Goal: Task Accomplishment & Management: Manage account settings

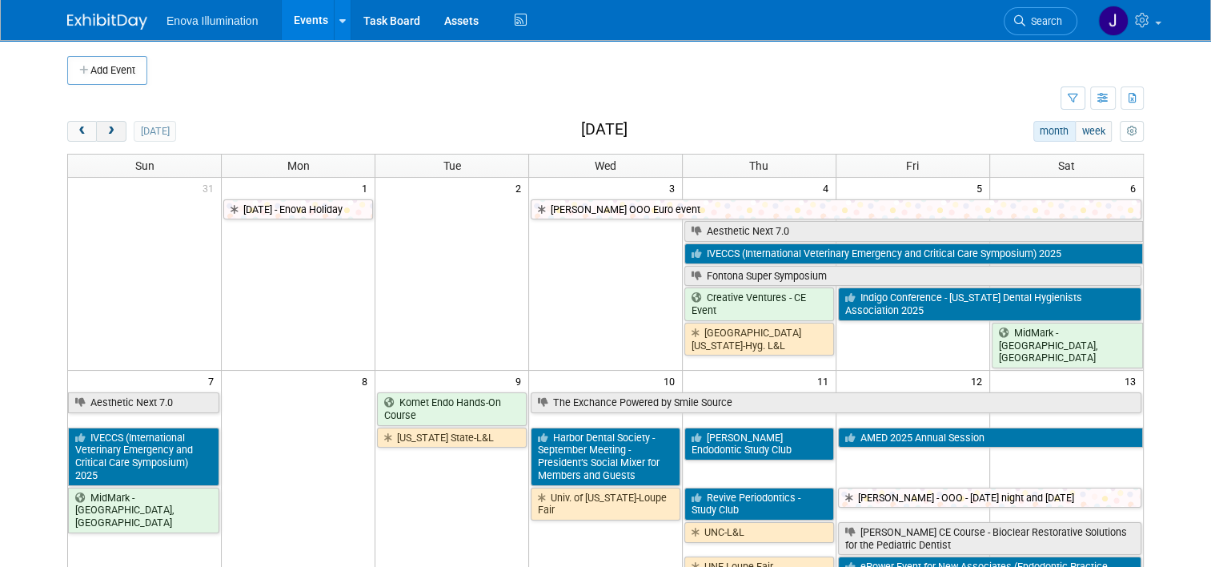
click at [111, 131] on button "next" at bounding box center [111, 131] width 30 height 21
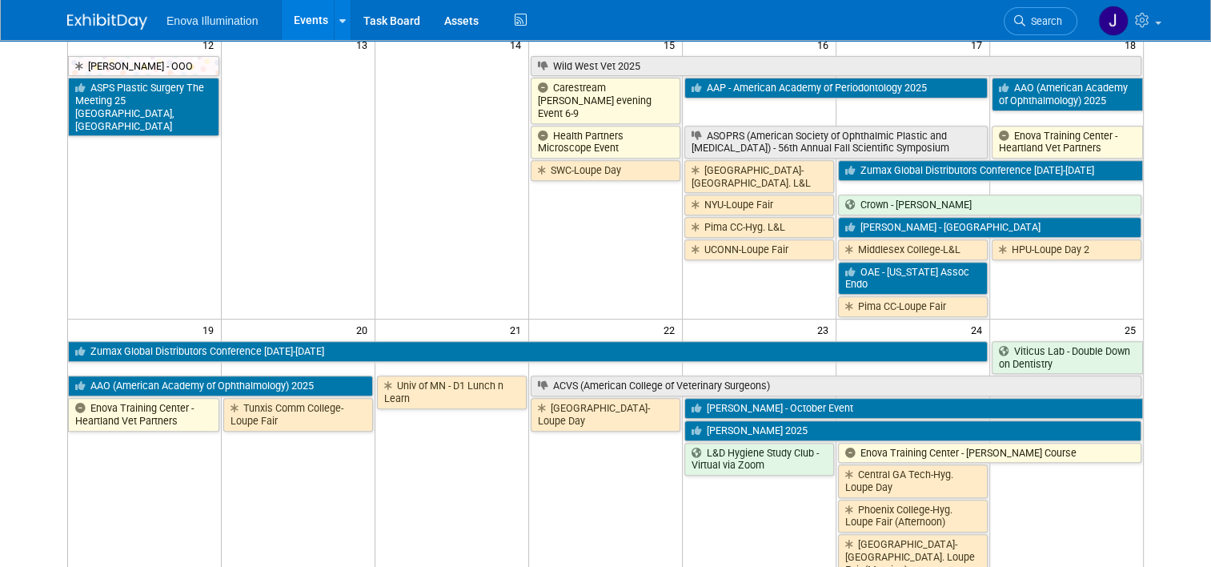
scroll to position [960, 0]
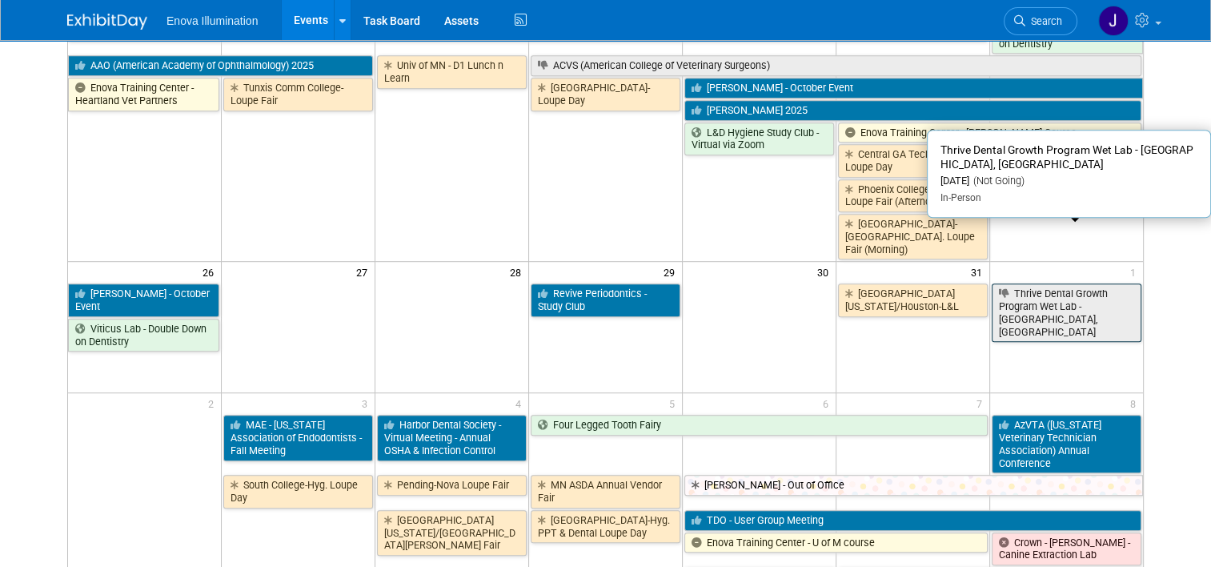
click at [1058, 283] on link "Thrive Dental Growth Program Wet Lab - [GEOGRAPHIC_DATA], [GEOGRAPHIC_DATA]" at bounding box center [1067, 312] width 150 height 58
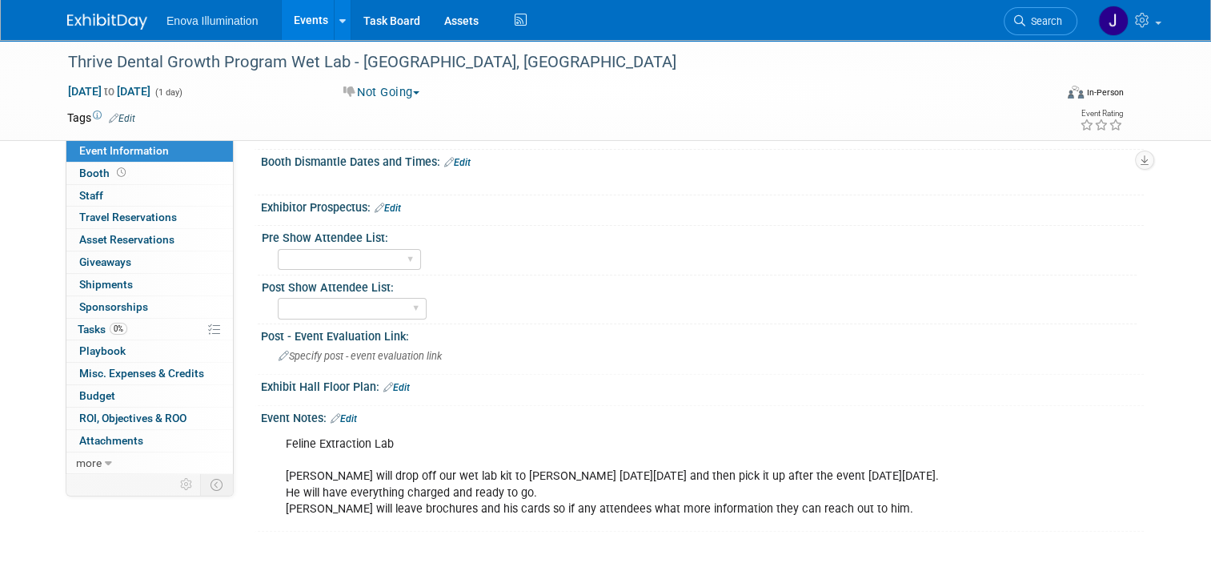
scroll to position [400, 0]
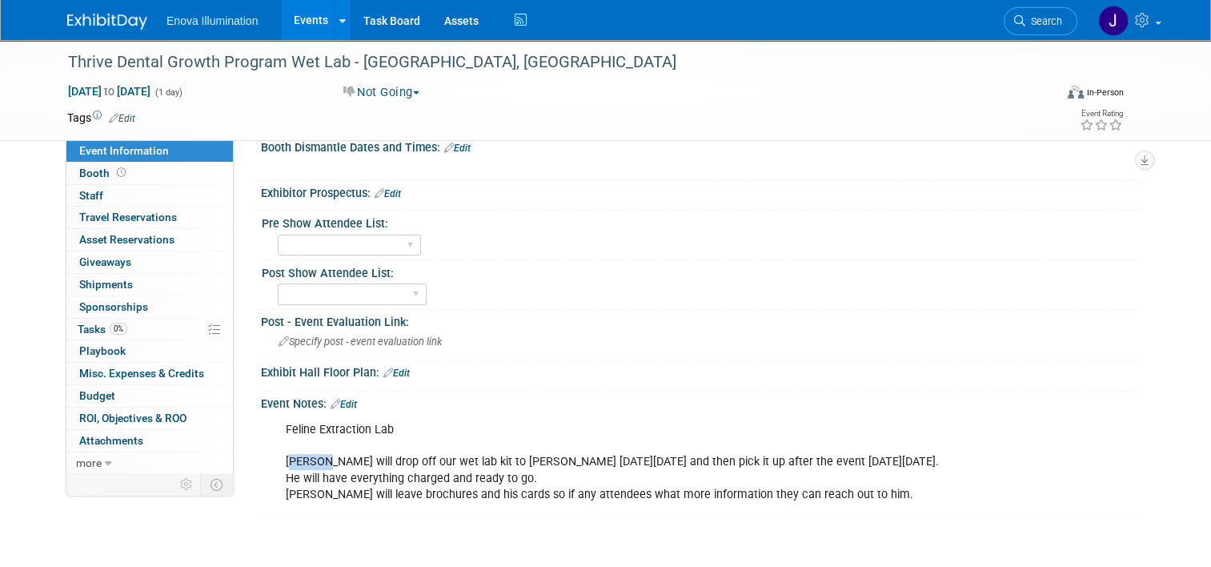
drag, startPoint x: 280, startPoint y: 461, endPoint x: 309, endPoint y: 463, distance: 28.9
click at [309, 463] on div "Feline Extraction Lab Garrett will drop off our wet lab kit to Carrie on Tuesda…" at bounding box center [624, 462] width 698 height 96
drag, startPoint x: 309, startPoint y: 463, endPoint x: 300, endPoint y: 466, distance: 9.4
click at [303, 466] on div "Feline Extraction Lab Garrett will drop off our wet lab kit to Carrie on Tuesda…" at bounding box center [624, 462] width 698 height 96
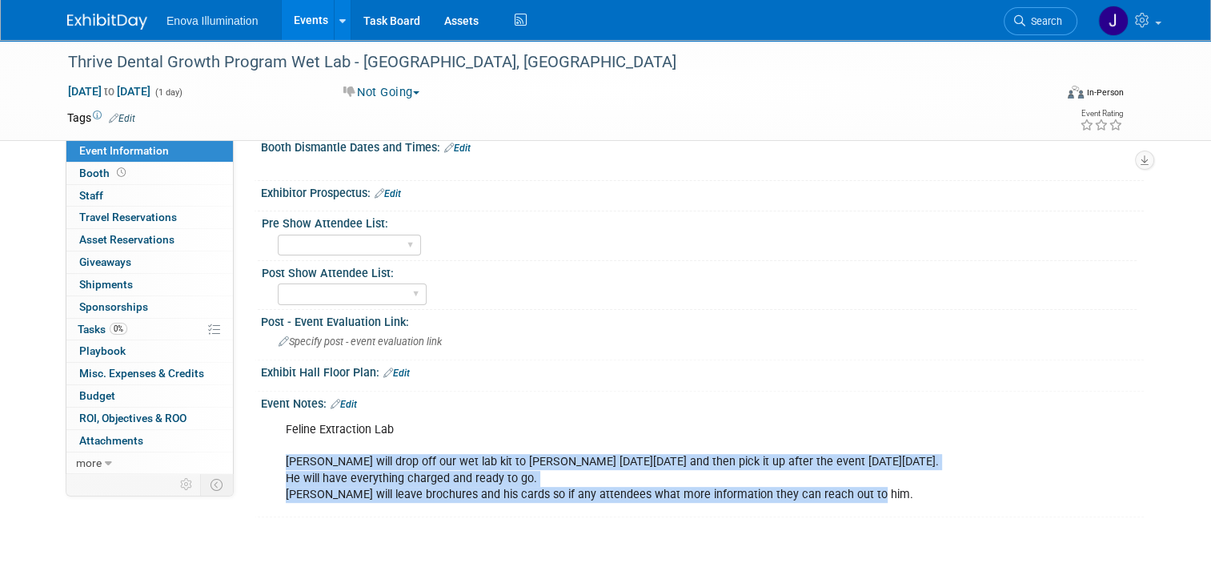
drag, startPoint x: 277, startPoint y: 463, endPoint x: 844, endPoint y: 495, distance: 567.6
click at [844, 495] on div "Feline Extraction Lab Garrett will drop off our wet lab kit to Carrie on Tuesda…" at bounding box center [624, 462] width 698 height 96
copy div "Garrett will drop off our wet lab kit to Carrie on Tuesday, October 28th and th…"
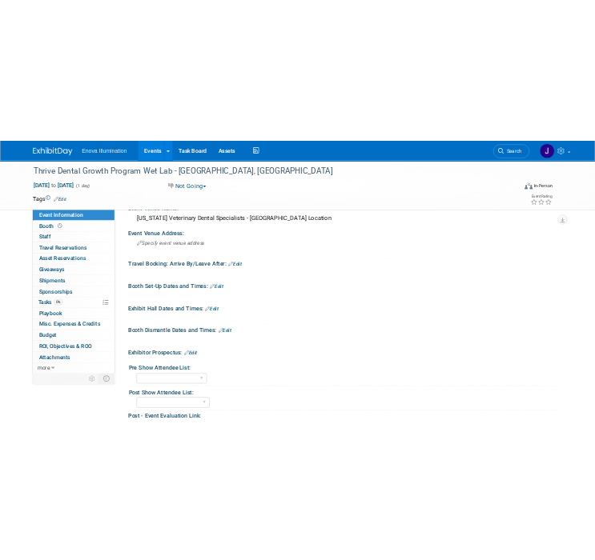
scroll to position [160, 0]
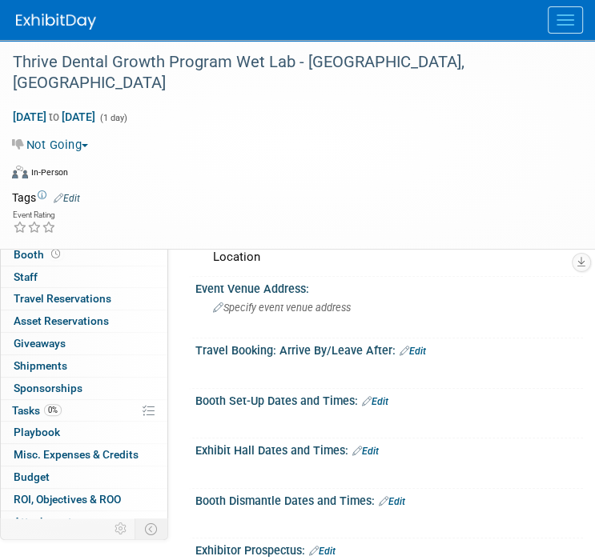
click at [50, 16] on img at bounding box center [56, 22] width 80 height 16
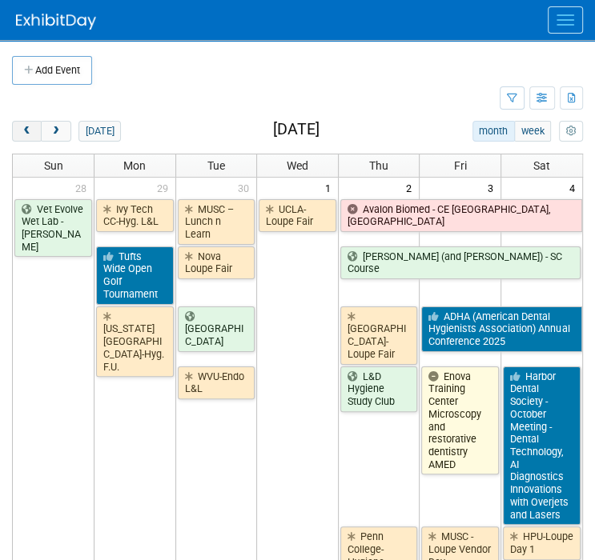
click at [27, 132] on span "prev" at bounding box center [27, 131] width 12 height 10
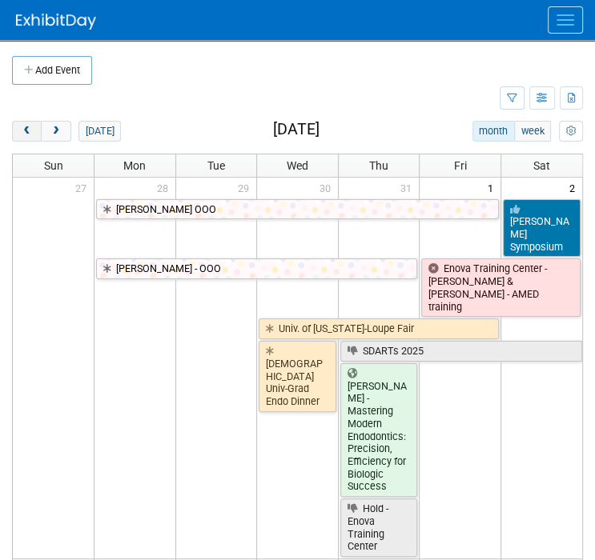
click at [27, 132] on span "prev" at bounding box center [27, 131] width 12 height 10
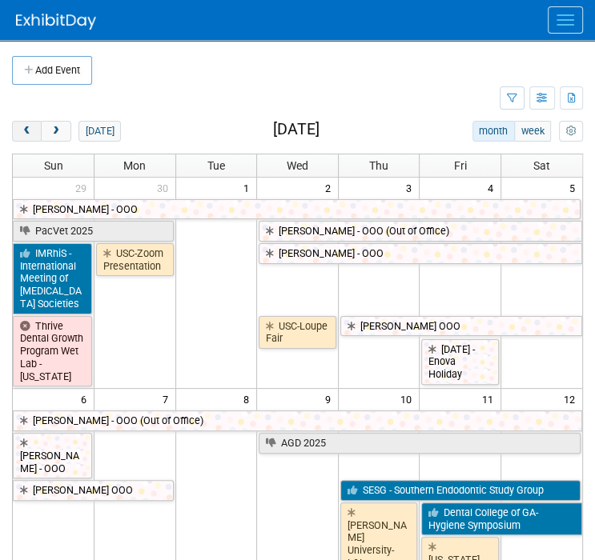
click at [27, 132] on span "prev" at bounding box center [27, 131] width 12 height 10
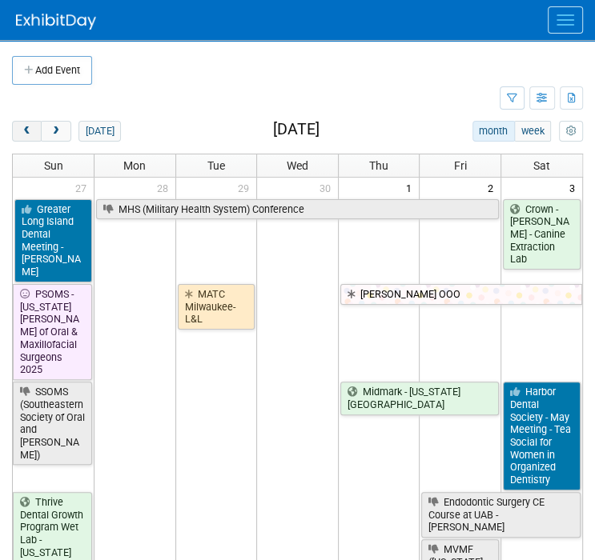
click at [27, 132] on span "prev" at bounding box center [27, 131] width 12 height 10
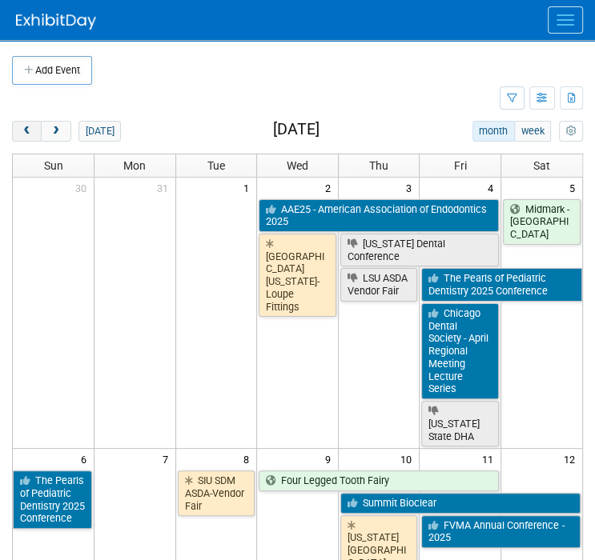
click at [27, 132] on span "prev" at bounding box center [27, 131] width 12 height 10
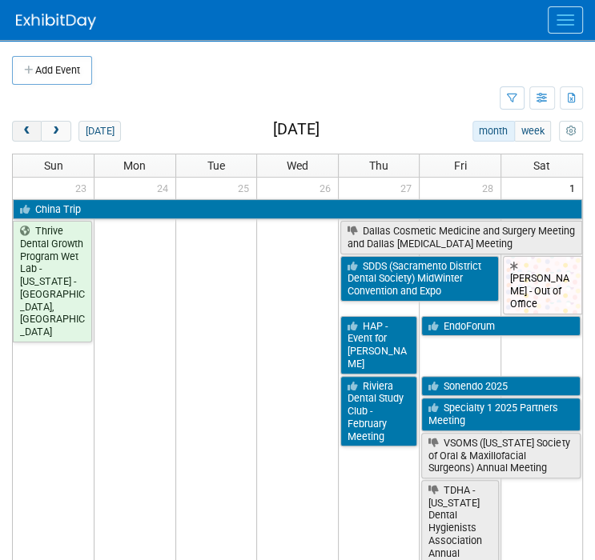
click at [27, 132] on span "prev" at bounding box center [27, 131] width 12 height 10
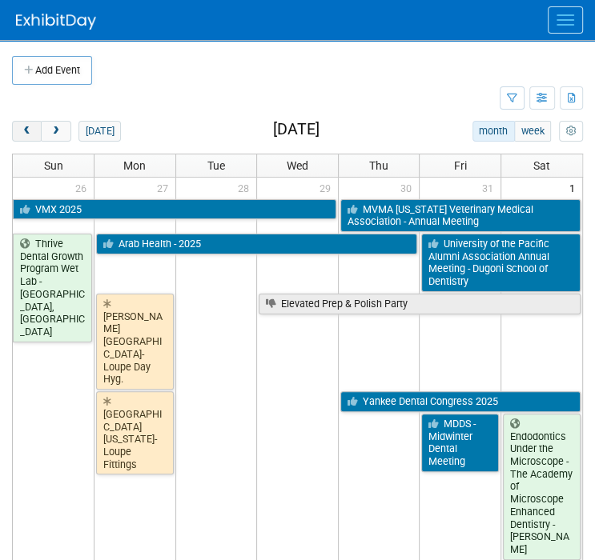
click at [27, 132] on span "prev" at bounding box center [27, 131] width 12 height 10
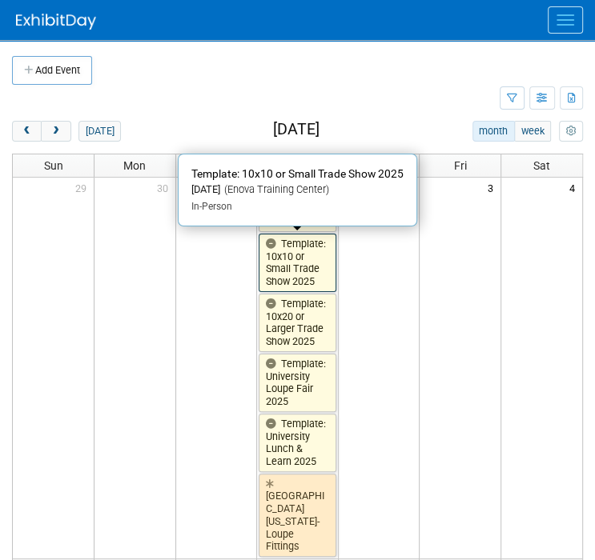
click at [283, 252] on link "Template: 10x10 or Small Trade Show 2025" at bounding box center [298, 263] width 78 height 58
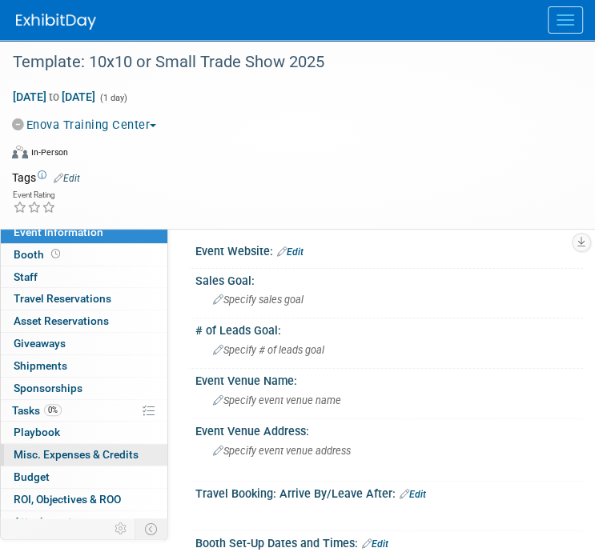
scroll to position [34, 0]
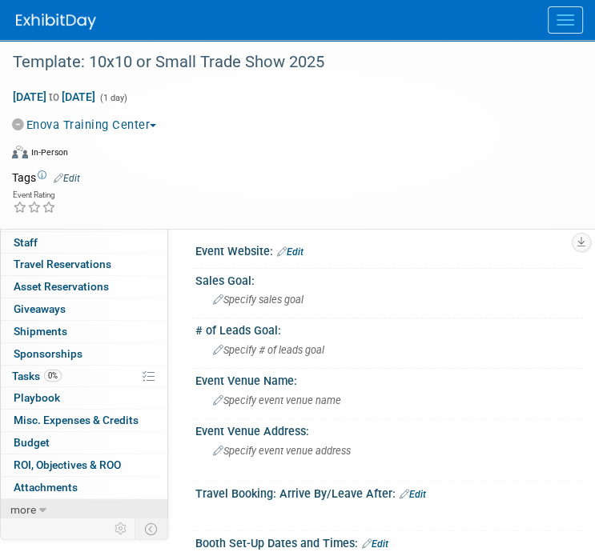
click at [61, 514] on link "more" at bounding box center [84, 510] width 166 height 22
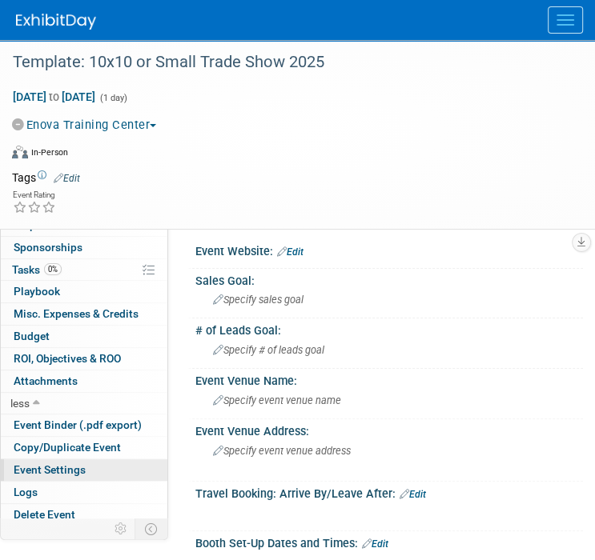
scroll to position [145, 0]
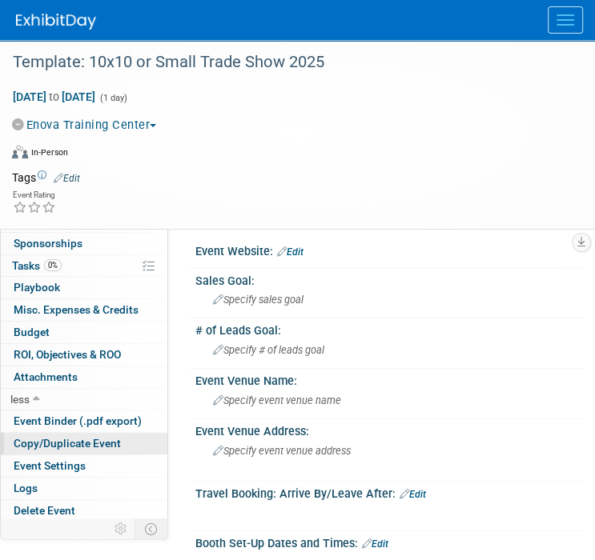
click at [77, 447] on span "Copy/Duplicate Event" at bounding box center [67, 443] width 107 height 13
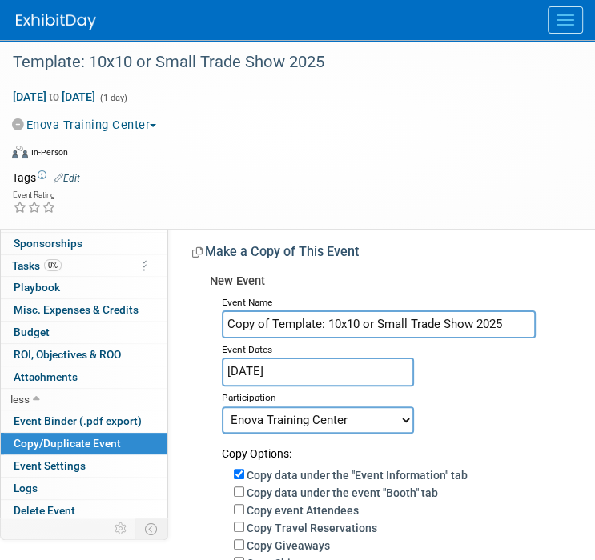
drag, startPoint x: 515, startPoint y: 329, endPoint x: 173, endPoint y: 311, distance: 343.0
click at [174, 311] on div "Event Website: Edit Sales Goal: Specify sales goal # of Leads Goal: Specify # o…" at bounding box center [375, 511] width 415 height 579
type input "ADEA Annual Session & Exhibition 2026"
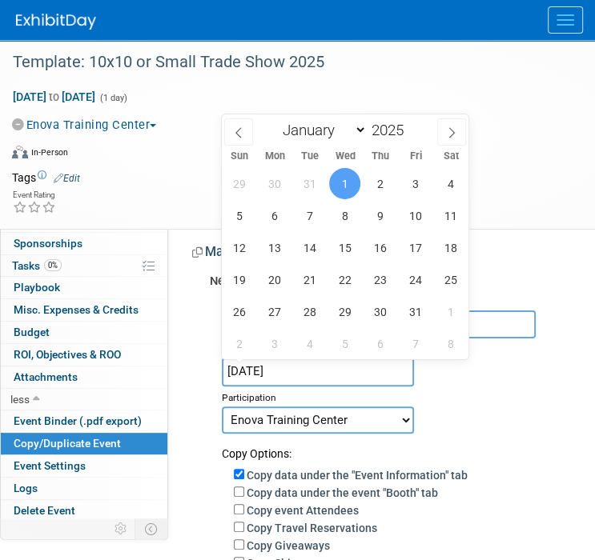
click at [325, 372] on input "Jan 1, 2025" at bounding box center [318, 372] width 192 height 28
click at [408, 124] on span at bounding box center [408, 126] width 11 height 10
type input "2026"
click at [320, 129] on select "January February March April May June July August September October November De…" at bounding box center [321, 130] width 92 height 20
select select "2"
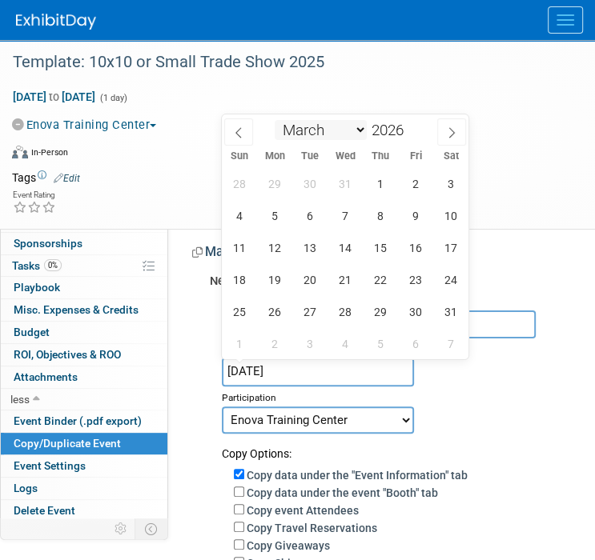
click at [275, 120] on select "January February March April May June July August September October November De…" at bounding box center [321, 130] width 92 height 20
click at [446, 251] on span "21" at bounding box center [450, 247] width 31 height 31
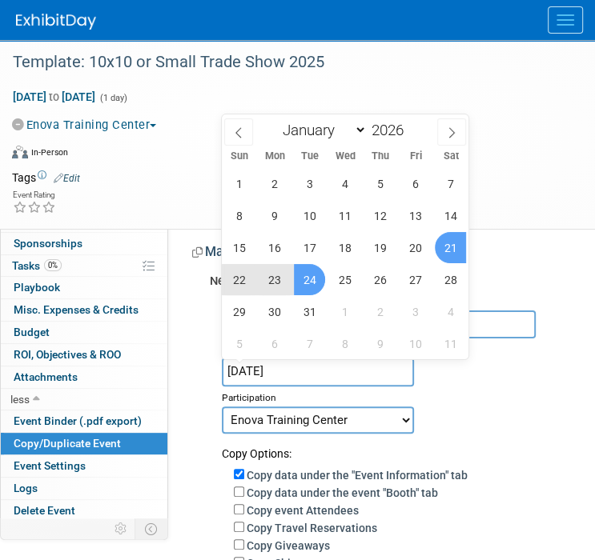
click at [318, 276] on span "24" at bounding box center [309, 279] width 31 height 31
type input "Mar 21, 2026 to Mar 24, 2026"
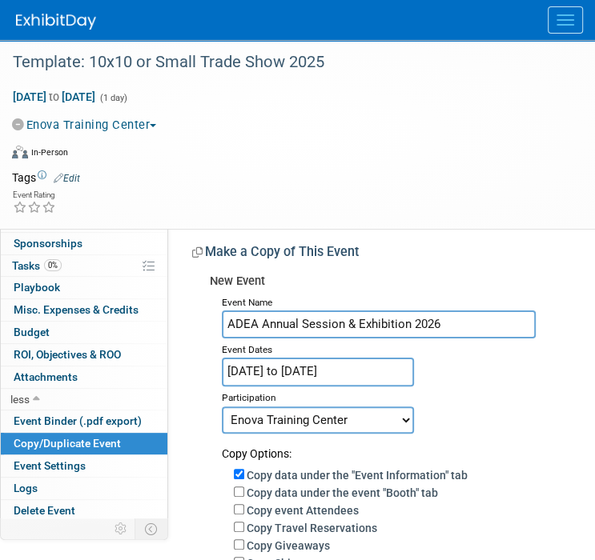
click at [294, 422] on select "Committed Considering Not Going Canceled Enova Training Center University Event…" at bounding box center [318, 420] width 192 height 27
select select "2"
click at [222, 407] on select "Committed Considering Not Going Canceled Enova Training Center University Event…" at bounding box center [318, 420] width 192 height 27
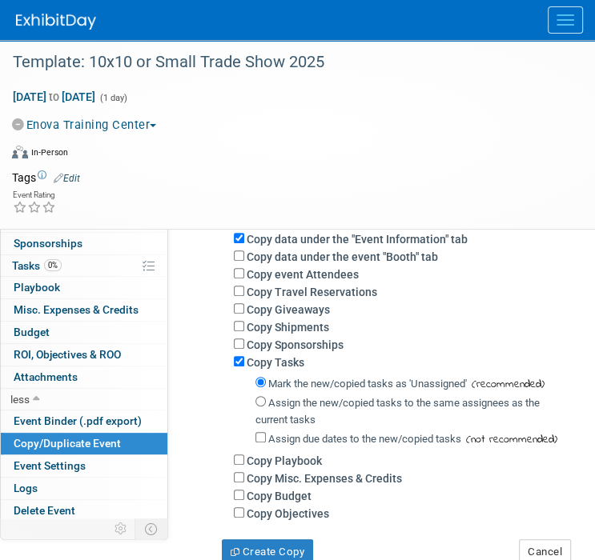
scroll to position [240, 0]
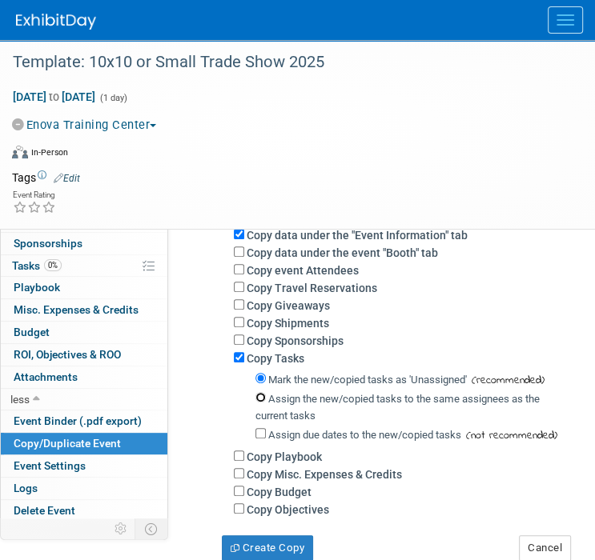
click at [260, 395] on input "Assign the new/copied tasks to the same assignees as the current tasks" at bounding box center [260, 397] width 10 height 10
radio input "true"
click at [266, 540] on button "Create Copy" at bounding box center [267, 548] width 91 height 26
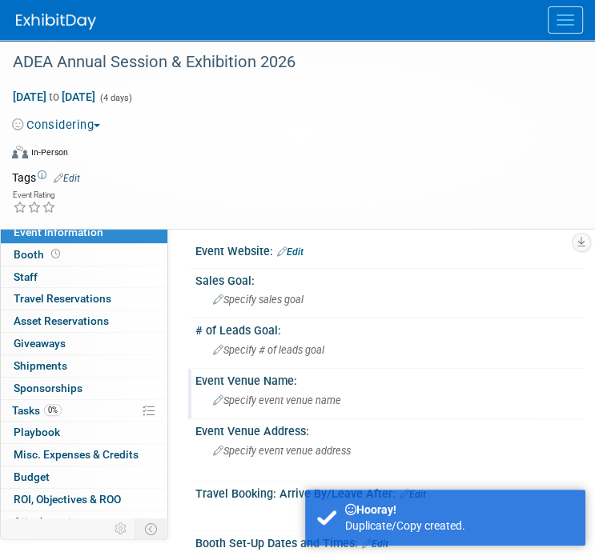
click at [265, 399] on span "Specify event venue name" at bounding box center [277, 401] width 128 height 12
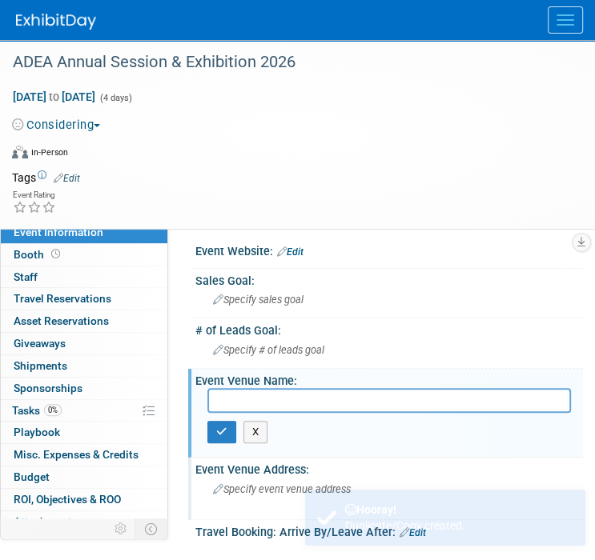
click at [239, 485] on span "Specify event venue address" at bounding box center [282, 489] width 138 height 12
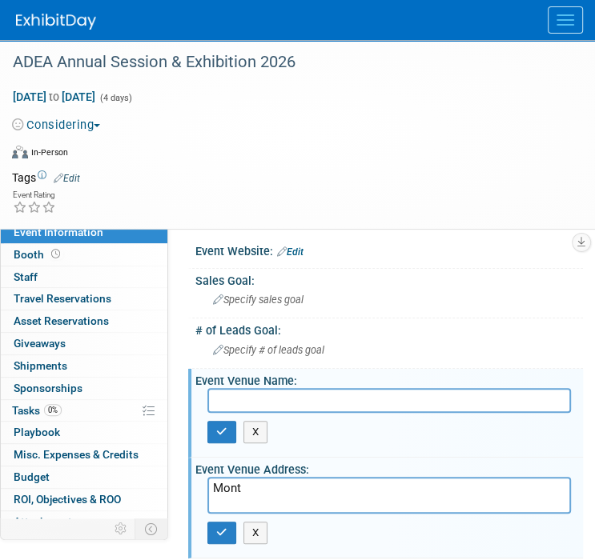
click at [319, 485] on textarea "Mont" at bounding box center [388, 495] width 363 height 37
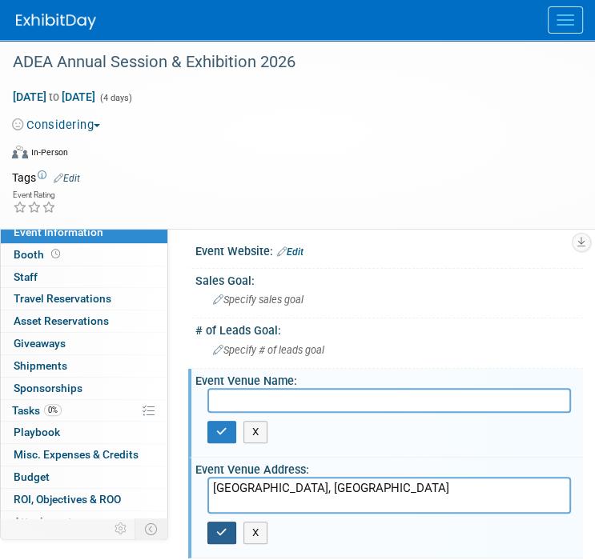
type textarea "[GEOGRAPHIC_DATA], [GEOGRAPHIC_DATA]"
click at [226, 528] on icon "button" at bounding box center [221, 532] width 11 height 10
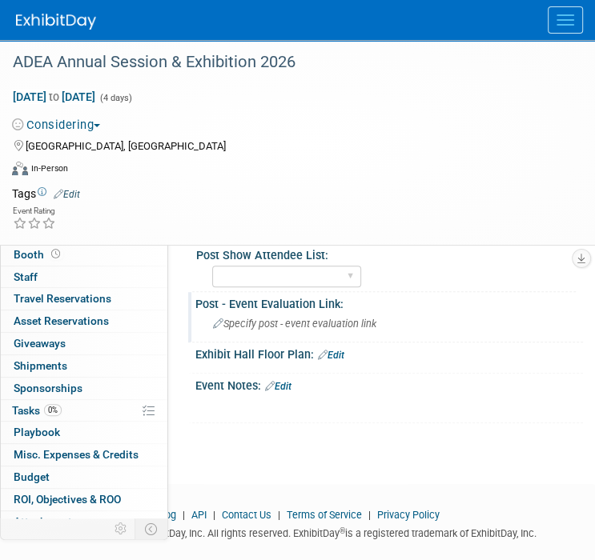
scroll to position [590, 0]
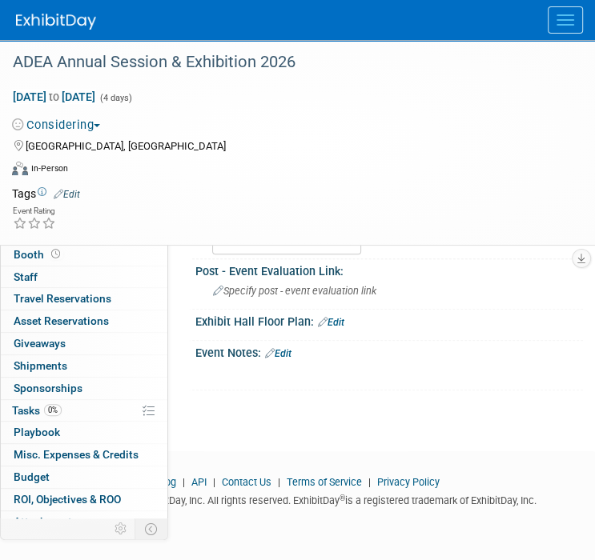
click at [282, 354] on link "Edit" at bounding box center [278, 353] width 26 height 11
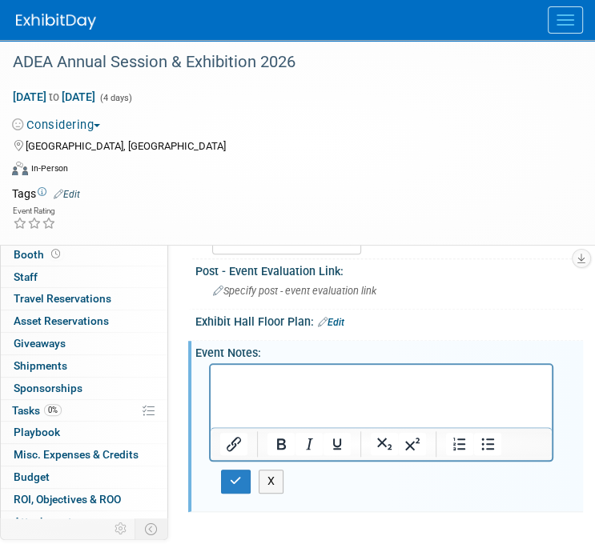
scroll to position [0, 0]
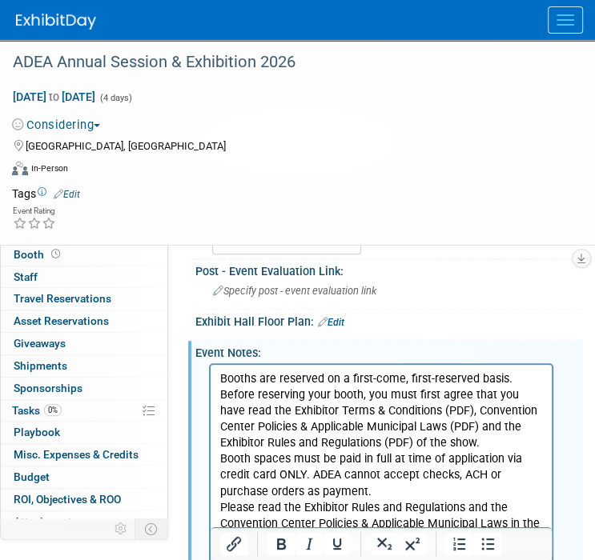
click at [519, 379] on p "Booths are reserved on a first-come, first-reserved basis. Before reserving you…" at bounding box center [381, 467] width 323 height 193
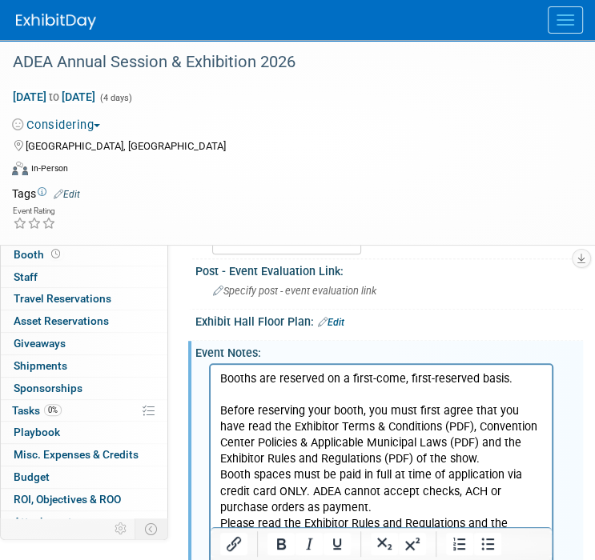
click at [499, 453] on p "Before reserving your booth, you must first agree that you have read the Exhibi…" at bounding box center [381, 483] width 323 height 193
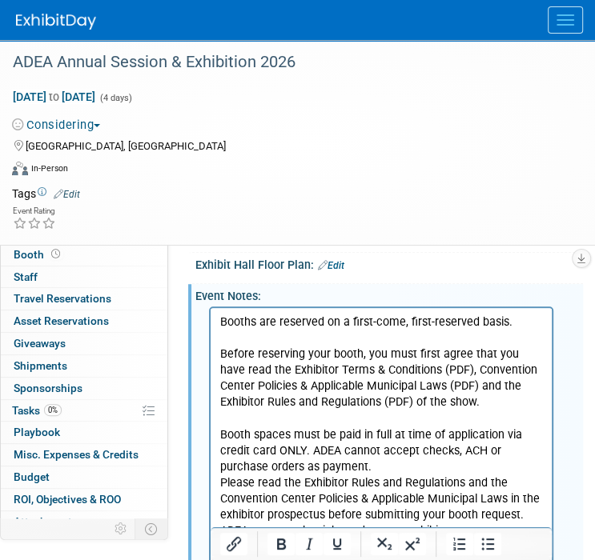
scroll to position [670, 0]
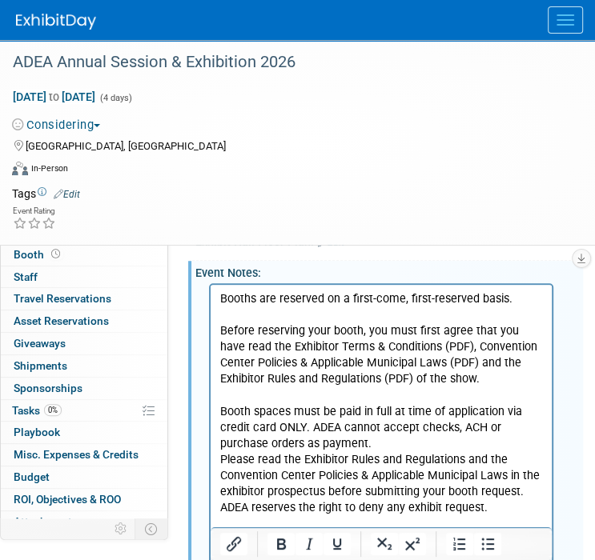
click at [411, 444] on p "Booth spaces must be paid in full at time of application via credit card ONLY. …" at bounding box center [381, 451] width 323 height 129
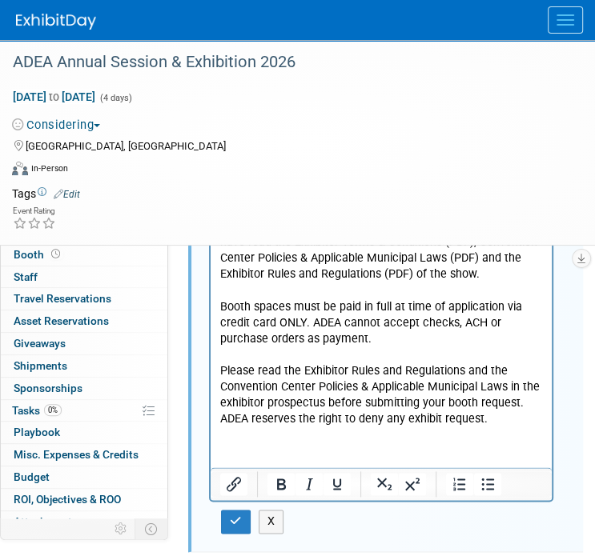
scroll to position [830, 0]
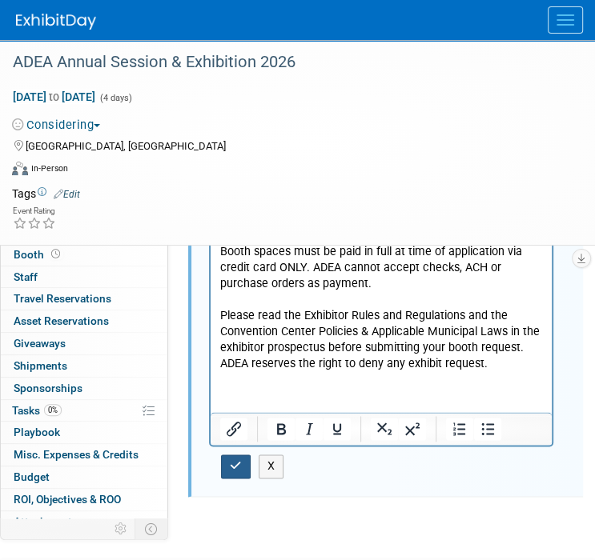
drag, startPoint x: 235, startPoint y: 471, endPoint x: 253, endPoint y: 489, distance: 24.9
click at [235, 471] on button "button" at bounding box center [236, 466] width 30 height 23
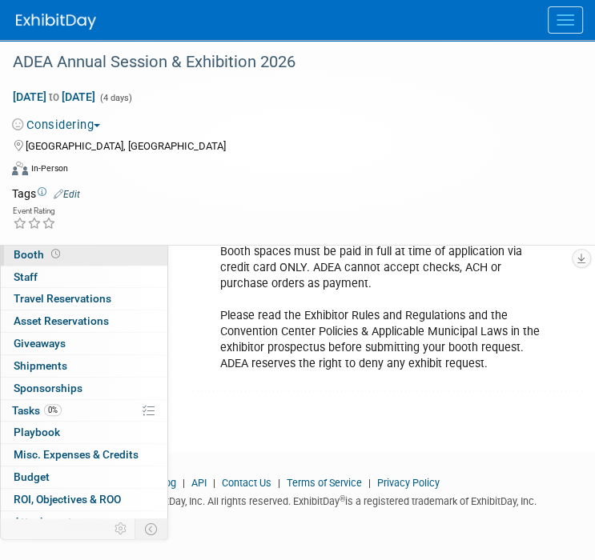
click at [93, 259] on link "Booth" at bounding box center [84, 255] width 166 height 22
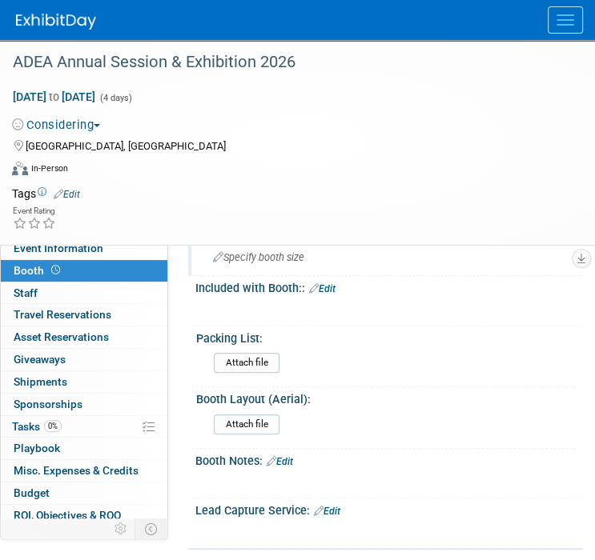
scroll to position [0, 0]
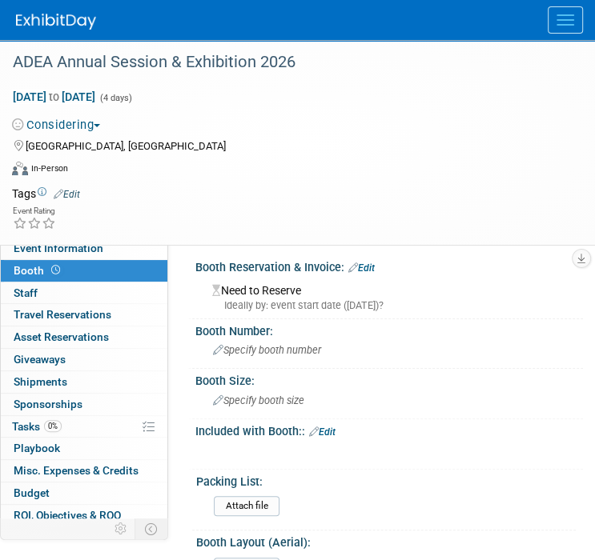
click at [331, 435] on link "Edit" at bounding box center [322, 432] width 26 height 11
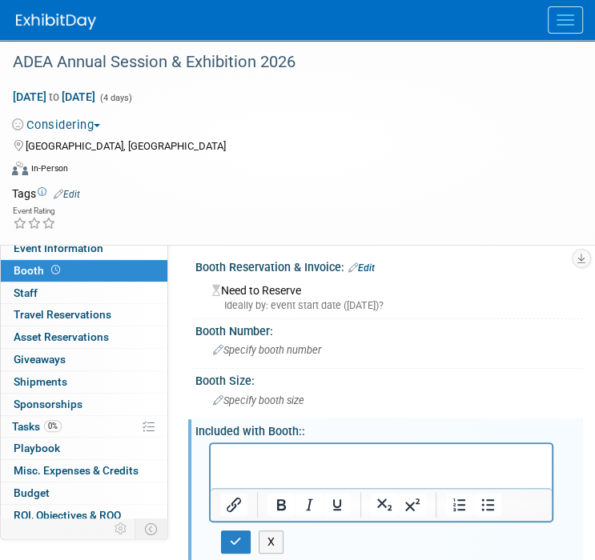
click at [295, 453] on p "Rich Text Area. Press ALT-0 for help." at bounding box center [381, 458] width 323 height 16
click at [244, 535] on button "button" at bounding box center [236, 542] width 30 height 23
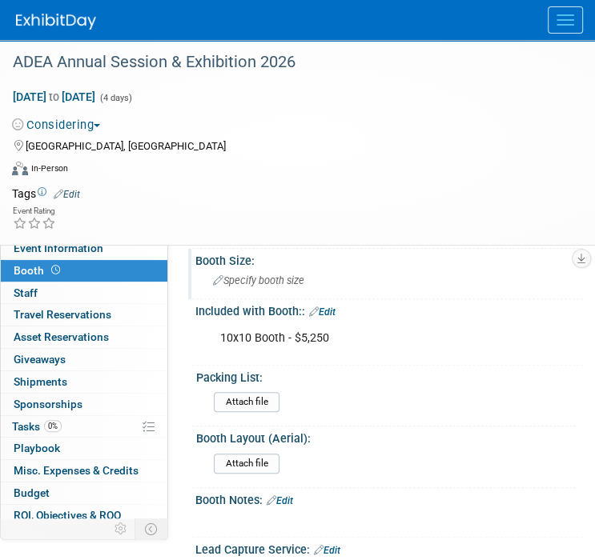
scroll to position [320, 0]
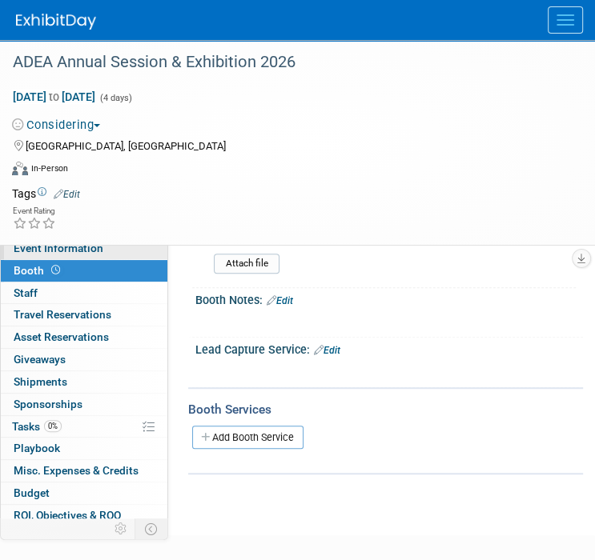
click at [109, 254] on link "Event Information" at bounding box center [84, 249] width 166 height 22
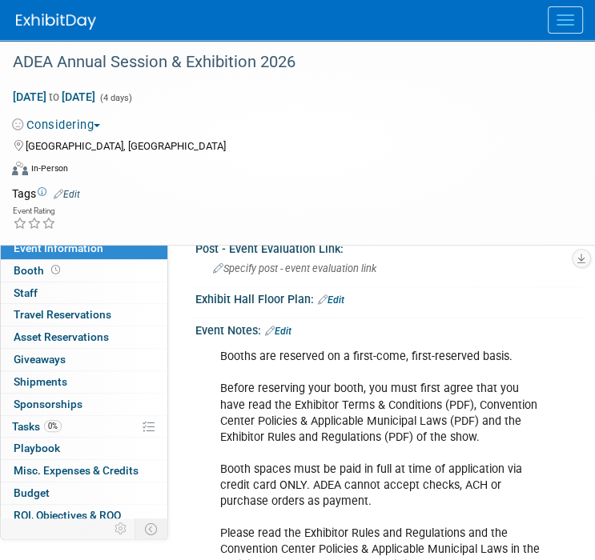
scroll to position [408, 0]
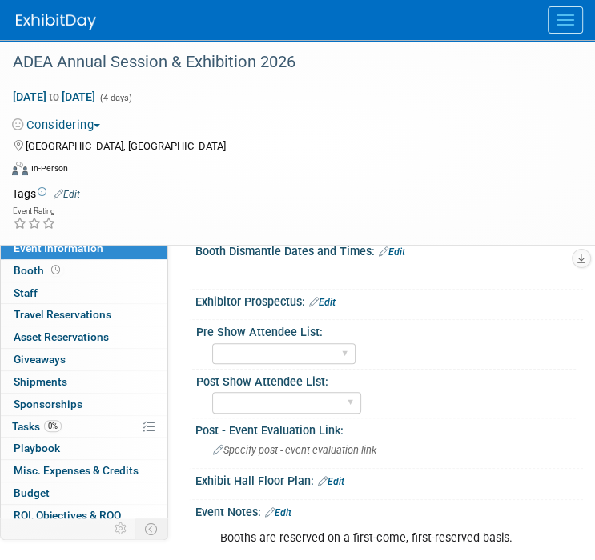
click at [335, 301] on link "Edit" at bounding box center [322, 302] width 26 height 11
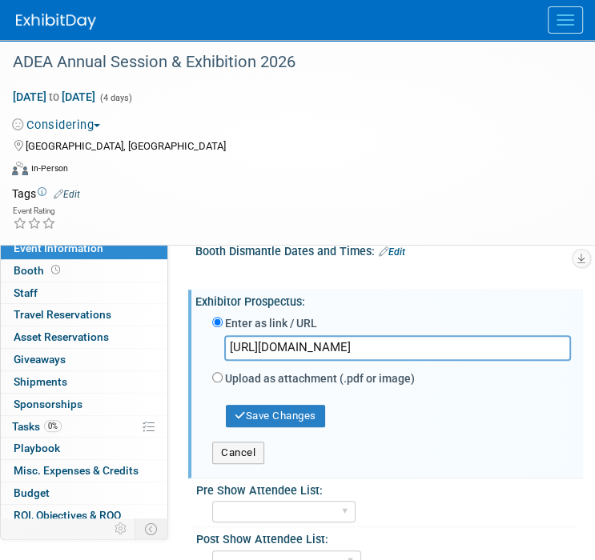
scroll to position [0, 351]
type input "https://www.adea.org/docs/default-source/annual-session/2026/2026-adea-as-exhib…"
click at [283, 401] on div "Save Changes" at bounding box center [391, 409] width 383 height 37
click at [283, 405] on button "Save Changes" at bounding box center [275, 416] width 99 height 22
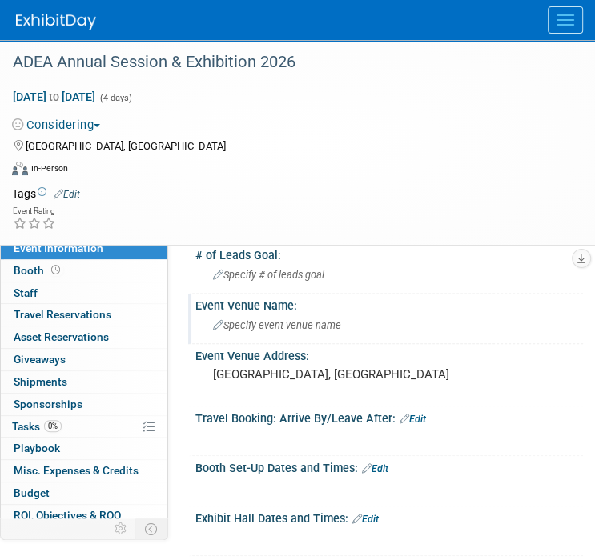
scroll to position [88, 0]
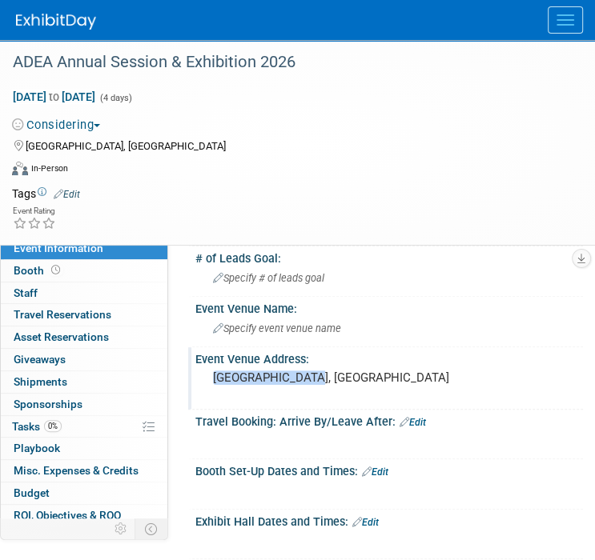
drag, startPoint x: 328, startPoint y: 382, endPoint x: 194, endPoint y: 371, distance: 134.9
click at [194, 371] on div "Event Venue Address: Montreal, Canada" at bounding box center [385, 378] width 395 height 62
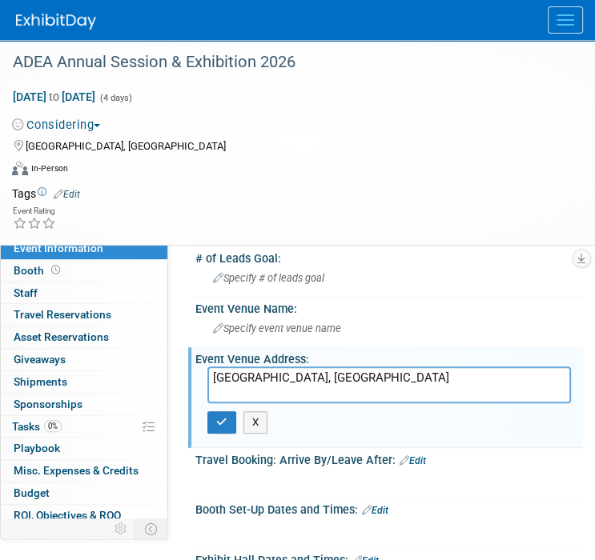
drag, startPoint x: 367, startPoint y: 374, endPoint x: 211, endPoint y: 382, distance: 156.3
click at [211, 382] on textarea "[GEOGRAPHIC_DATA], [GEOGRAPHIC_DATA]" at bounding box center [388, 385] width 363 height 37
type textarea "Montréal, Canada"
click at [223, 420] on icon "button" at bounding box center [221, 422] width 11 height 10
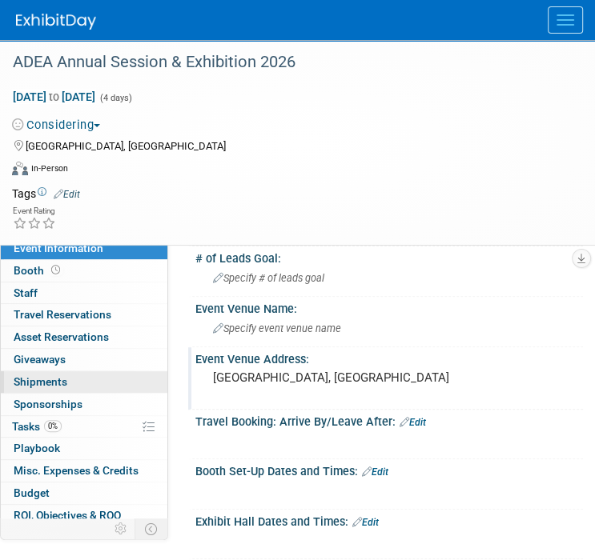
click at [48, 378] on span "Shipments 0" at bounding box center [41, 381] width 54 height 13
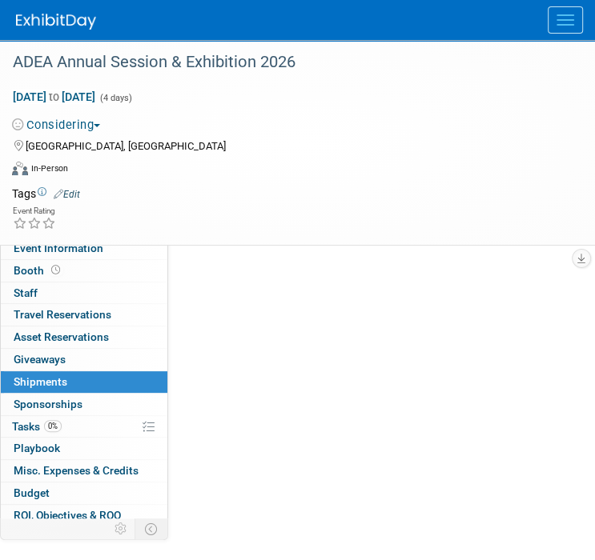
scroll to position [0, 0]
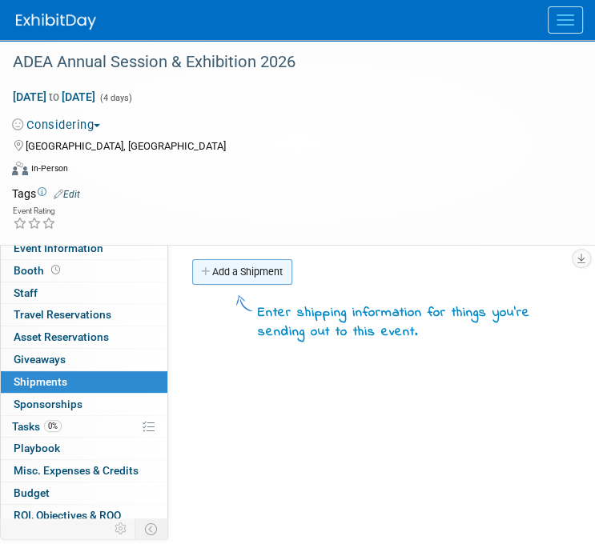
click at [283, 263] on link "Add a Shipment" at bounding box center [242, 272] width 100 height 26
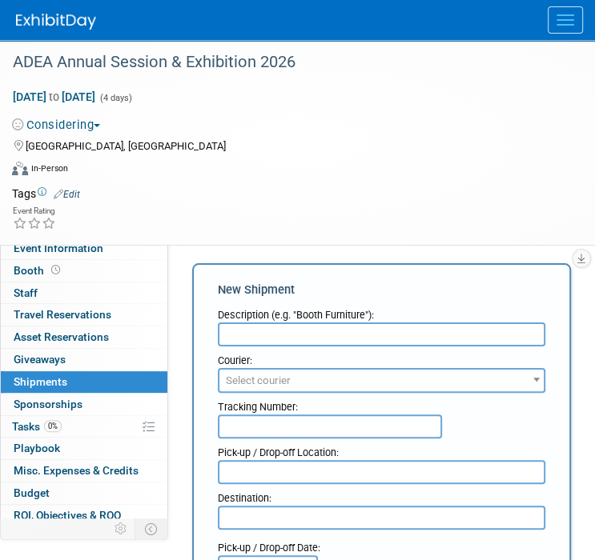
click at [267, 335] on input "text" at bounding box center [381, 335] width 327 height 24
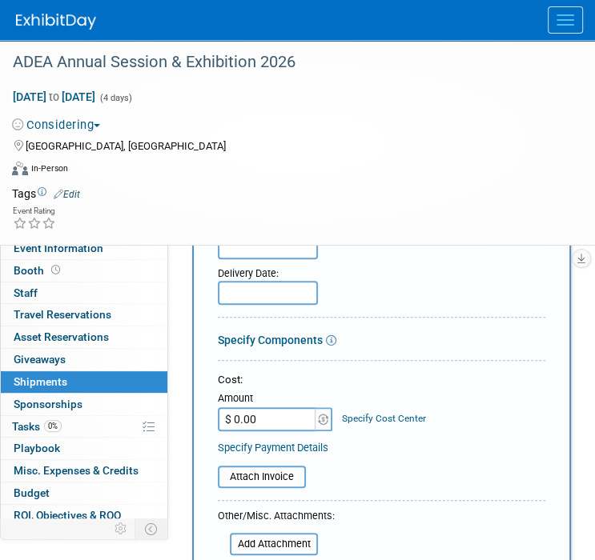
scroll to position [480, 0]
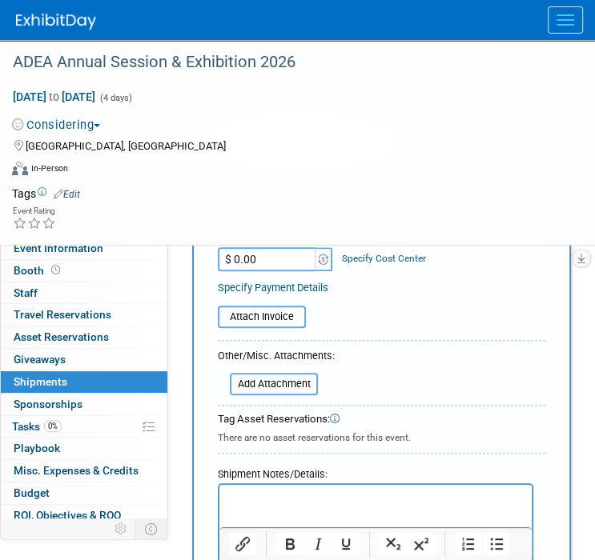
type input "Customs Broker"
paste body "Rich Text Area. Press ALT-0 for help."
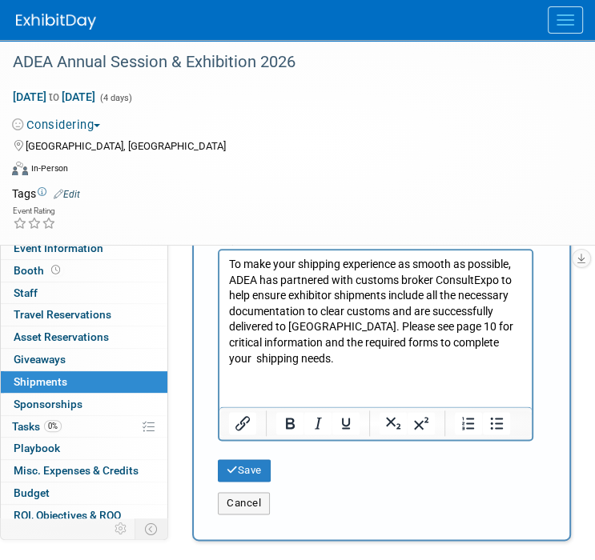
scroll to position [746, 0]
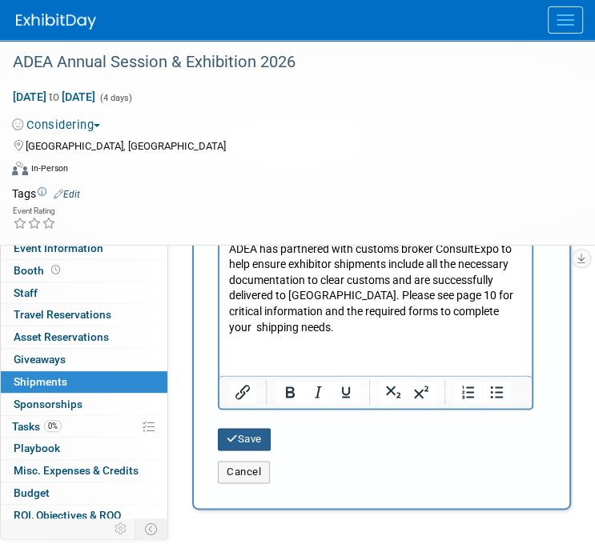
click at [248, 438] on button "Save" at bounding box center [244, 439] width 53 height 22
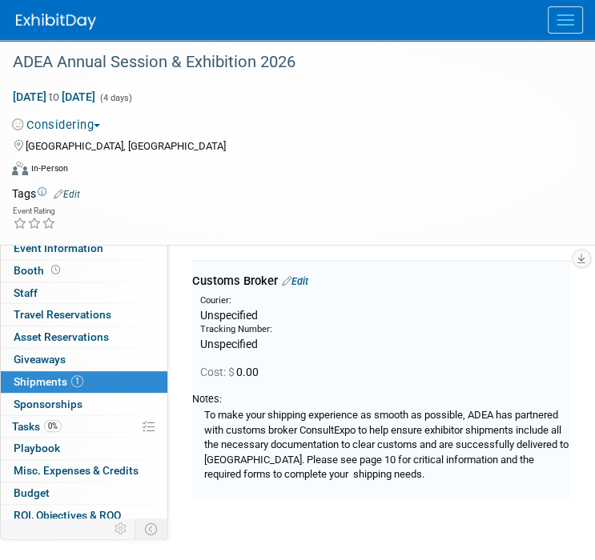
scroll to position [35, 0]
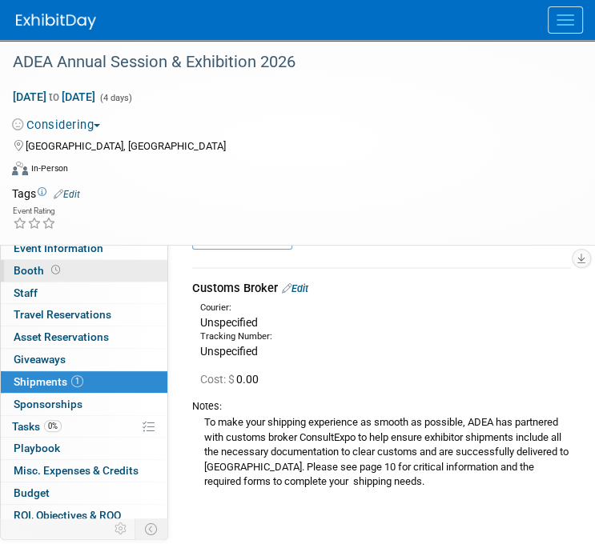
click at [72, 266] on link "Booth" at bounding box center [84, 271] width 166 height 22
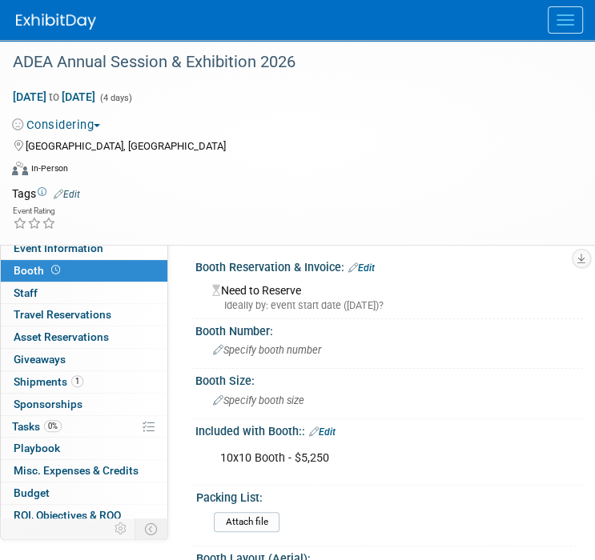
click at [335, 433] on link "Edit" at bounding box center [322, 432] width 26 height 11
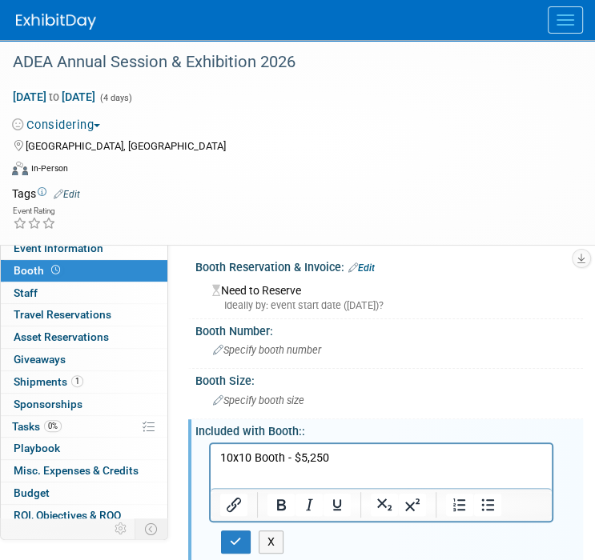
click at [349, 459] on p "10x10 Booth - $5,250" at bounding box center [381, 458] width 323 height 16
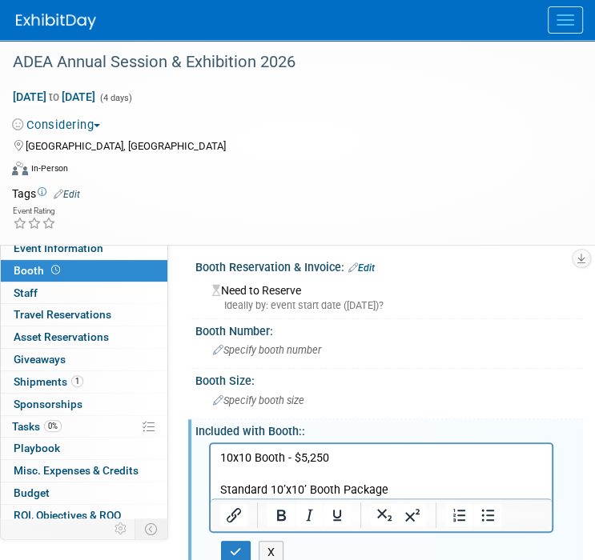
click at [406, 492] on p "Standard 10’x10’ Booth Package" at bounding box center [381, 490] width 323 height 16
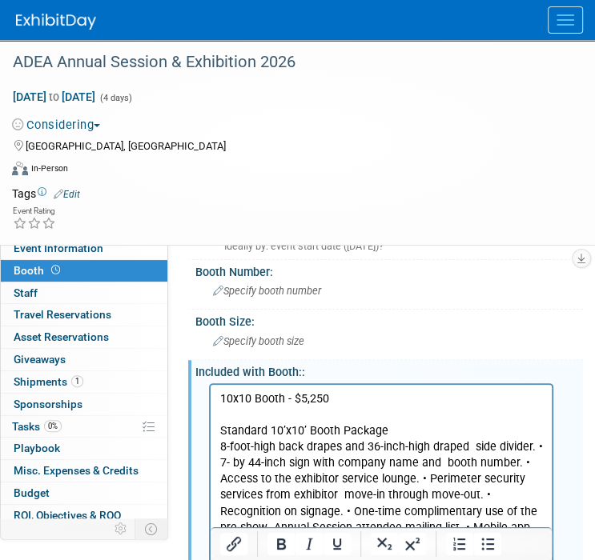
scroll to position [80, 0]
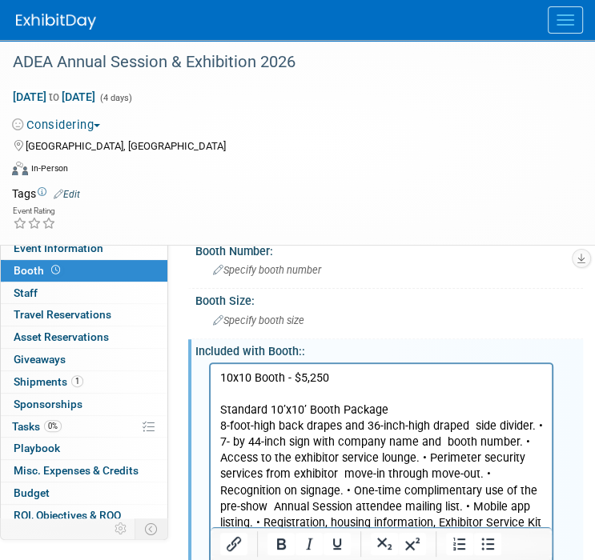
click at [528, 424] on p "8-foot-high back drapes and 36-inch-high draped side divider. • 7- by 44-inch s…" at bounding box center [381, 506] width 323 height 177
click at [514, 445] on p "7- by 44-inch sign with company name and booth number. • Access to the exhibito…" at bounding box center [381, 514] width 323 height 161
click at [413, 458] on p "Access to the exhibitor service lounge. • Perimeter security services from exhi…" at bounding box center [381, 522] width 323 height 145
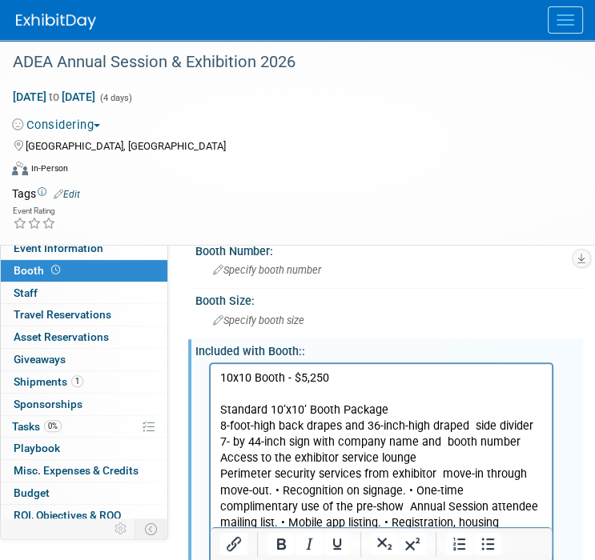
click at [438, 475] on p "Perimeter security services from exhibitor move-in through move-out. • Recognit…" at bounding box center [381, 530] width 323 height 129
click at [272, 488] on p "Perimeter security services from exhibitor move-in through move-out. • Recognit…" at bounding box center [381, 530] width 323 height 129
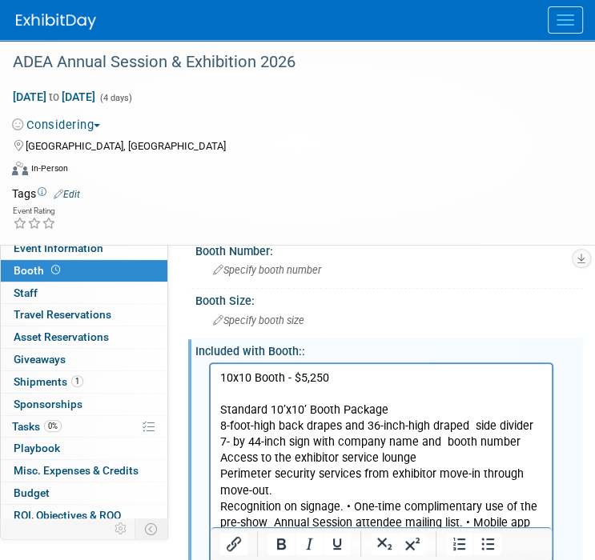
click at [340, 507] on p "Recognition on signage. • One-time complimentary use of the pre-show Annual Ses…" at bounding box center [381, 555] width 323 height 113
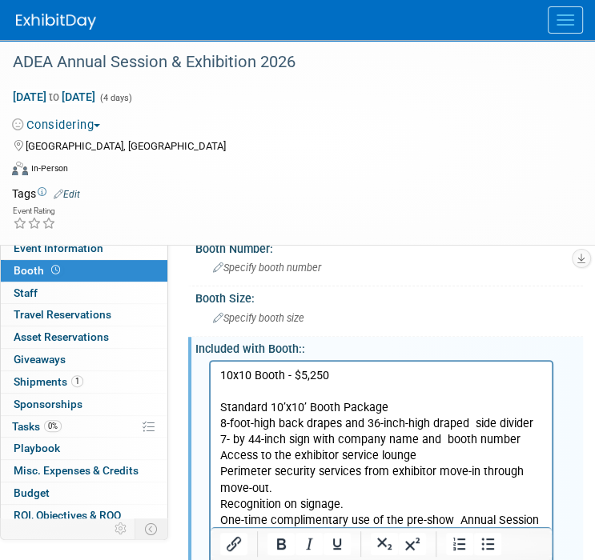
scroll to position [162, 0]
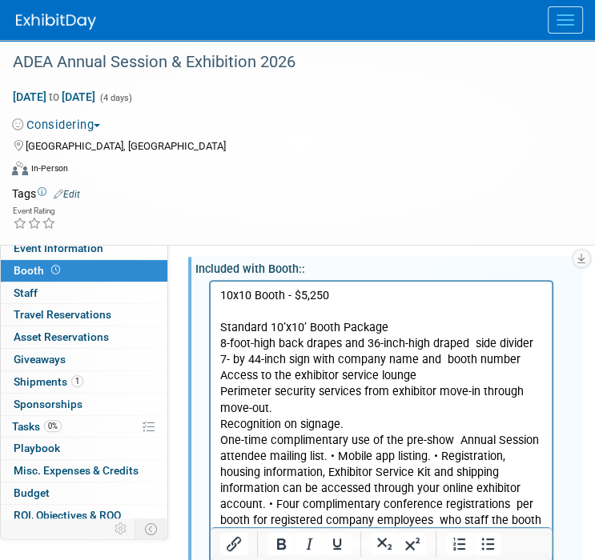
click at [450, 443] on p "One-time complimentary use of the pre-show Annual Session attendee mailing list…" at bounding box center [381, 480] width 323 height 96
click at [329, 456] on p "One-time complimentary use of the pre-show Annual Session attendee mailing list…" at bounding box center [381, 480] width 323 height 96
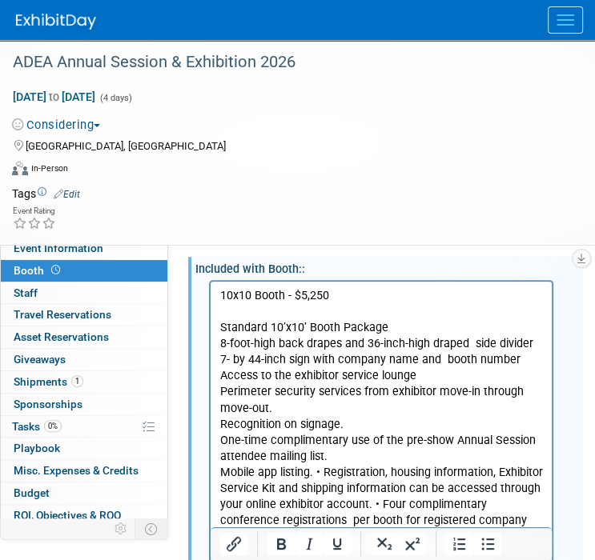
click at [316, 472] on p "Mobile app listing. • Registration, housing information, Exhibitor Service Kit …" at bounding box center [381, 504] width 323 height 80
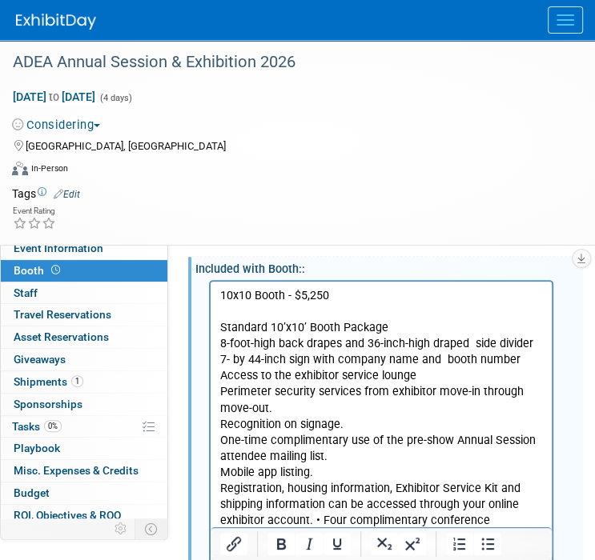
click at [313, 518] on p "Registration, housing information, Exhibitor Service Kit and shipping informati…" at bounding box center [381, 520] width 323 height 80
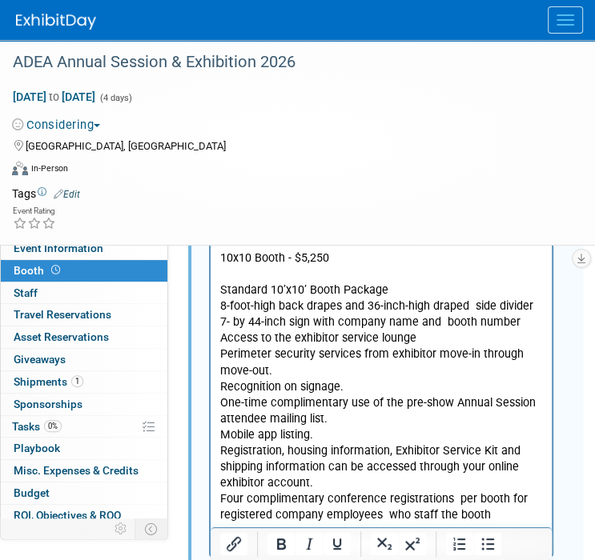
scroll to position [179, 0]
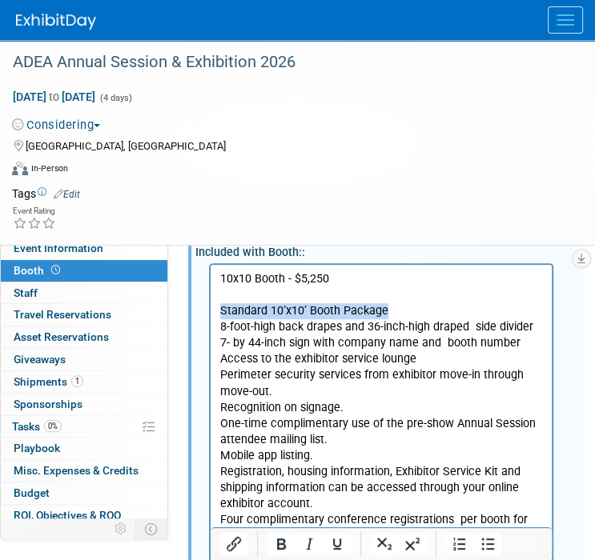
drag, startPoint x: 385, startPoint y: 309, endPoint x: 218, endPoint y: 314, distance: 166.5
click at [218, 314] on html "10x10 Booth - $5,250 Standard 10’x10’ Booth Package 8-foot-high back drapes and…" at bounding box center [380, 403] width 341 height 279
click at [279, 543] on icon "Bold" at bounding box center [281, 544] width 9 height 11
click at [220, 326] on p "8-foot-high back drapes and 36-inch-high draped side divider" at bounding box center [381, 327] width 323 height 16
drag, startPoint x: 480, startPoint y: 541, endPoint x: 257, endPoint y: 261, distance: 358.2
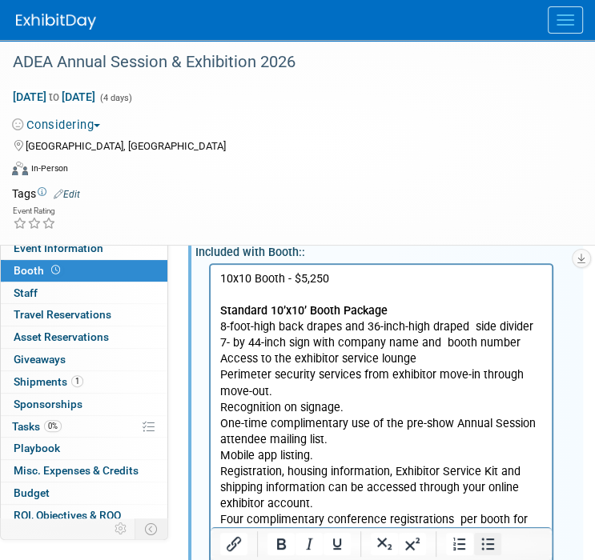
click at [481, 541] on icon "Bullet list" at bounding box center [487, 544] width 19 height 19
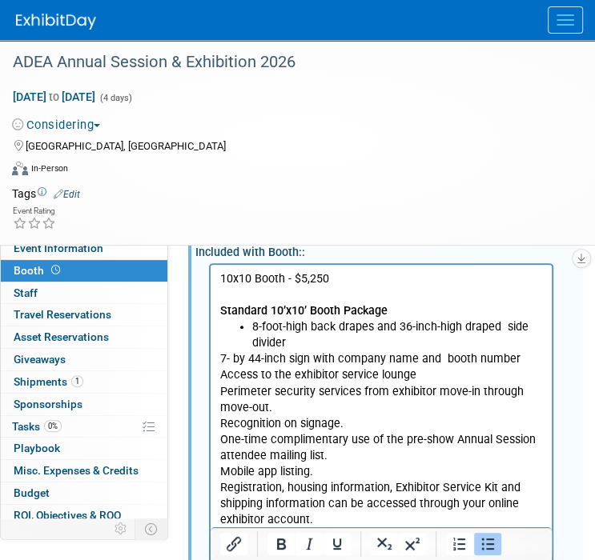
click at [310, 347] on li "8-foot-high back drapes and 36-inch-high draped side divider" at bounding box center [397, 335] width 291 height 32
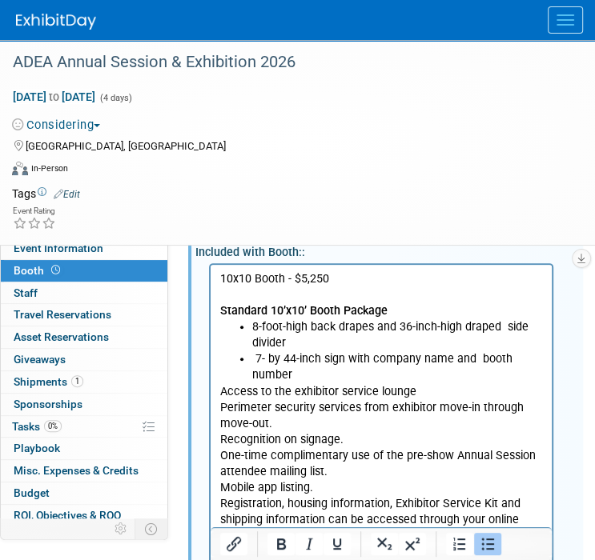
click at [314, 378] on li "7- by 44-inch sign with company name and booth number" at bounding box center [397, 367] width 291 height 32
click at [445, 393] on li "Access to the exhibitor service lounge" at bounding box center [397, 391] width 291 height 16
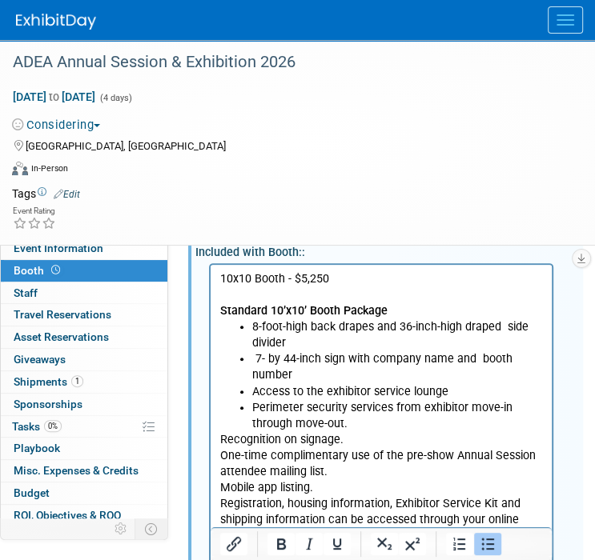
click at [347, 419] on li "Perimeter security services from exhibitor move-in through move-out." at bounding box center [397, 415] width 291 height 32
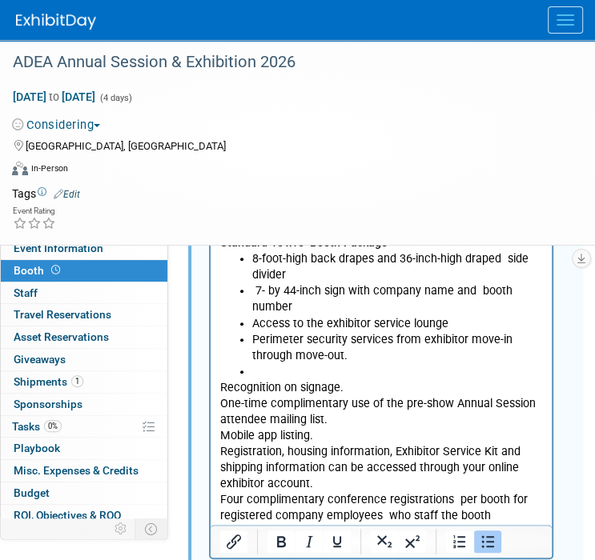
scroll to position [259, 0]
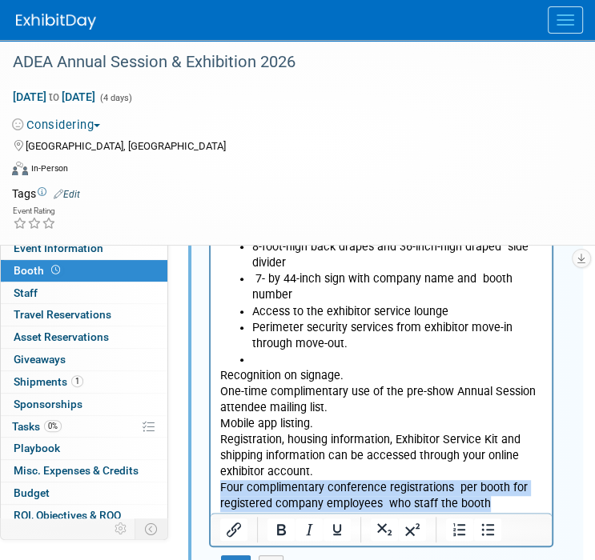
drag, startPoint x: 491, startPoint y: 506, endPoint x: 211, endPoint y: 485, distance: 280.9
click at [211, 485] on html "10x10 Booth - $5,250 Standard 10’x10’ Booth Package 8-foot-high back drapes and…" at bounding box center [380, 348] width 341 height 328
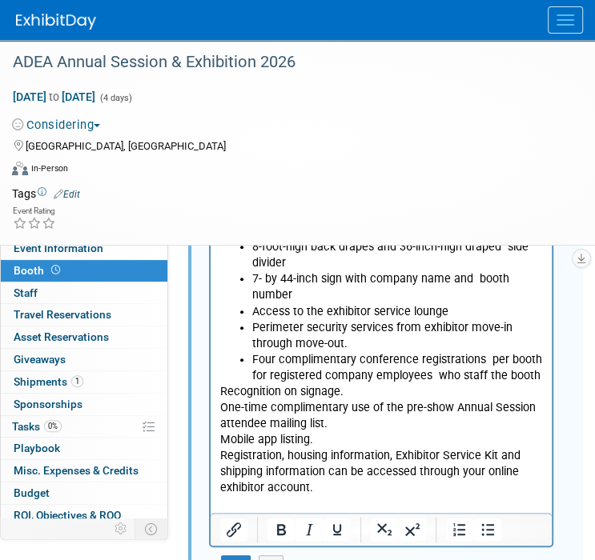
click at [483, 357] on li "Four complimentary conference registrations per booth for registered company em…" at bounding box center [397, 367] width 291 height 32
click at [543, 375] on html "10x10 Booth - $5,250 Standard 10’x10’ Booth Package 8-foot-high back drapes and…" at bounding box center [380, 348] width 341 height 328
click at [439, 392] on li "Recognition on signage." at bounding box center [397, 391] width 291 height 16
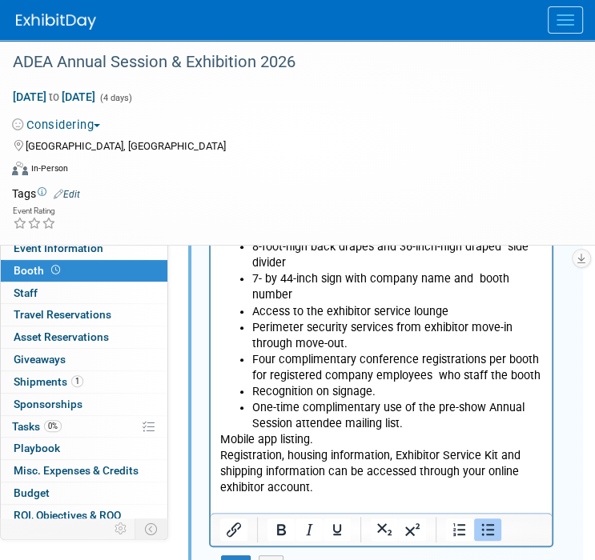
click at [422, 425] on li "One-time complimentary use of the pre-show Annual Session attendee mailing list." at bounding box center [397, 415] width 291 height 32
click at [419, 439] on li "Mobile app listing." at bounding box center [397, 439] width 291 height 16
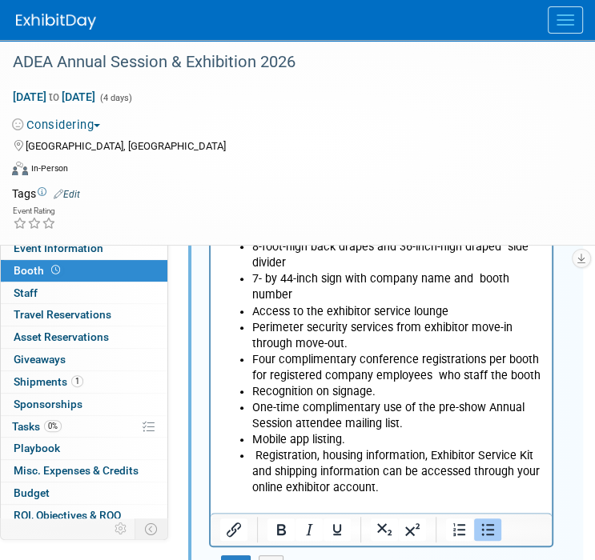
click at [399, 485] on li "Registration, housing information, Exhibitor Service Kit and shipping informati…" at bounding box center [397, 471] width 291 height 48
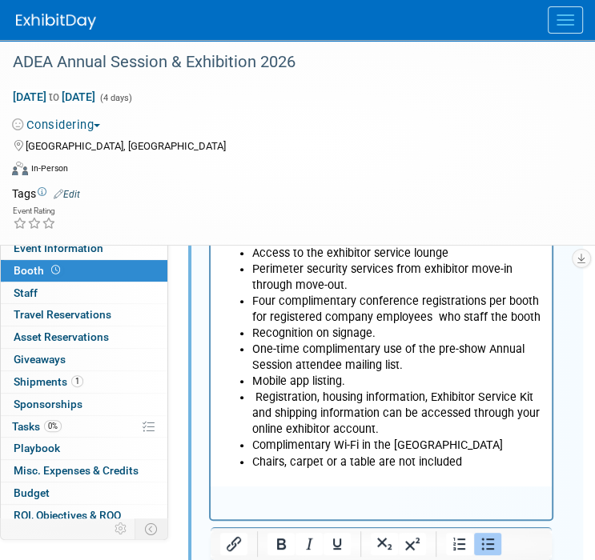
scroll to position [339, 0]
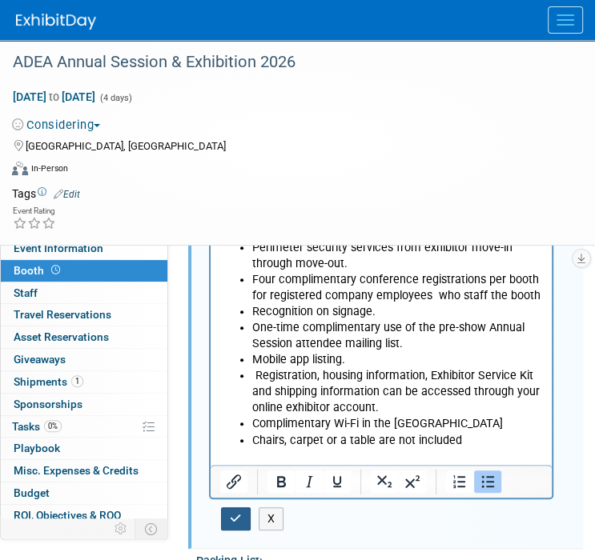
click at [230, 513] on icon "button" at bounding box center [236, 518] width 12 height 11
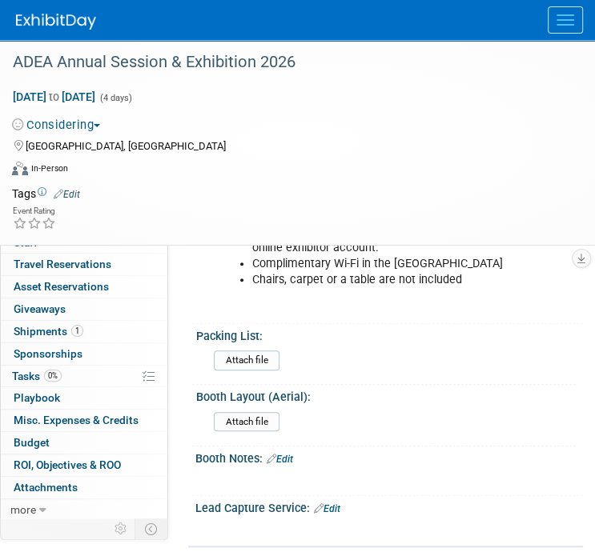
scroll to position [0, 0]
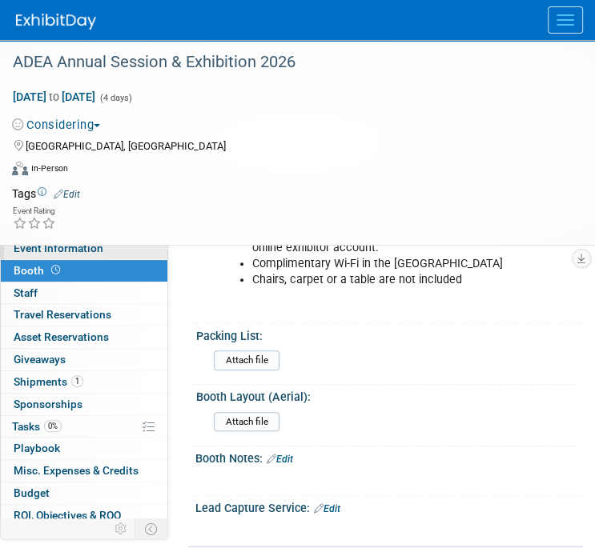
click at [101, 250] on link "Event Information" at bounding box center [84, 249] width 166 height 22
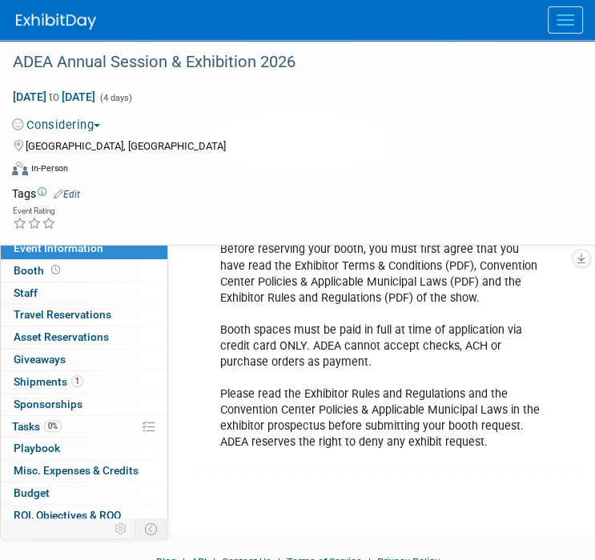
scroll to position [800, 0]
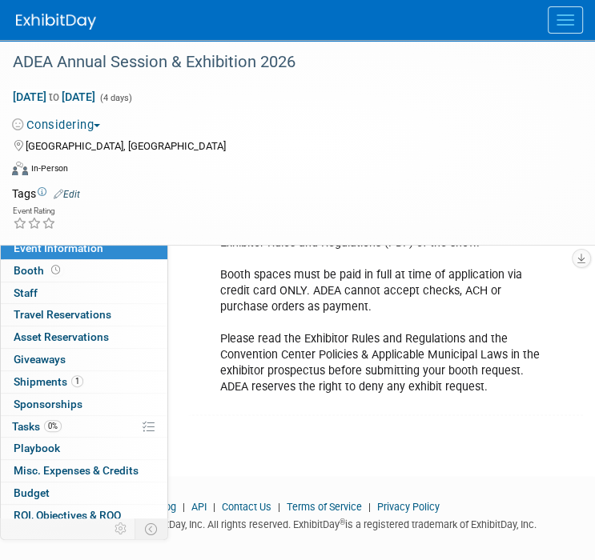
click at [512, 400] on div "Booths are reserved on a first-come, first-reserved basis. Before reserving you…" at bounding box center [381, 274] width 344 height 257
click at [501, 403] on div "Booths are reserved on a first-come, first-reserved basis. Before reserving you…" at bounding box center [381, 274] width 344 height 257
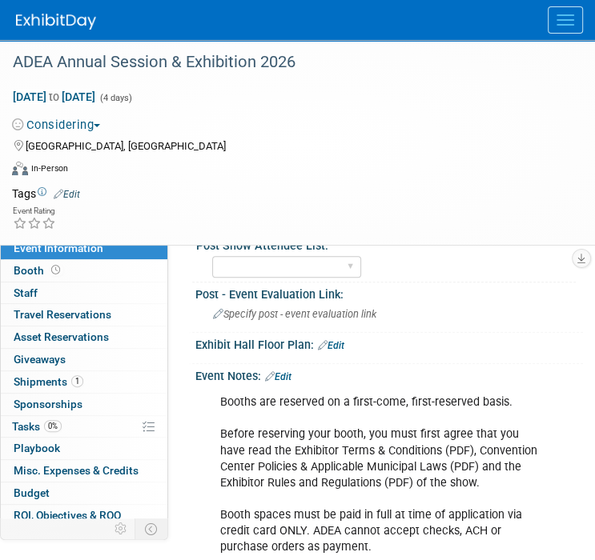
scroll to position [560, 0]
click at [291, 383] on div "Event Notes: Edit" at bounding box center [388, 374] width 387 height 21
click at [288, 383] on link "Edit" at bounding box center [278, 376] width 26 height 11
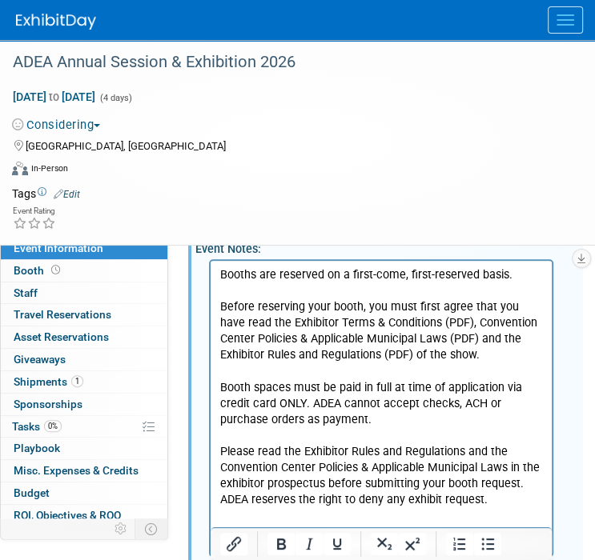
scroll to position [800, 0]
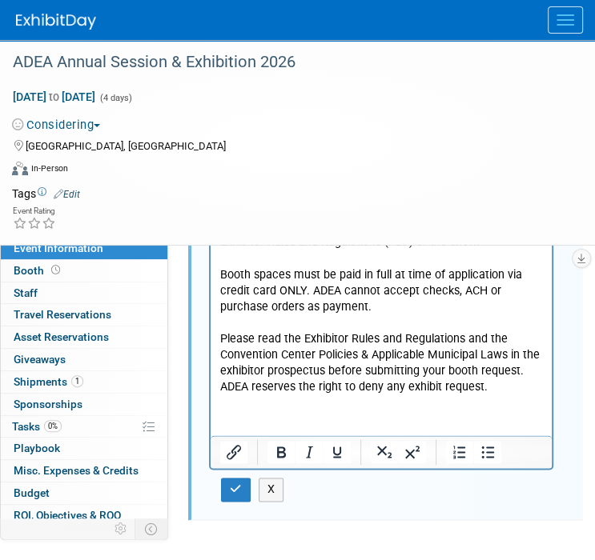
click at [491, 391] on p "Booths are reserved on a first-come, first-reserved basis. Before reserving you…" at bounding box center [381, 274] width 323 height 241
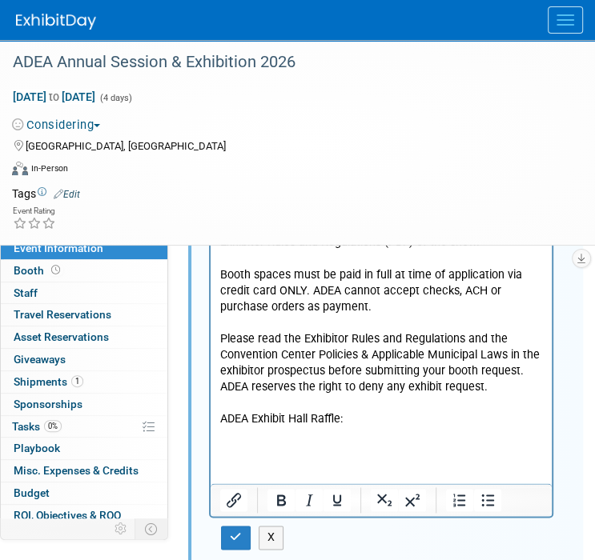
click at [291, 435] on p "Rich Text Area. Press ALT-0 for help." at bounding box center [381, 435] width 323 height 16
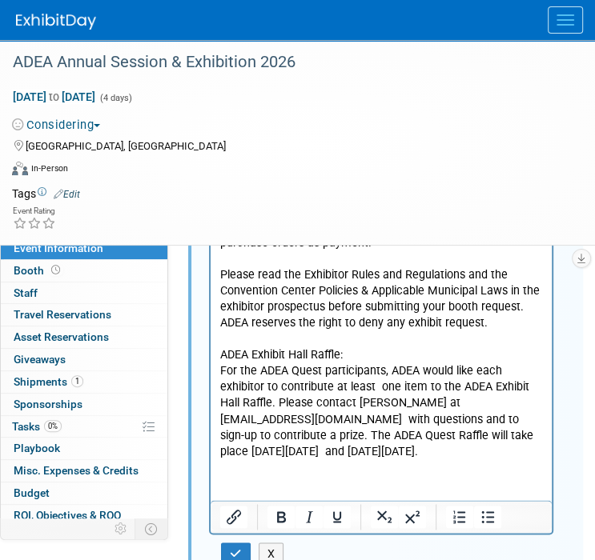
scroll to position [960, 0]
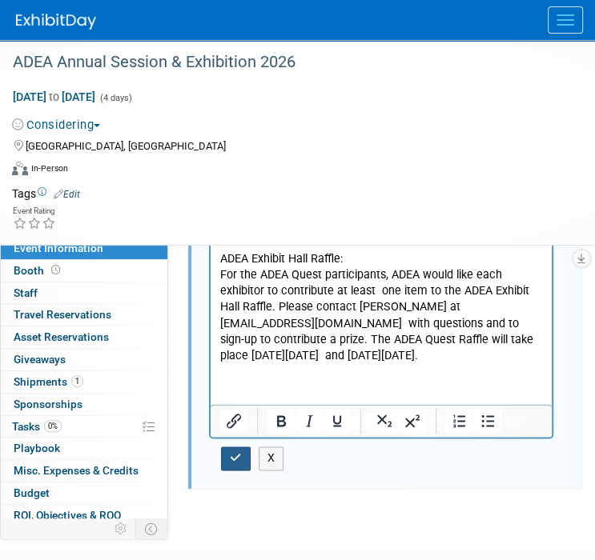
drag, startPoint x: 245, startPoint y: 471, endPoint x: 315, endPoint y: 381, distance: 113.5
click at [245, 470] on button "button" at bounding box center [236, 458] width 30 height 23
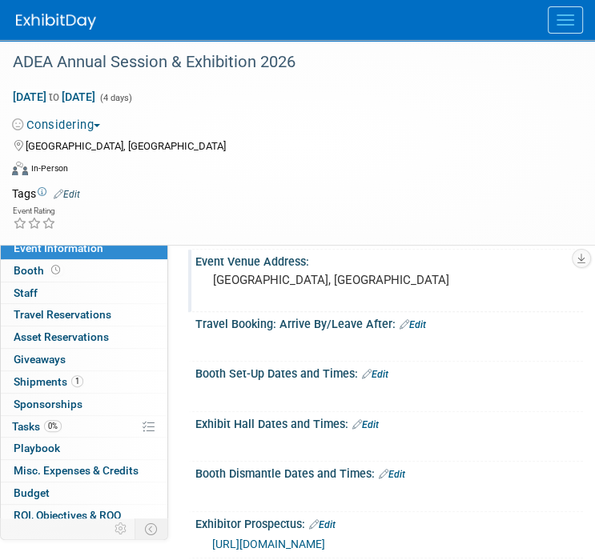
scroll to position [160, 0]
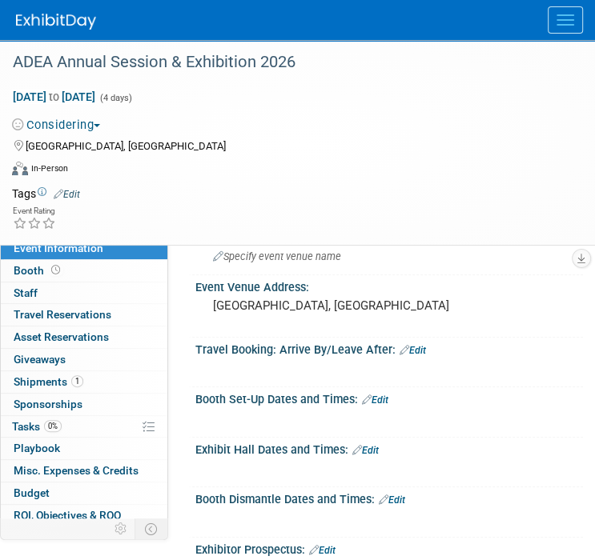
click at [380, 400] on link "Edit" at bounding box center [375, 400] width 26 height 11
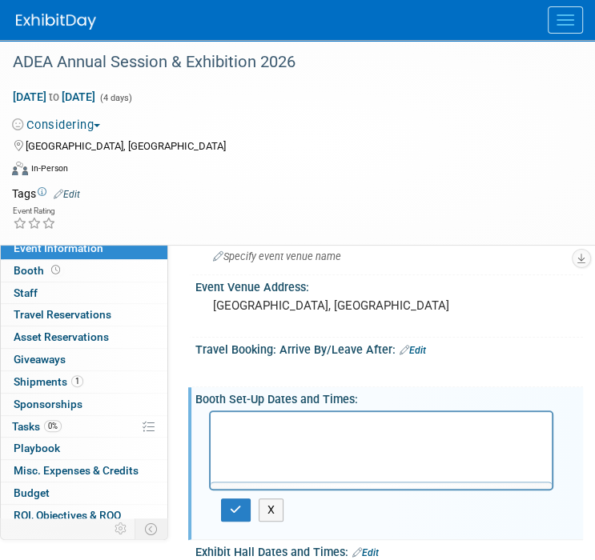
scroll to position [0, 0]
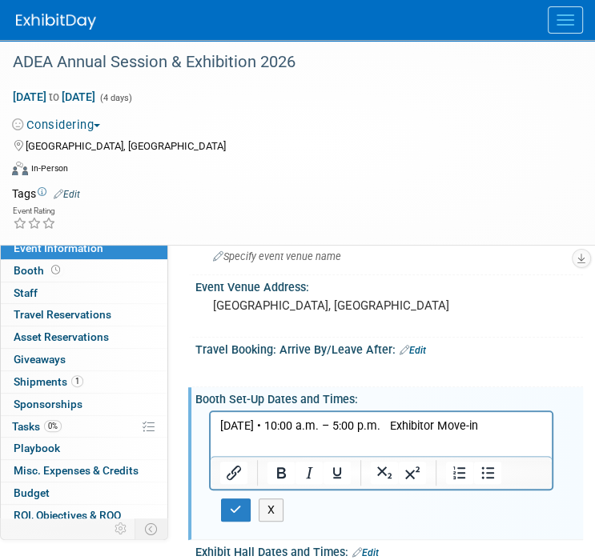
click at [318, 424] on p "Saturday, March 21 • 10:00 a.m. – 5:00 p.m. Exhibitor Move-in" at bounding box center [381, 426] width 323 height 16
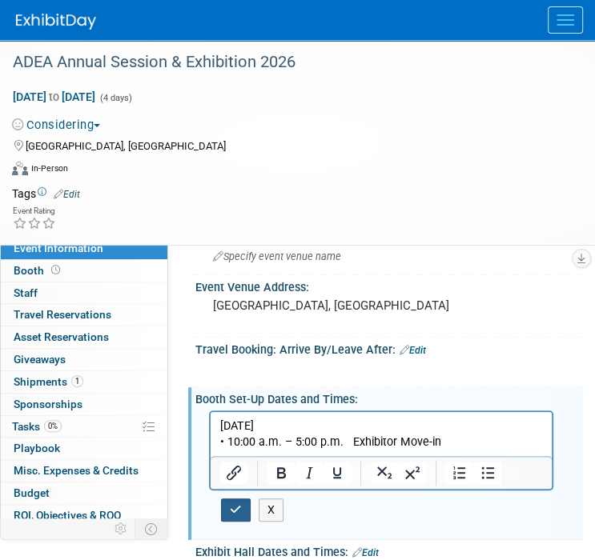
click at [229, 505] on button "button" at bounding box center [236, 510] width 30 height 23
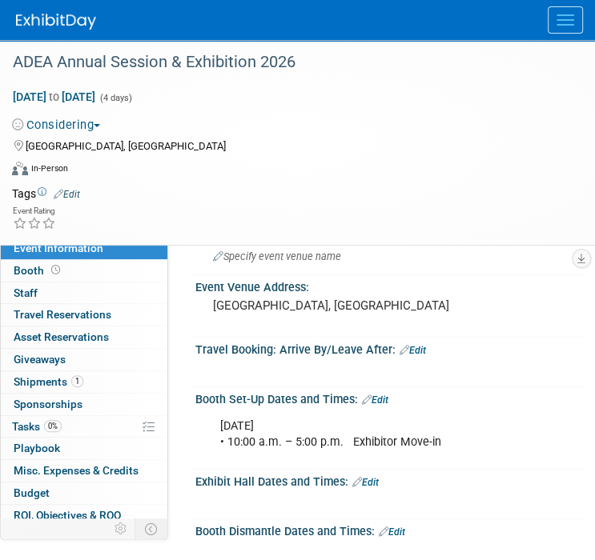
drag, startPoint x: 368, startPoint y: 479, endPoint x: 260, endPoint y: 487, distance: 108.3
click at [369, 479] on link "Edit" at bounding box center [365, 482] width 26 height 11
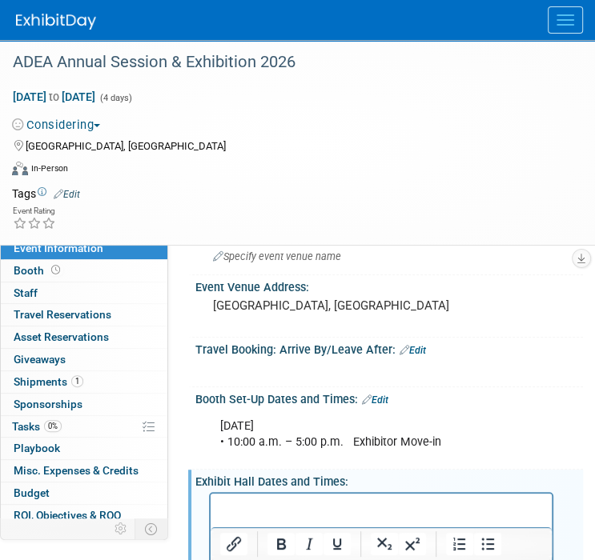
scroll to position [194, 0]
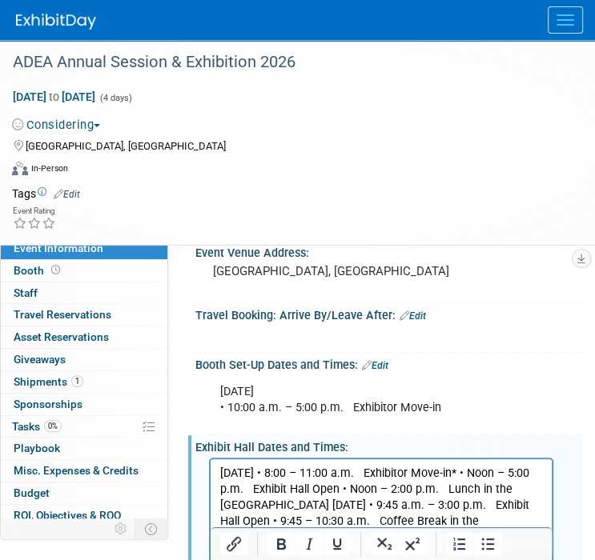
click at [311, 469] on p "Sunday, March 22 • 8:00 – 11:00 a.m. Exhibitor Move-in* • Noon – 5:00 p.m. Exhi…" at bounding box center [381, 514] width 323 height 96
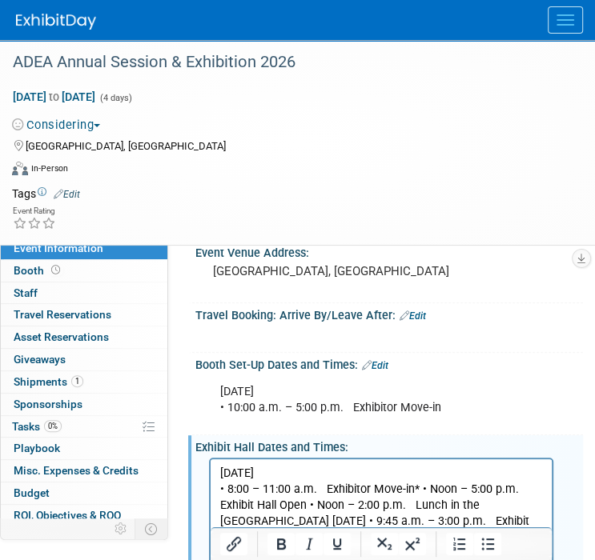
click at [419, 493] on p "• 8:00 – 11:00 a.m. Exhibitor Move-in* • Noon – 5:00 p.m. Exhibit Hall Open • N…" at bounding box center [381, 530] width 323 height 96
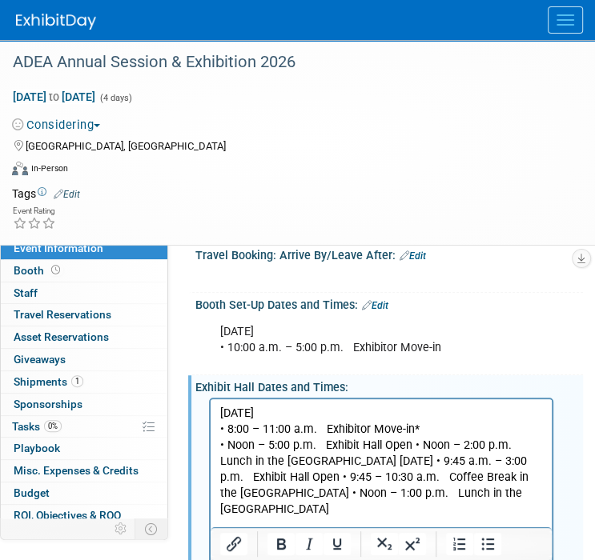
scroll to position [275, 0]
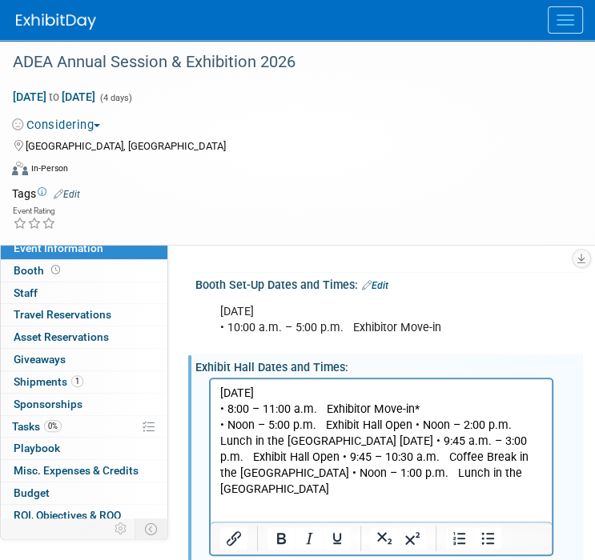
click at [410, 425] on p "• Noon – 5:00 p.m. Exhibit Hall Open • Noon – 2:00 p.m. Lunch in the Exhibit Ha…" at bounding box center [381, 458] width 323 height 80
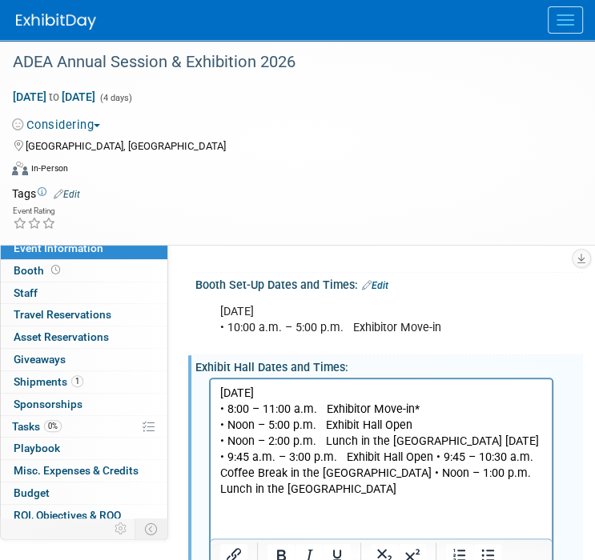
click at [445, 444] on p "• Noon – 2:00 p.m. Lunch in the Exhibit Hall Monday, March 23 • 9:45 a.m. – 3:0…" at bounding box center [381, 466] width 323 height 64
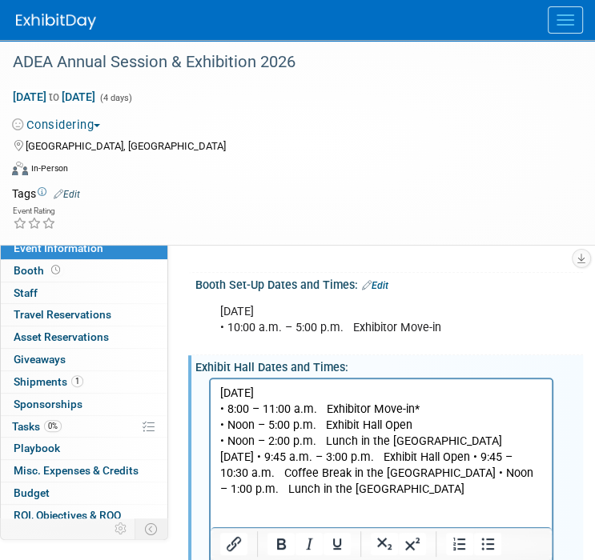
click at [315, 459] on p "Monday, March 23 • 9:45 a.m. – 3:00 p.m. Exhibit Hall Open • 9:45 – 10:30 a.m. …" at bounding box center [381, 474] width 323 height 48
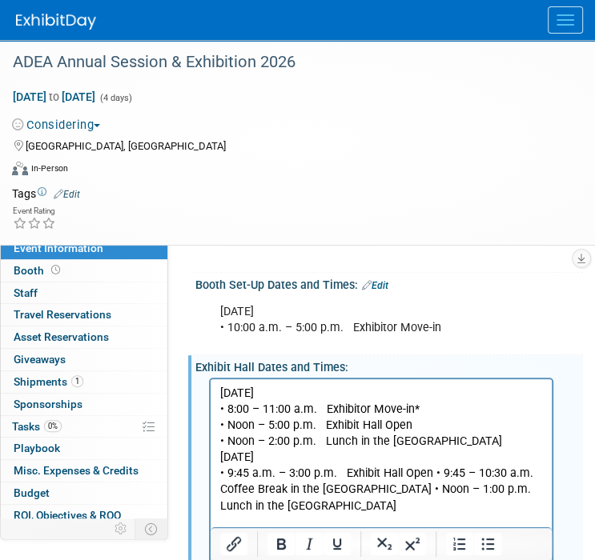
click at [429, 477] on p "• 9:45 a.m. – 3:00 p.m. Exhibit Hall Open • 9:45 – 10:30 a.m. Coffee Break in t…" at bounding box center [381, 490] width 323 height 48
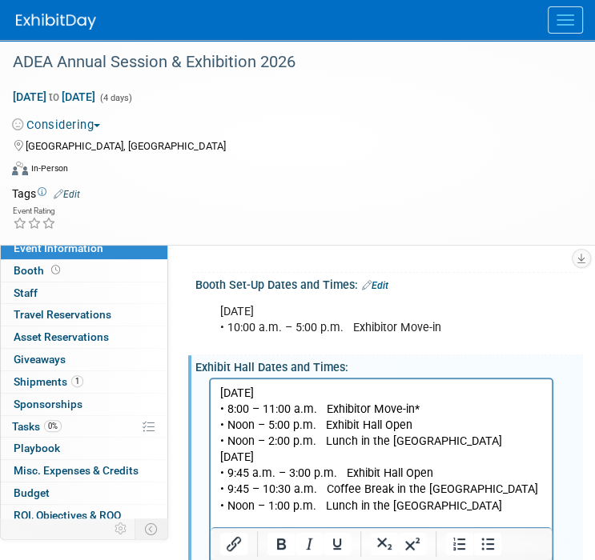
click at [482, 487] on p "• 9:45 – 10:30 a.m. Coffee Break in the Exhibit Hall • Noon – 1:00 p.m. Lunch i…" at bounding box center [381, 498] width 323 height 32
click at [466, 443] on p "• Noon – 2:00 p.m. Lunch in the Exhibit Hall" at bounding box center [381, 442] width 323 height 16
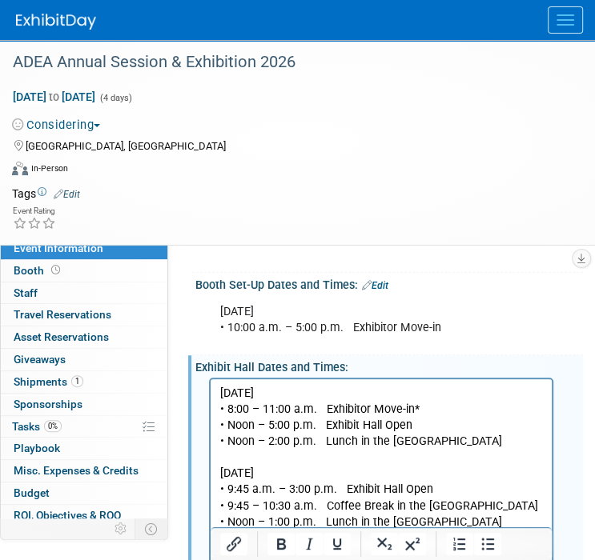
drag, startPoint x: 427, startPoint y: 411, endPoint x: 220, endPoint y: 397, distance: 206.9
click at [220, 397] on body "Sunday, March 22 • 8:00 – 11:00 a.m. Exhibitor Move-in* • Noon – 5:00 p.m. Exhi…" at bounding box center [381, 458] width 324 height 145
copy body "Sunday, March 22 • 8:00 – 11:00 a.m. Exhibitor Move-in*"
click at [381, 286] on link "Edit" at bounding box center [375, 285] width 26 height 11
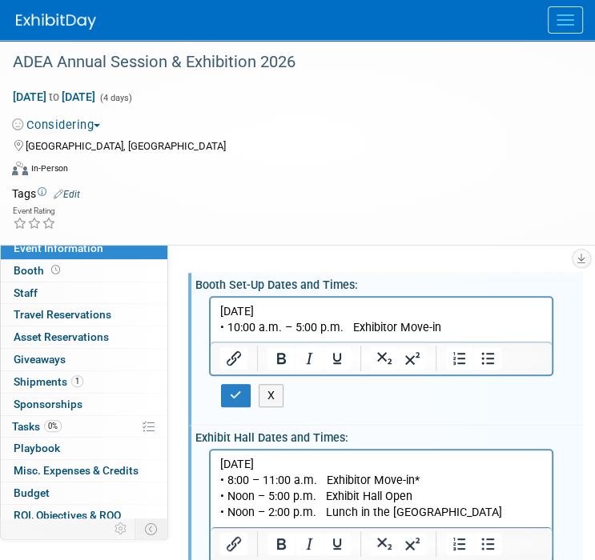
scroll to position [0, 0]
click at [441, 331] on p "Saturday, March 21 • 10:00 a.m. – 5:00 p.m. Exhibitor Move-in" at bounding box center [381, 319] width 323 height 32
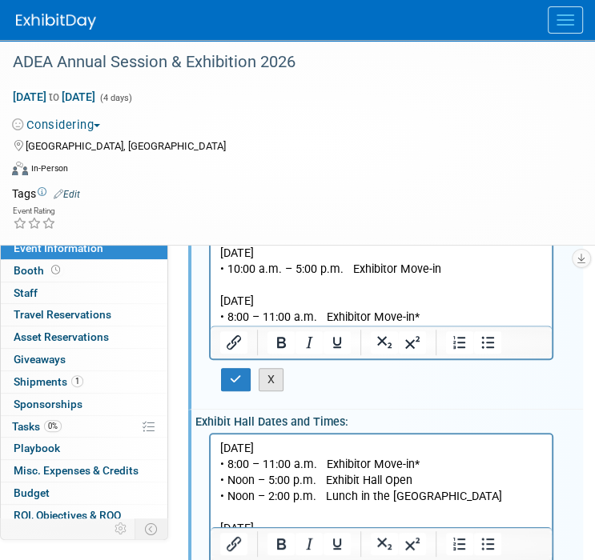
scroll to position [355, 0]
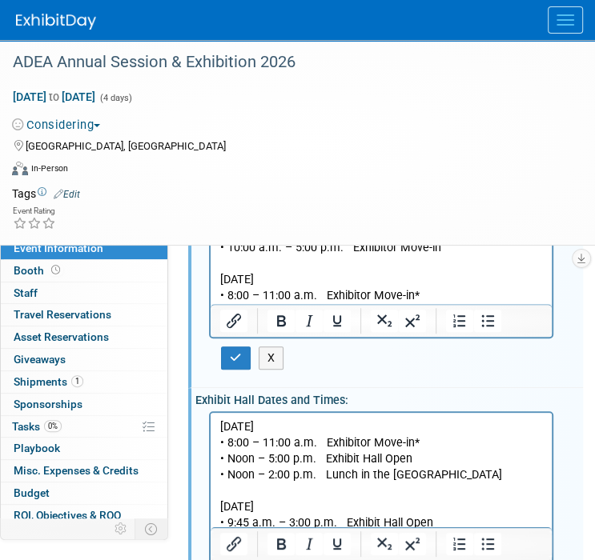
click at [357, 444] on p "• 8:00 – 11:00 a.m. Exhibitor Move-in*" at bounding box center [381, 443] width 323 height 16
click at [459, 445] on p "• 8:00 – 11:00 a.m. Exhibitor Move-in*" at bounding box center [381, 443] width 323 height 16
drag, startPoint x: 429, startPoint y: 439, endPoint x: 213, endPoint y: 443, distance: 216.1
click at [213, 443] on html "Sunday, March 22 • 8:00 – 11:00 a.m. Exhibitor Move-in* • Noon – 5:00 p.m. Exhi…" at bounding box center [380, 487] width 341 height 151
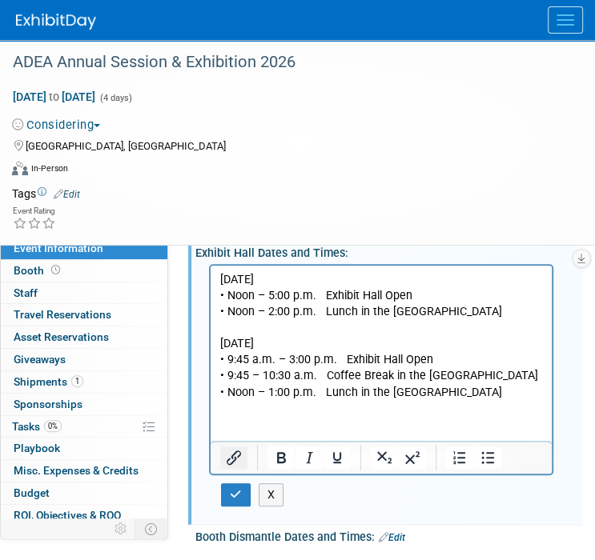
scroll to position [515, 0]
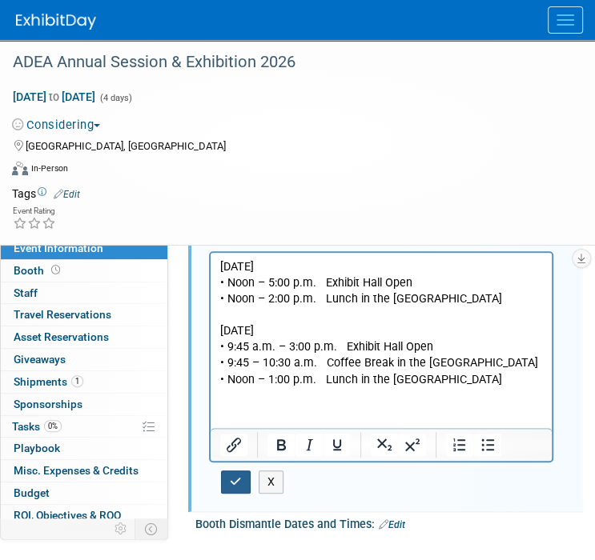
click at [231, 479] on icon "button" at bounding box center [236, 481] width 12 height 11
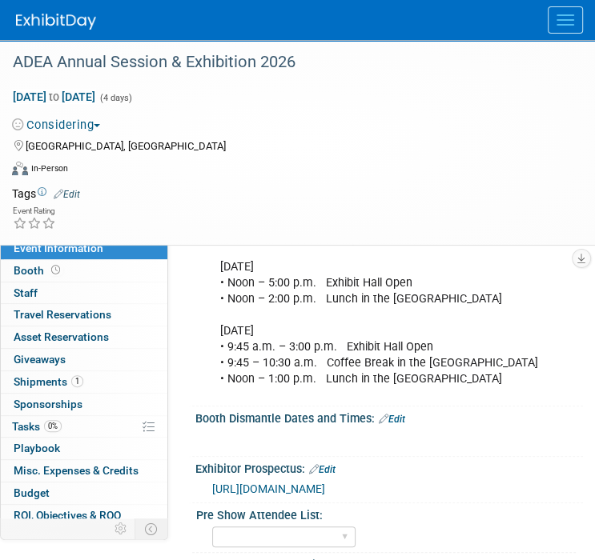
drag, startPoint x: 415, startPoint y: 419, endPoint x: 400, endPoint y: 418, distance: 14.4
click at [415, 419] on div "Booth Dismantle Dates and Times: Edit" at bounding box center [388, 417] width 387 height 21
click at [394, 418] on link "Edit" at bounding box center [392, 419] width 26 height 11
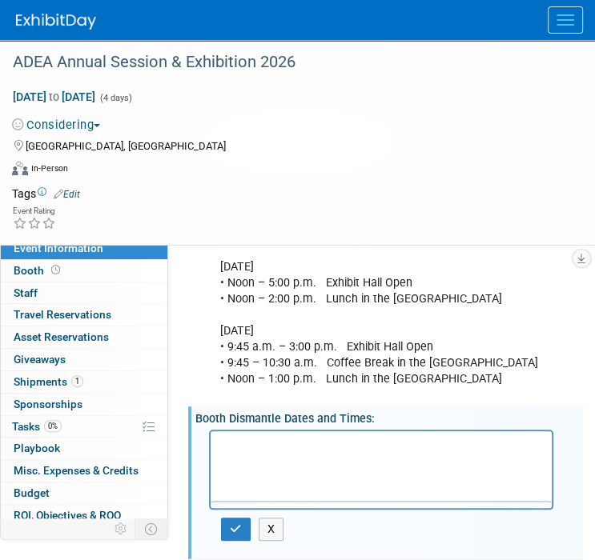
scroll to position [0, 0]
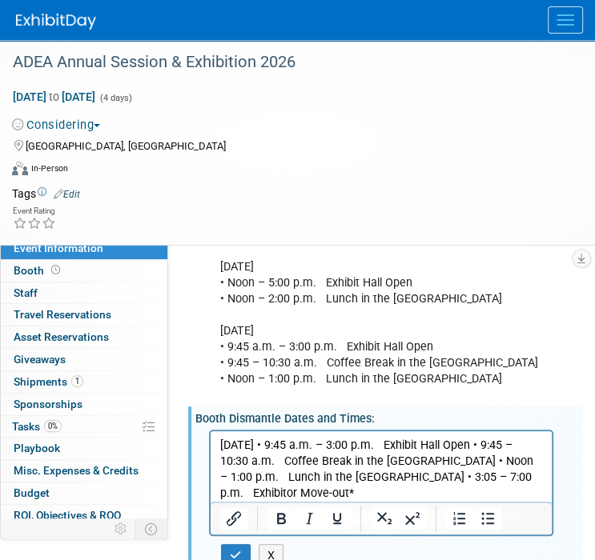
click at [314, 443] on p "Monday, March 23 • 9:45 a.m. – 3:00 p.m. Exhibit Hall Open • 9:45 – 10:30 a.m. …" at bounding box center [381, 469] width 323 height 64
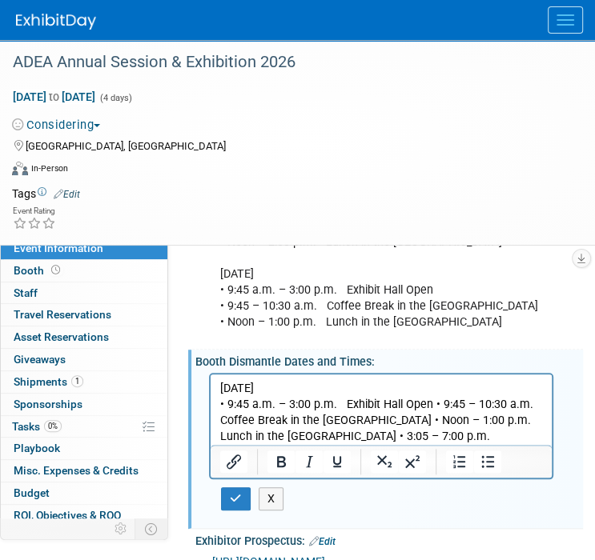
scroll to position [595, 0]
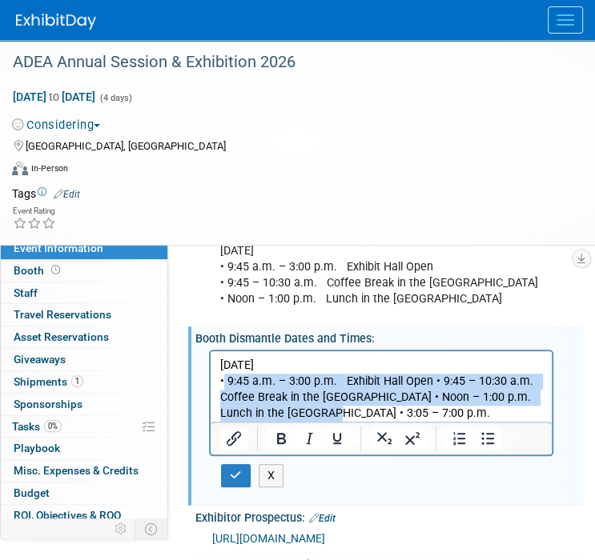
drag, startPoint x: 296, startPoint y: 410, endPoint x: 218, endPoint y: 383, distance: 82.0
click at [218, 383] on html "Monday, March 23 • 9:45 a.m. – 3:00 p.m. Exhibit Hall Open • 9:45 – 10:30 a.m. …" at bounding box center [380, 394] width 341 height 86
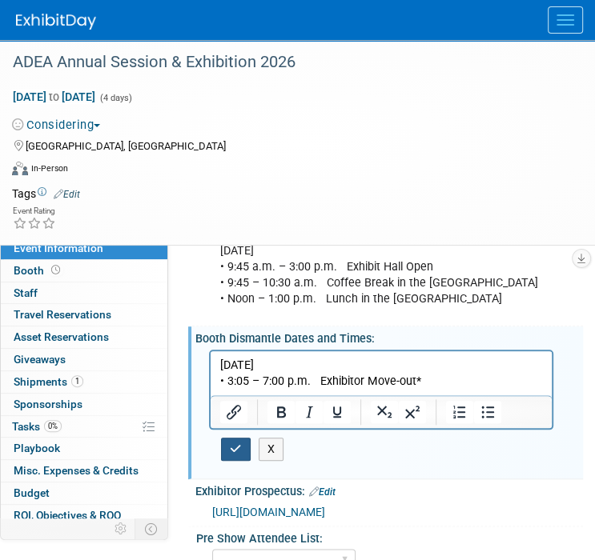
click at [230, 447] on icon "button" at bounding box center [236, 448] width 12 height 11
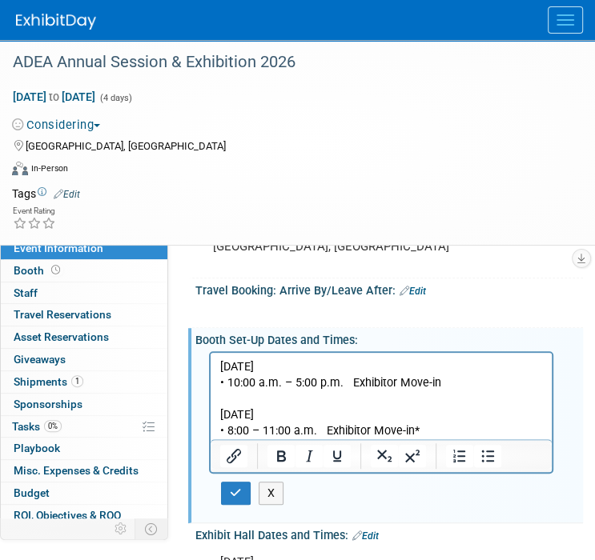
scroll to position [194, 0]
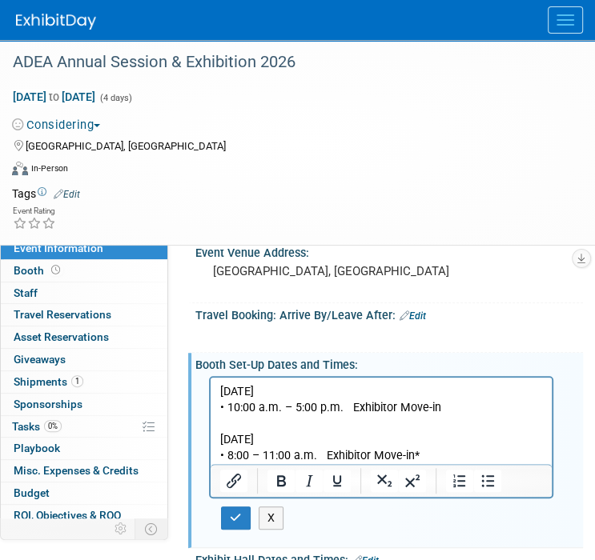
click at [475, 449] on p "• 8:00 – 11:00 a.m. Exhibitor Move-in*" at bounding box center [381, 455] width 323 height 16
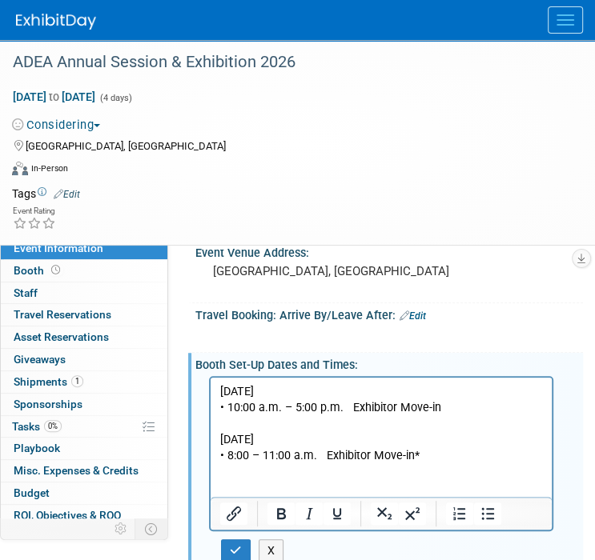
paste body "Rich Text Area. Press ALT-0 for help."
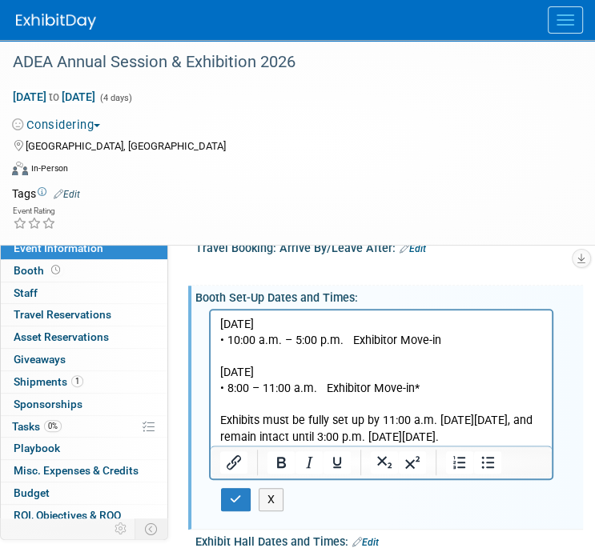
scroll to position [275, 0]
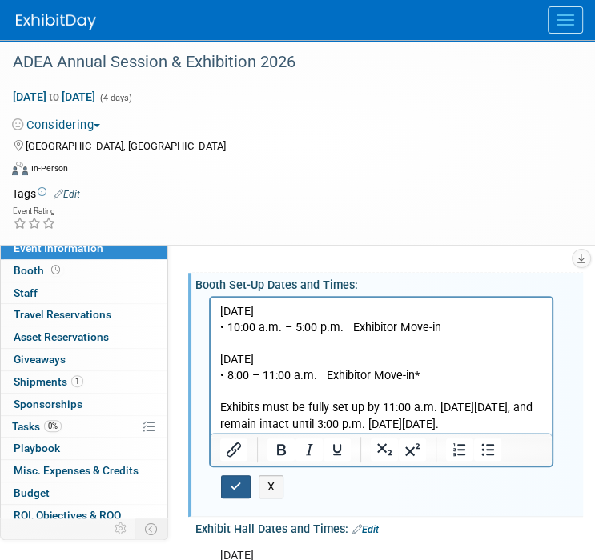
click at [239, 487] on icon "button" at bounding box center [236, 486] width 12 height 11
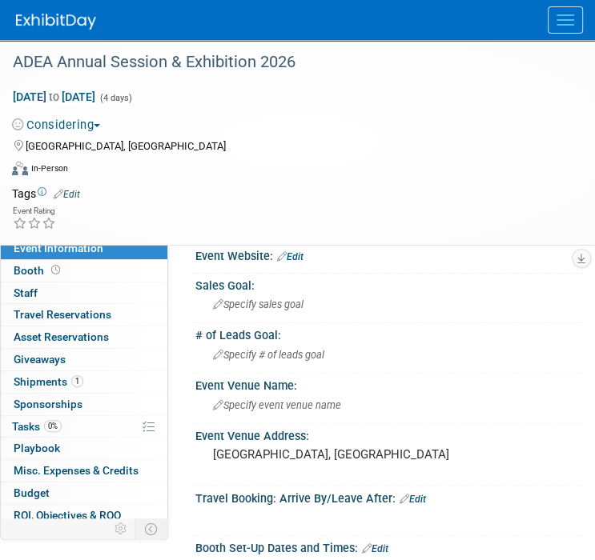
scroll to position [0, 0]
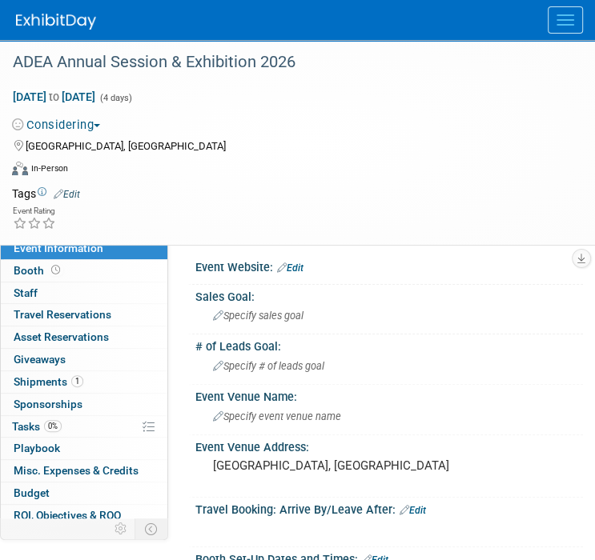
click at [293, 268] on link "Edit" at bounding box center [290, 268] width 26 height 11
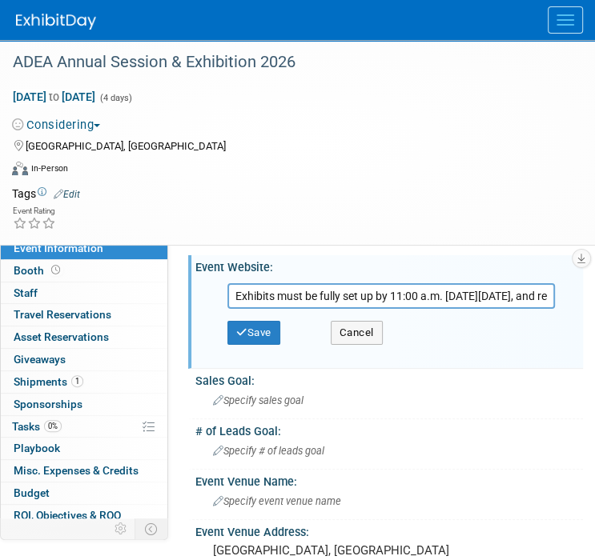
scroll to position [0, 282]
drag, startPoint x: 544, startPoint y: 298, endPoint x: 243, endPoint y: 312, distance: 301.3
click at [244, 312] on div "Exhibits must be fully set up by 11:00 a.m. on Sunday, March 22, and remain int…" at bounding box center [392, 320] width 356 height 85
type input "E"
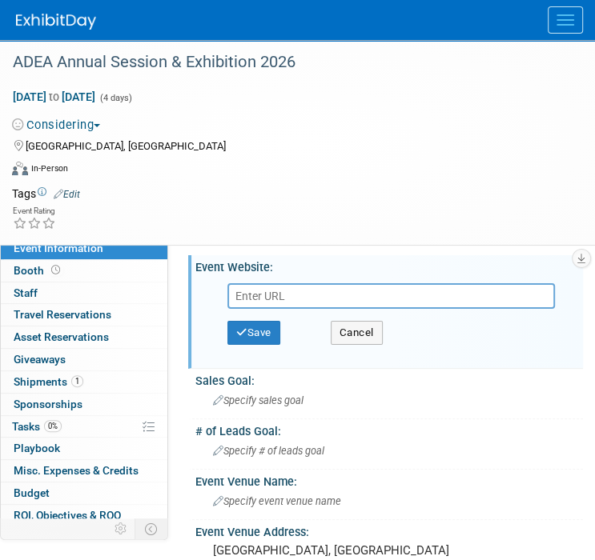
paste input "https://www.adea.org/2026/Exhibit/exhibiting-information"
type input "https://www.adea.org/2026/Exhibit/exhibiting-information"
click at [267, 335] on button "Save" at bounding box center [253, 333] width 53 height 24
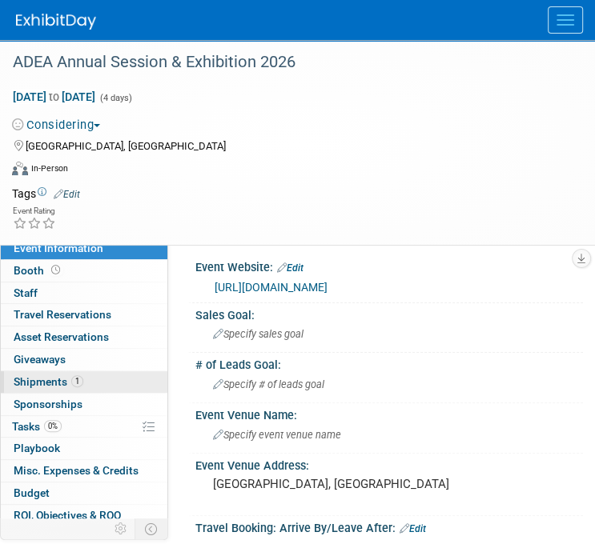
click at [36, 375] on span "Shipments 1" at bounding box center [49, 381] width 70 height 13
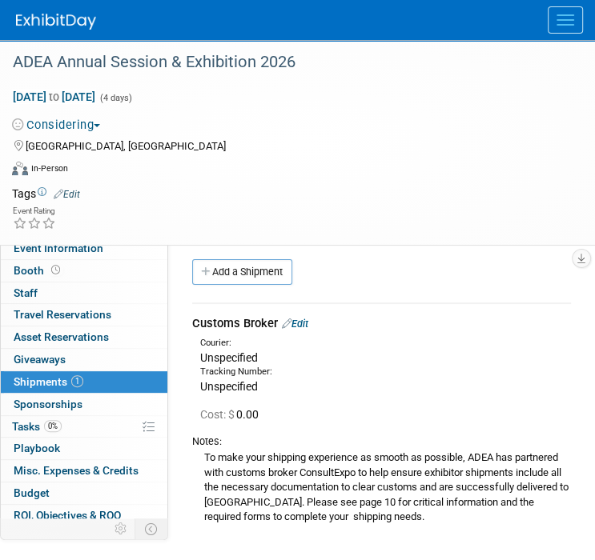
click at [302, 326] on link "Edit" at bounding box center [295, 324] width 26 height 12
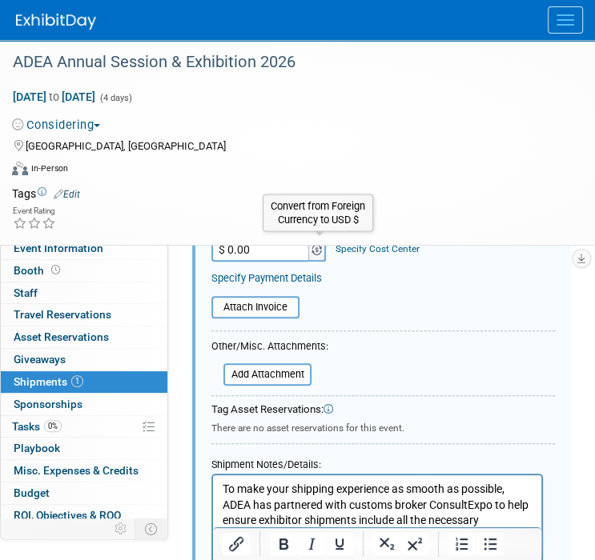
scroll to position [583, 0]
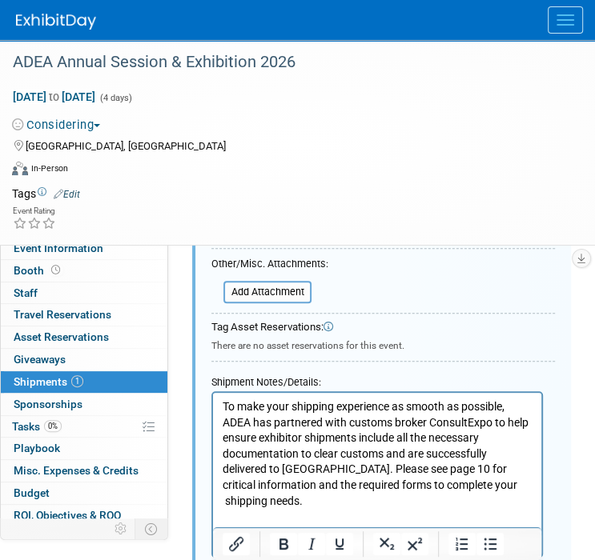
click at [276, 498] on p "To make your shipping experience as smooth as possible, ADEA has partnered with…" at bounding box center [377, 454] width 310 height 110
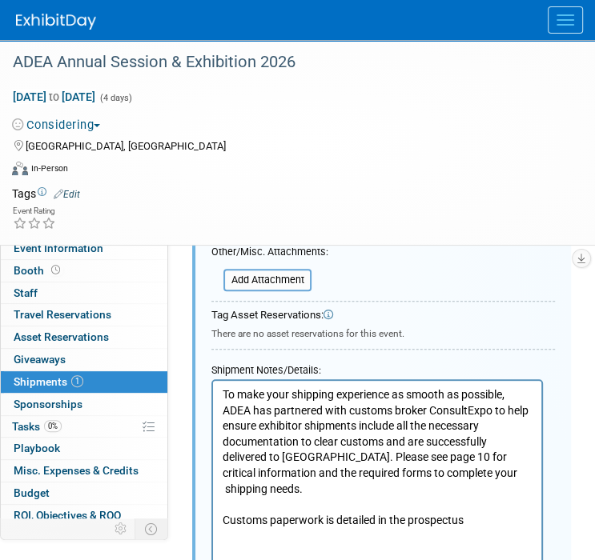
scroll to position [675, 0]
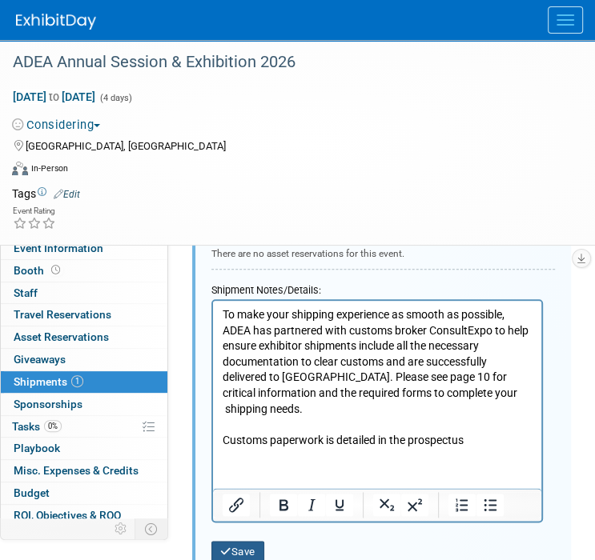
click at [248, 541] on button "Save" at bounding box center [237, 552] width 53 height 22
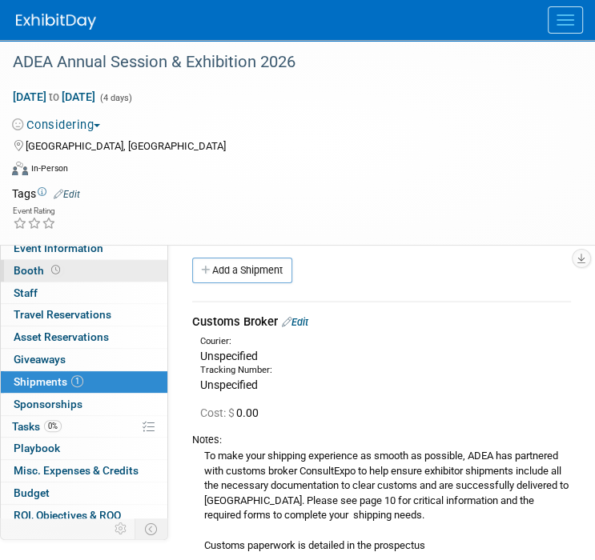
scroll to position [0, 0]
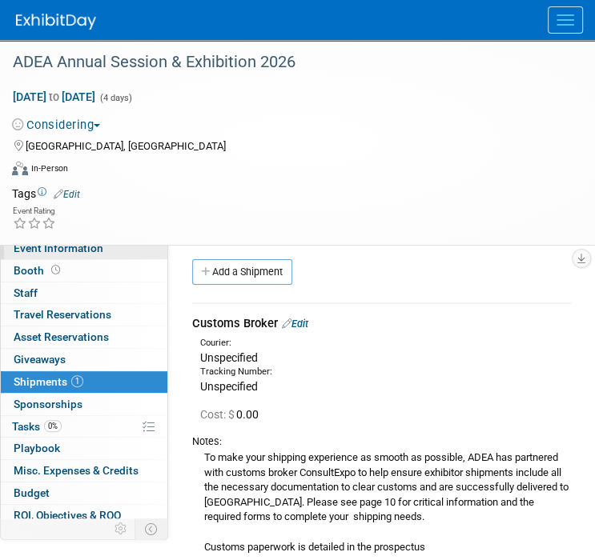
click at [86, 249] on span "Event Information" at bounding box center [59, 248] width 90 height 13
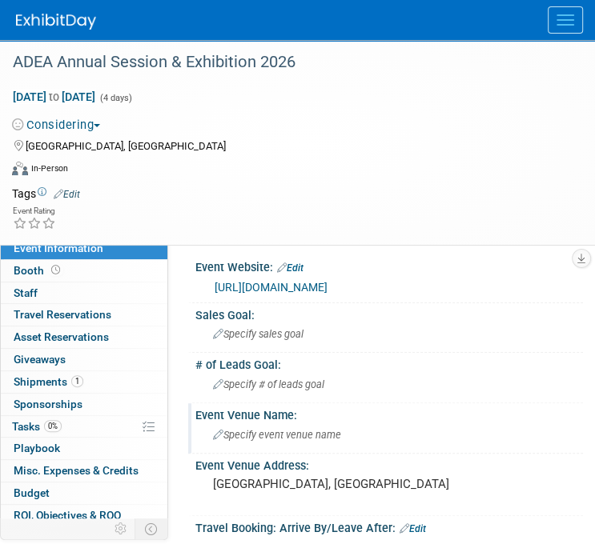
click at [262, 433] on span "Specify event venue name" at bounding box center [277, 435] width 128 height 12
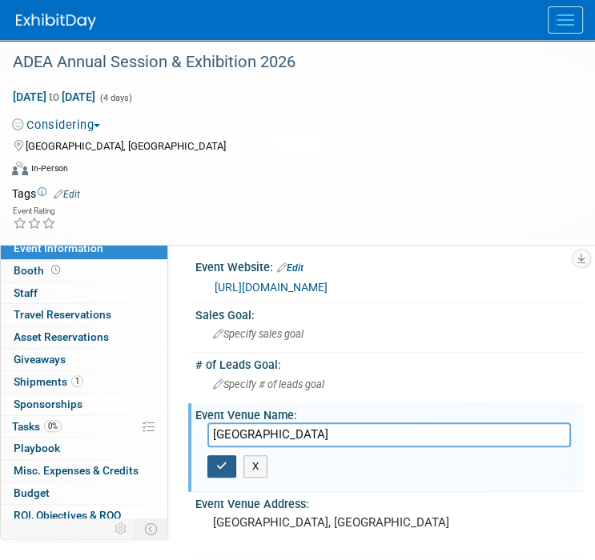
type input "PALAIS DES CONGRÈS DE MONTRÉAL"
click at [222, 467] on icon "button" at bounding box center [221, 466] width 11 height 10
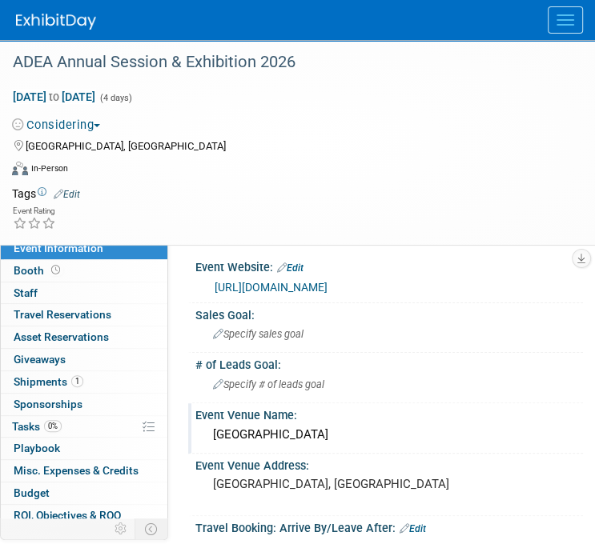
click at [346, 145] on div "[GEOGRAPHIC_DATA], [GEOGRAPHIC_DATA]" at bounding box center [287, 144] width 551 height 19
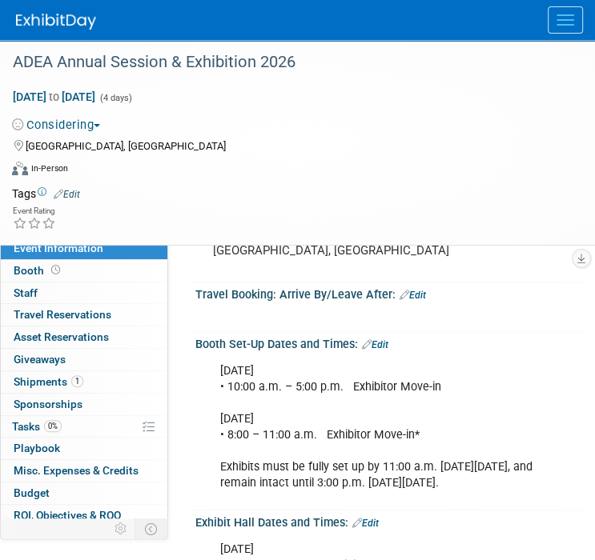
scroll to position [80, 0]
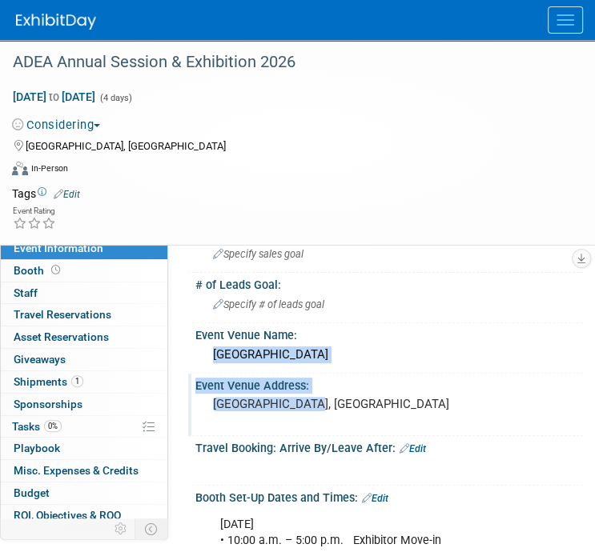
drag, startPoint x: 214, startPoint y: 355, endPoint x: 308, endPoint y: 401, distance: 104.5
copy div "PALAIS DES CONGRÈS DE MONTRÉAL Event Venue Address: Montréal, Canada"
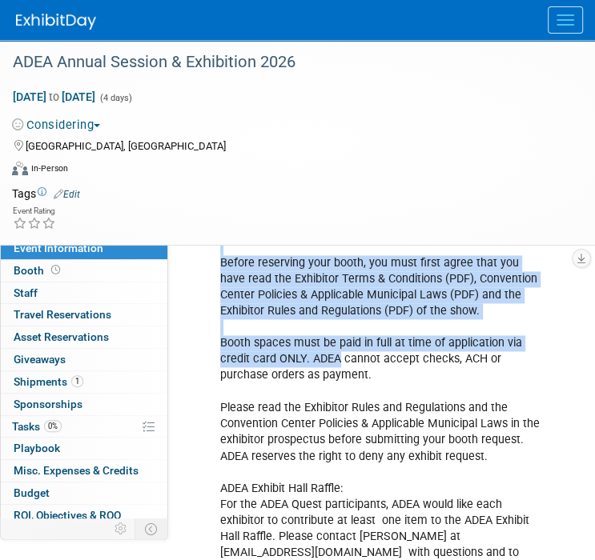
scroll to position [1040, 0]
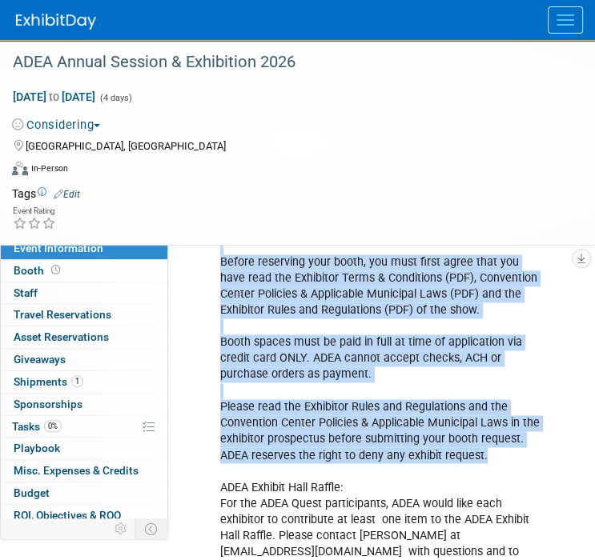
drag, startPoint x: 222, startPoint y: 321, endPoint x: 483, endPoint y: 469, distance: 299.3
click at [483, 469] on div "Booths are reserved on a first-come, first-reserved basis. Before reserving you…" at bounding box center [381, 407] width 344 height 386
drag, startPoint x: 483, startPoint y: 469, endPoint x: 427, endPoint y: 452, distance: 57.7
copy div "Booths are reserved on a first-come, first-reserved basis. Before reserving you…"
click at [106, 274] on link "Booth" at bounding box center [84, 271] width 166 height 22
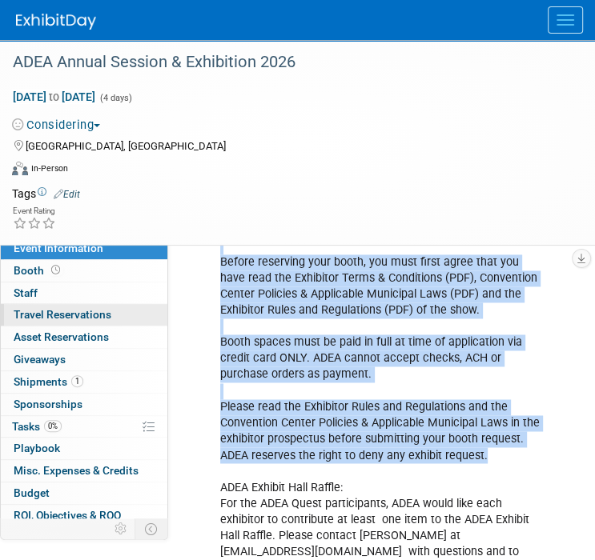
scroll to position [0, 0]
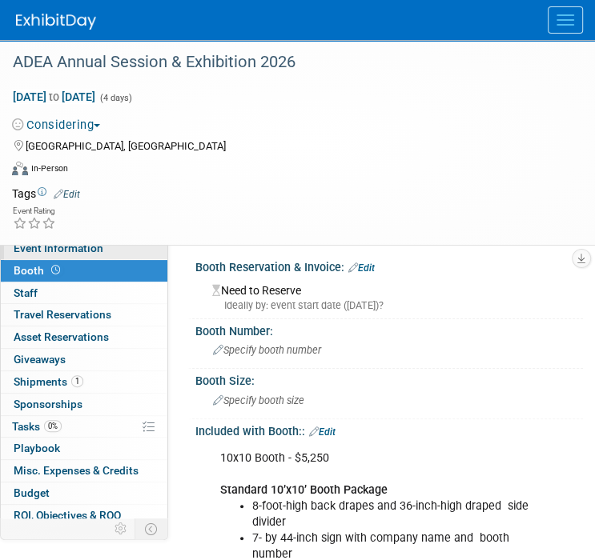
click at [78, 250] on span "Event Information" at bounding box center [59, 248] width 90 height 13
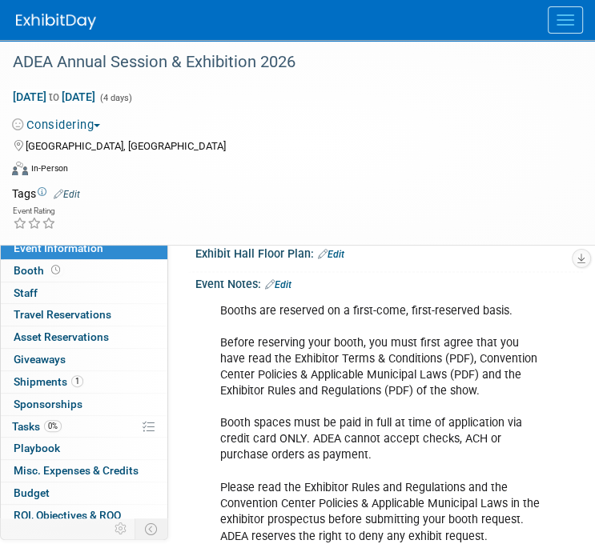
scroll to position [1200, 0]
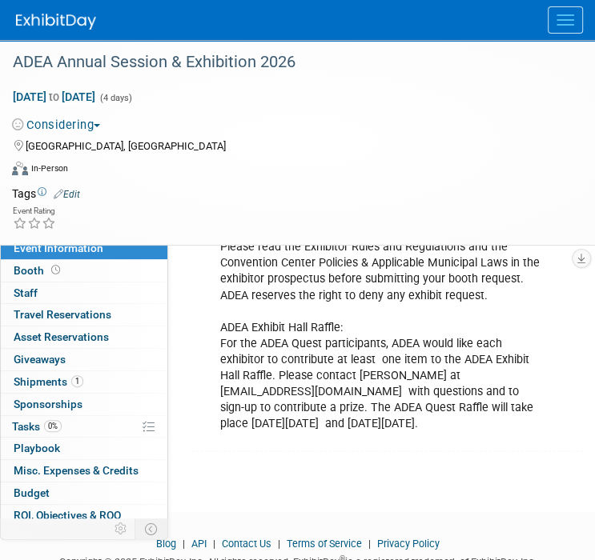
drag, startPoint x: 222, startPoint y: 339, endPoint x: 461, endPoint y: 433, distance: 257.3
click at [461, 433] on div "Booths are reserved on a first-come, first-reserved basis. Before reserving you…" at bounding box center [381, 247] width 344 height 386
drag, startPoint x: 461, startPoint y: 433, endPoint x: 383, endPoint y: 414, distance: 80.8
copy div "ADEA Exhibit Hall Raffle: For the ADEA Quest participants, ADEA would like each…"
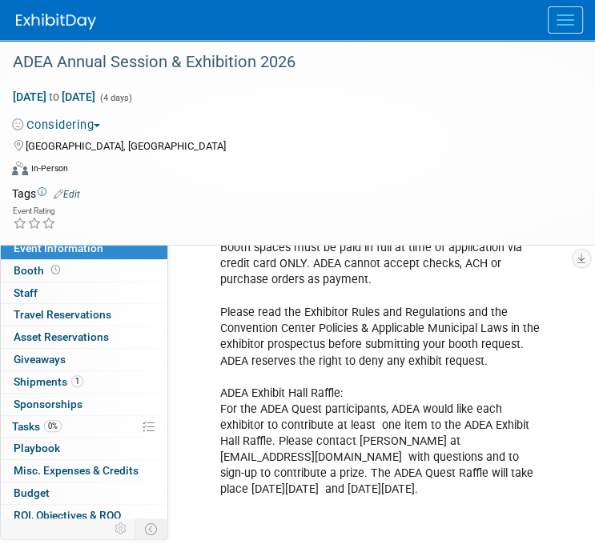
scroll to position [1040, 0]
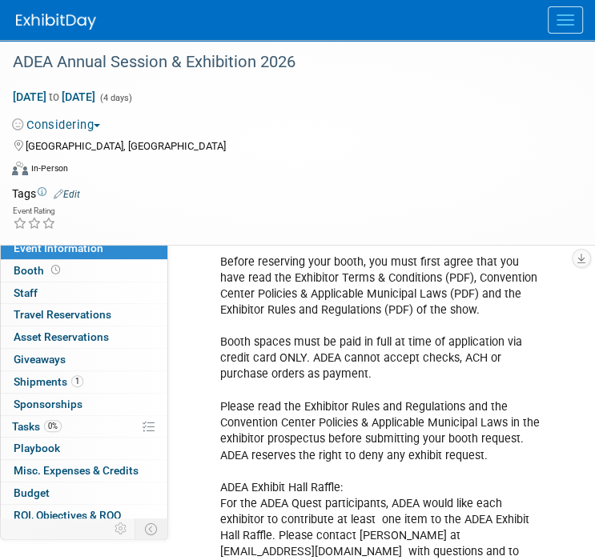
click at [400, 408] on div "Booths are reserved on a first-come, first-reserved basis. Before reserving you…" at bounding box center [381, 407] width 344 height 386
click at [36, 274] on span "Booth" at bounding box center [39, 270] width 50 height 13
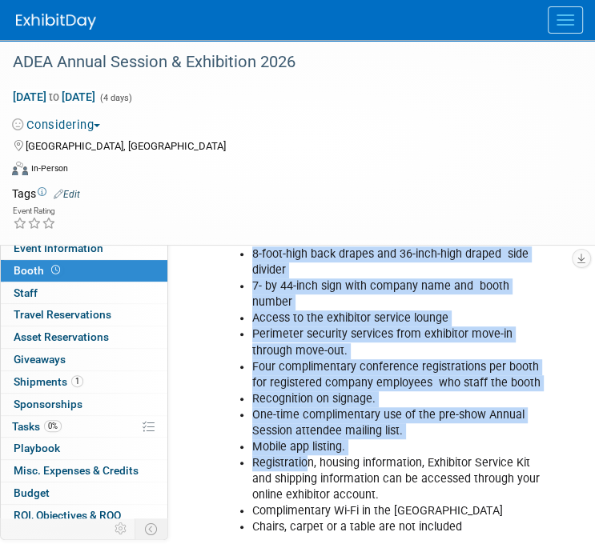
scroll to position [320, 0]
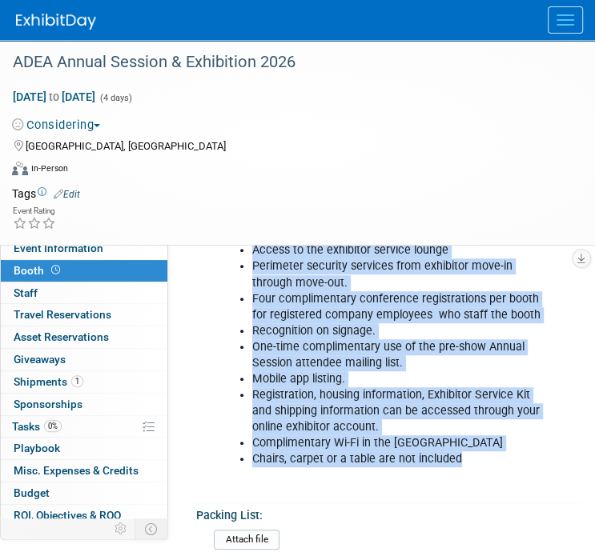
drag, startPoint x: 252, startPoint y: 345, endPoint x: 462, endPoint y: 463, distance: 240.4
click at [462, 463] on ul "8-foot-high back drapes and 36-inch-high draped side divider 7- by 44-inch sign…" at bounding box center [381, 322] width 323 height 289
drag, startPoint x: 462, startPoint y: 463, endPoint x: 348, endPoint y: 436, distance: 116.7
copy ul "8-foot-high back drapes and 36-inch-high draped side divider 7- by 44-inch sign…"
click at [50, 373] on link "1 Shipments 1" at bounding box center [84, 382] width 166 height 22
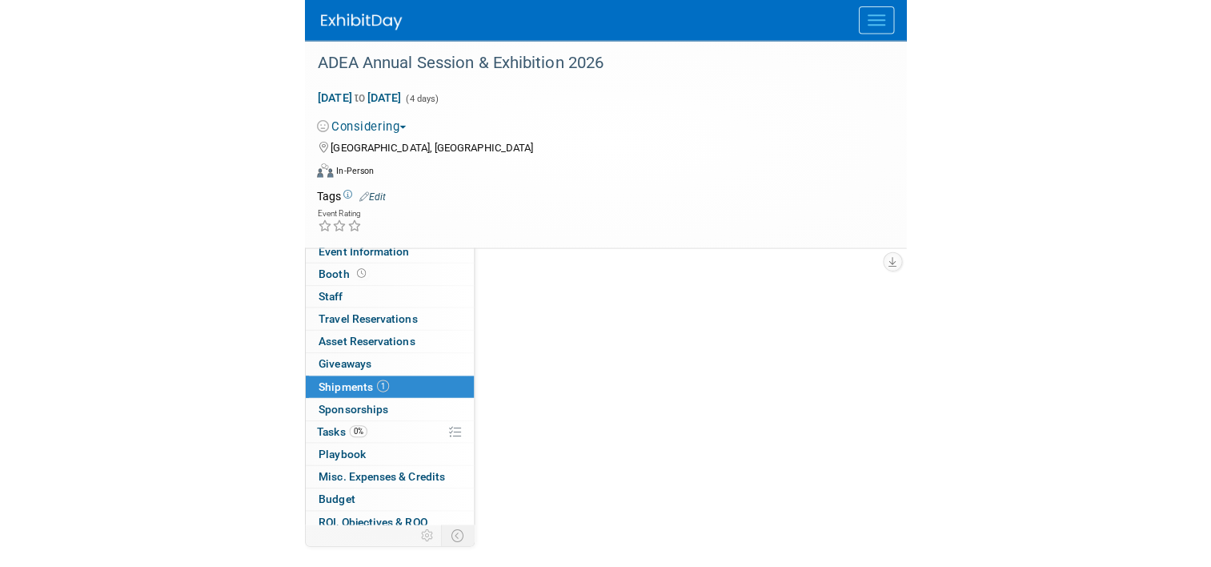
scroll to position [0, 0]
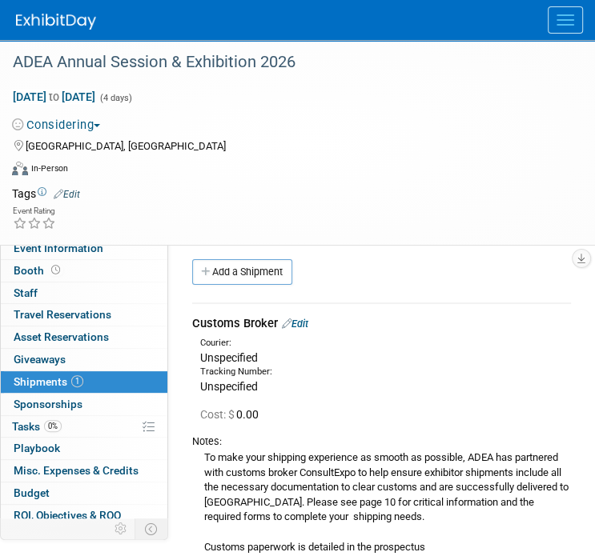
click at [239, 452] on div "To make your shipping experience as smooth as possible, ADEA has partnered with…" at bounding box center [381, 502] width 379 height 106
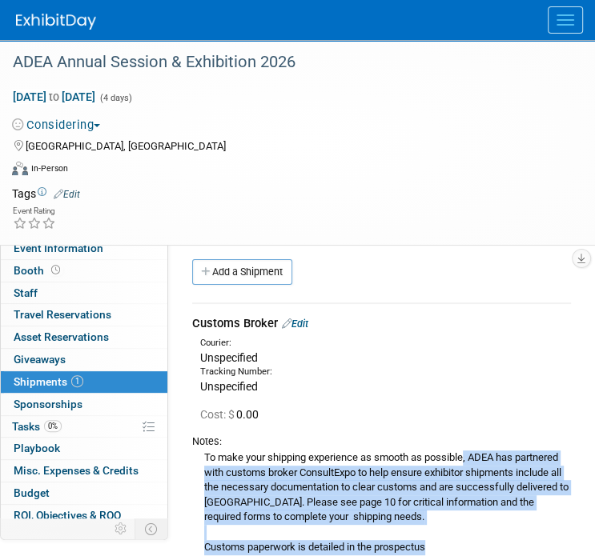
drag, startPoint x: 206, startPoint y: 457, endPoint x: 443, endPoint y: 543, distance: 251.9
click at [443, 543] on div "To make your shipping experience as smooth as possible, ADEA has partnered with…" at bounding box center [381, 502] width 379 height 106
drag, startPoint x: 443, startPoint y: 543, endPoint x: 343, endPoint y: 511, distance: 104.8
copy div "o make your shipping experience as smooth as possible, ADEA has partnered with …"
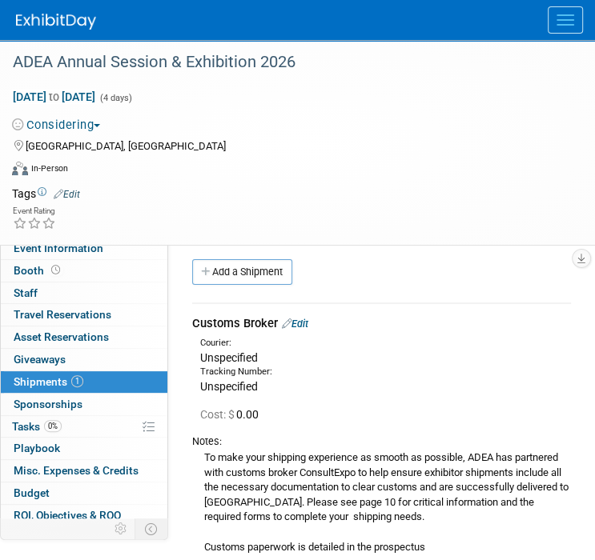
click at [424, 422] on div "Cost: $ 0.00" at bounding box center [385, 415] width 371 height 16
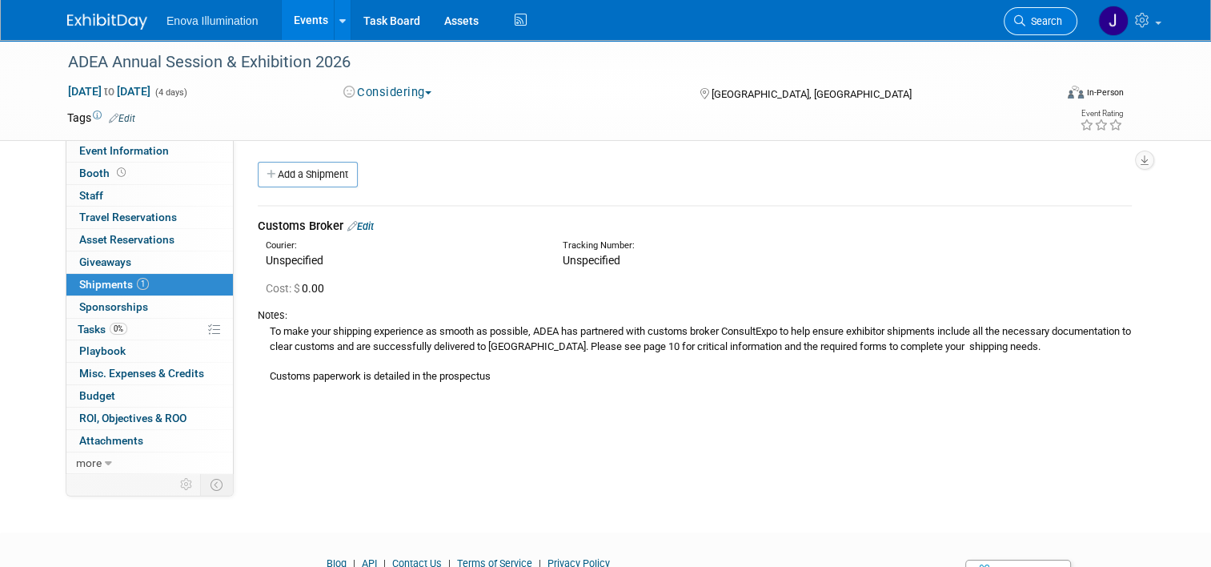
click at [594, 32] on link "Search" at bounding box center [1041, 21] width 74 height 28
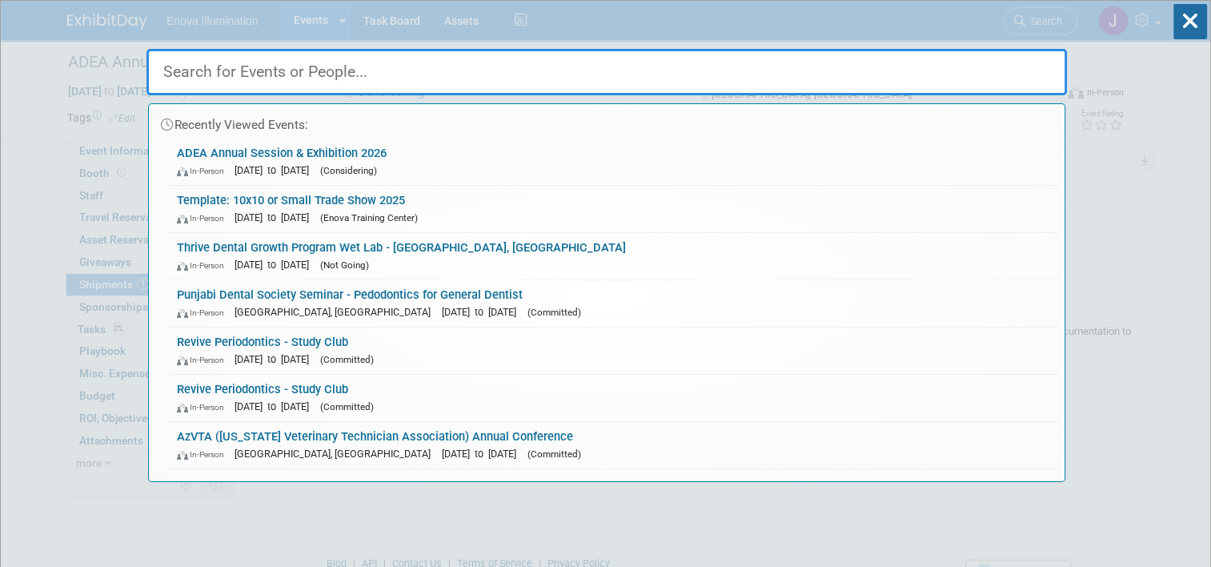
click at [594, 67] on input "text" at bounding box center [606, 72] width 920 height 46
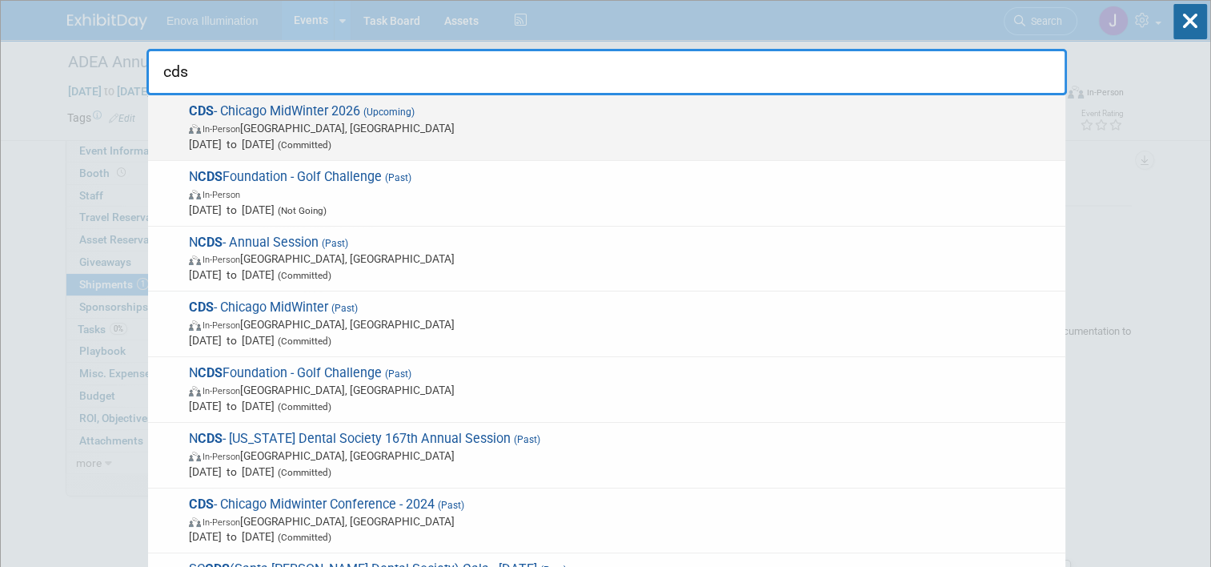
type input "cds"
click at [295, 130] on span "In-Person Chicago, IL" at bounding box center [623, 128] width 868 height 16
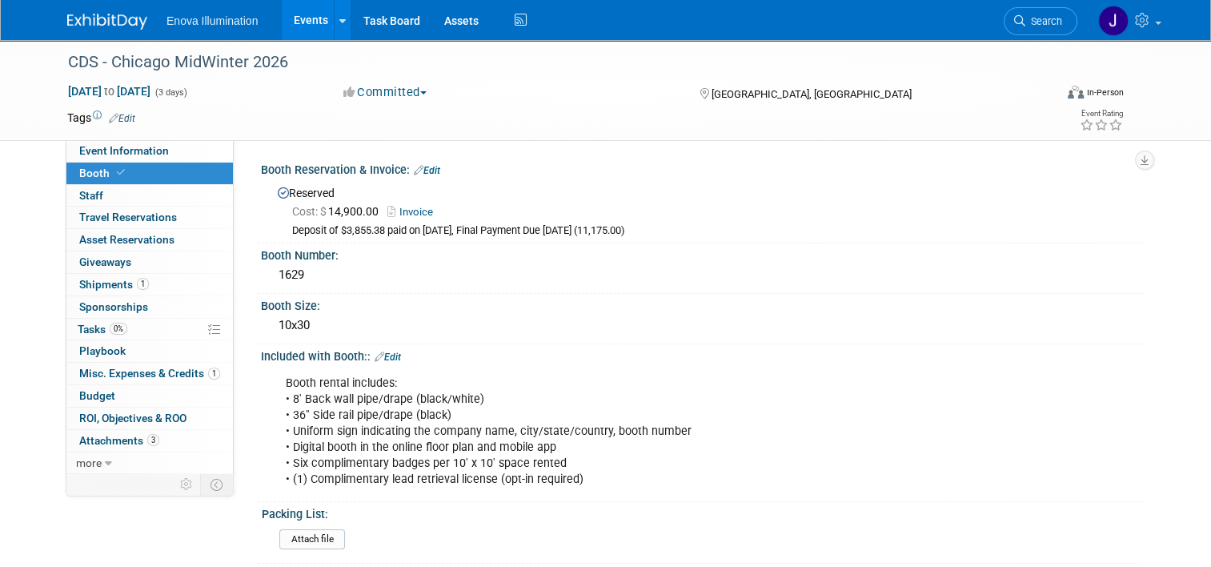
click at [418, 208] on link "Invoice" at bounding box center [414, 212] width 54 height 12
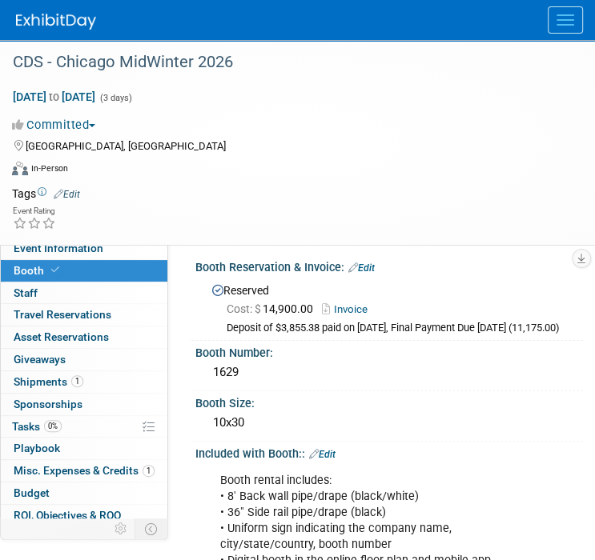
click at [363, 308] on link "Invoice" at bounding box center [349, 309] width 54 height 12
click at [356, 306] on link "Invoice" at bounding box center [349, 309] width 54 height 12
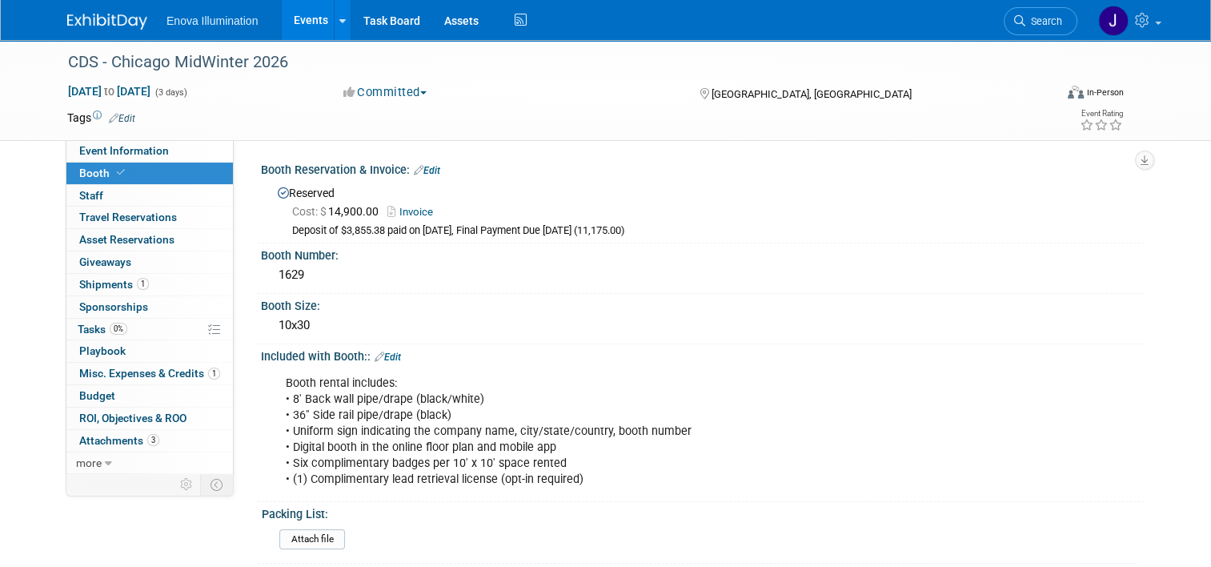
click at [400, 210] on link "Invoice" at bounding box center [414, 212] width 54 height 12
click at [405, 208] on link "Invoice" at bounding box center [414, 212] width 54 height 12
drag, startPoint x: 627, startPoint y: 229, endPoint x: 581, endPoint y: 225, distance: 45.8
click at [581, 225] on div "Deposit of $3,855.38 paid on 6/2/25, Final Payment Due 9/1/25 (11,175.00)" at bounding box center [712, 231] width 840 height 14
click at [427, 170] on link "Edit" at bounding box center [427, 170] width 26 height 11
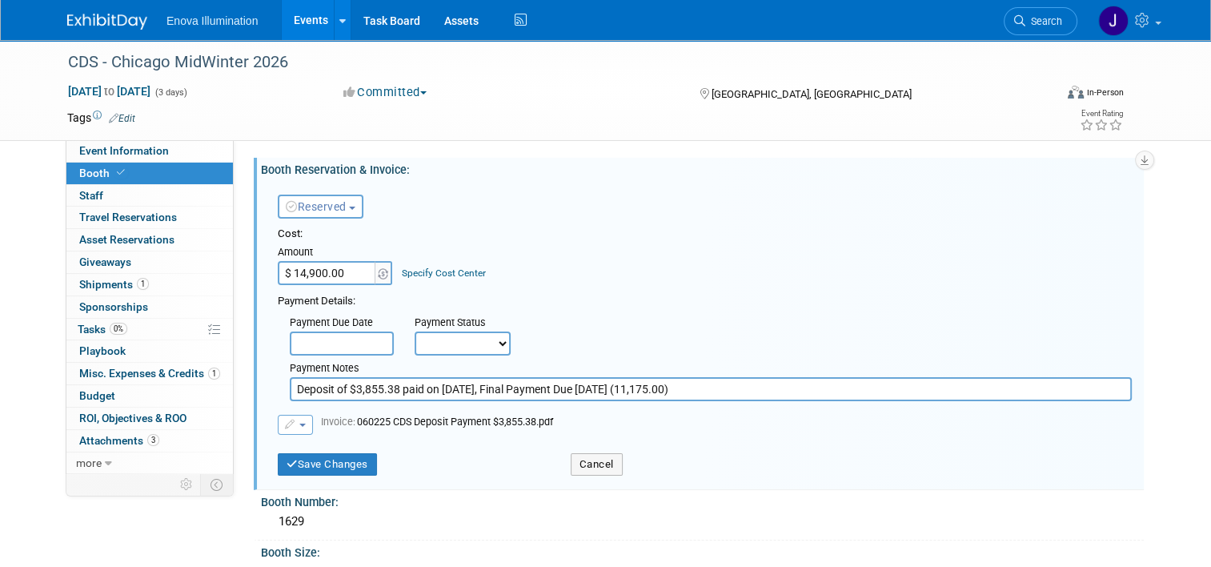
click at [685, 391] on input "Deposit of $3,855.38 paid on 6/2/25, Final Payment Due 9/1/25 (11,175.00)" at bounding box center [711, 389] width 842 height 24
type input "Deposit of $3,855.38 paid on [DATE], Final Payment Due [DATE]."
click at [291, 465] on button "Save Changes" at bounding box center [327, 464] width 99 height 22
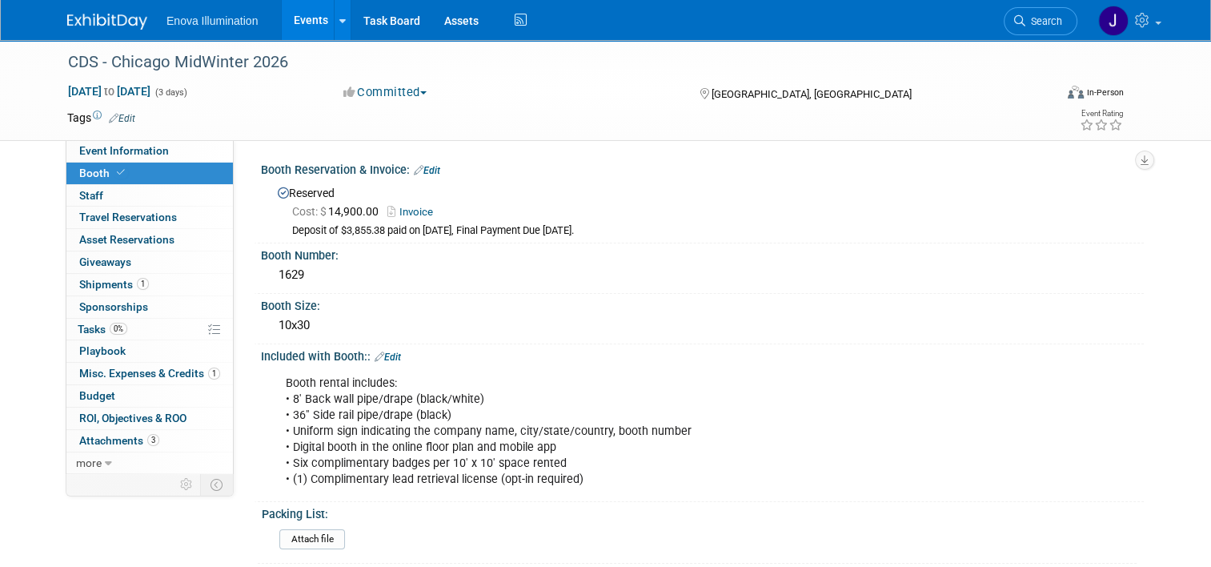
drag, startPoint x: 1053, startPoint y: 24, endPoint x: 1046, endPoint y: 38, distance: 16.1
click at [1053, 24] on span "Search" at bounding box center [1043, 21] width 37 height 12
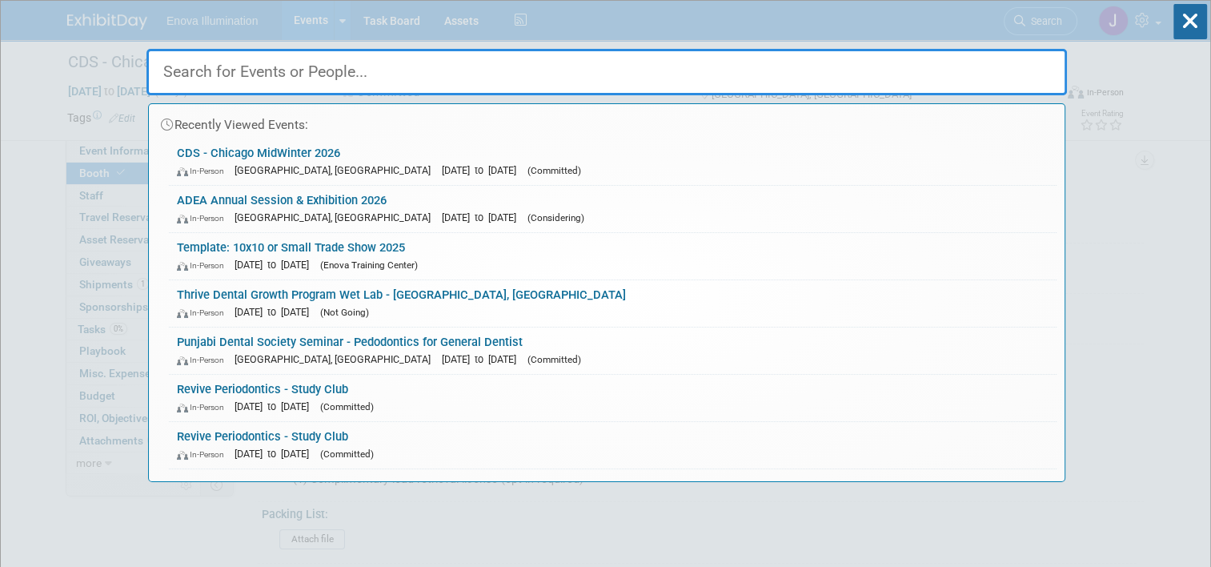
click at [1024, 63] on input "text" at bounding box center [606, 72] width 920 height 46
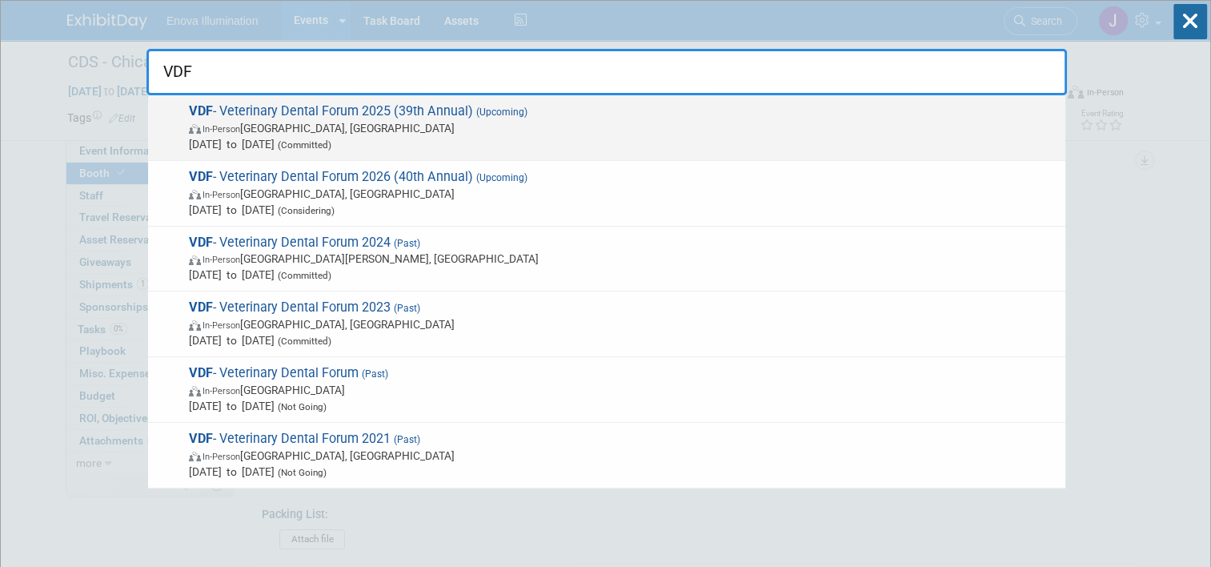
type input "VDF"
click at [284, 106] on span "VDF - Veterinary Dental Forum 2025 (39th Annual) (Upcoming) In-Person San Anton…" at bounding box center [620, 127] width 873 height 49
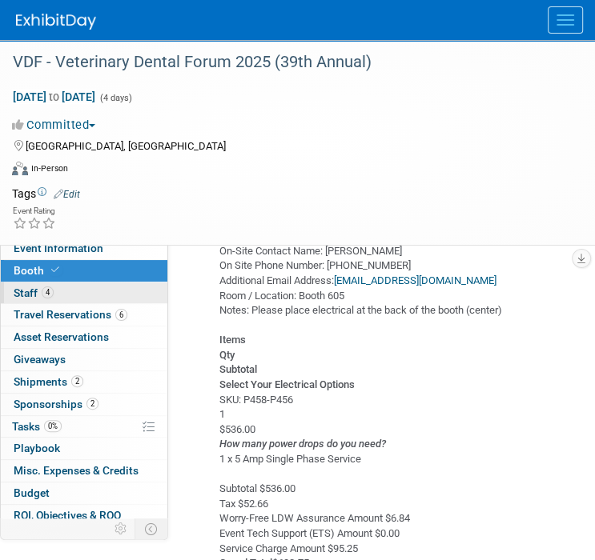
scroll to position [880, 0]
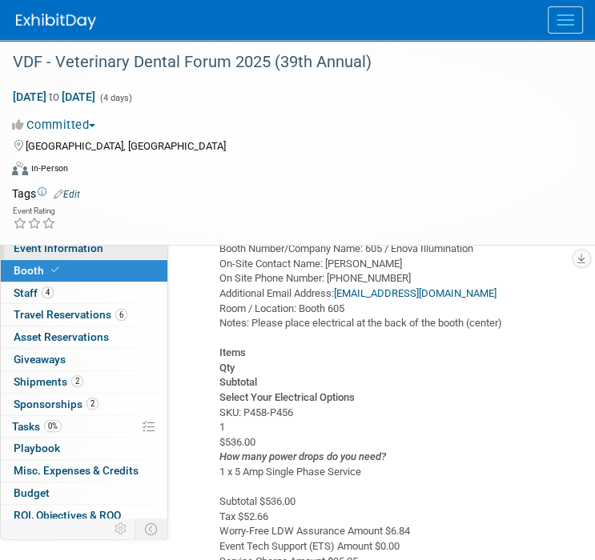
click at [71, 259] on link "Event Information" at bounding box center [84, 249] width 166 height 22
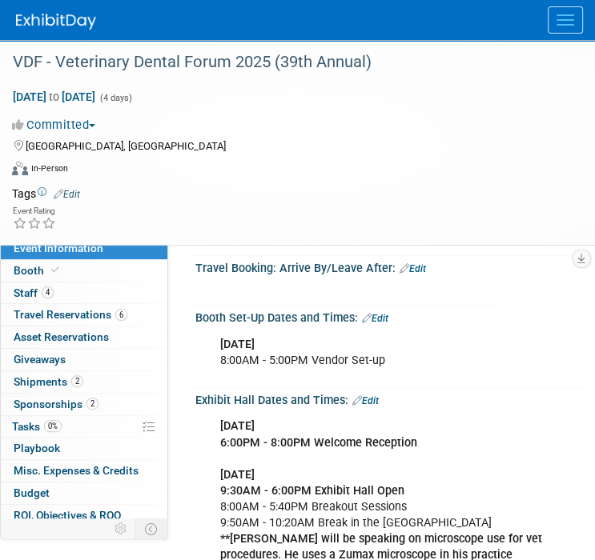
scroll to position [240, 0]
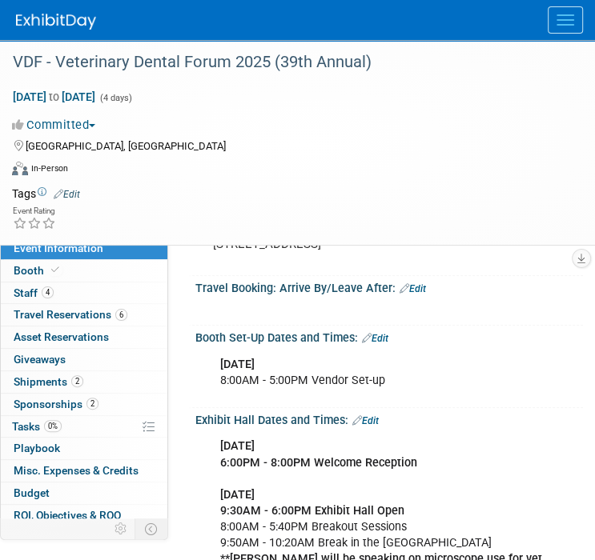
click at [79, 26] on img at bounding box center [56, 22] width 80 height 16
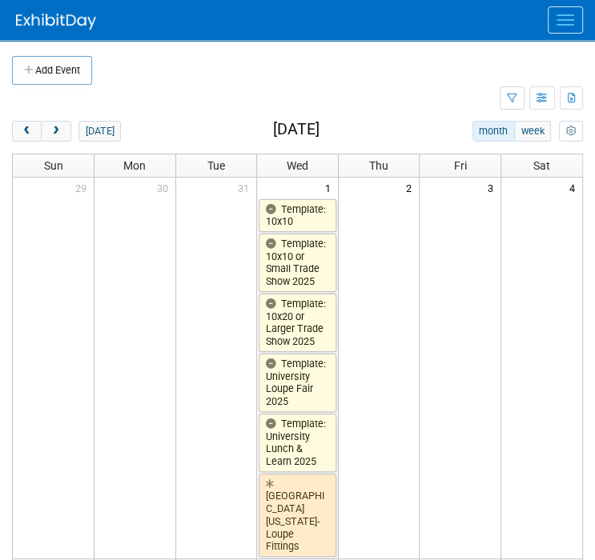
click at [556, 19] on span "Menu" at bounding box center [565, 20] width 18 height 2
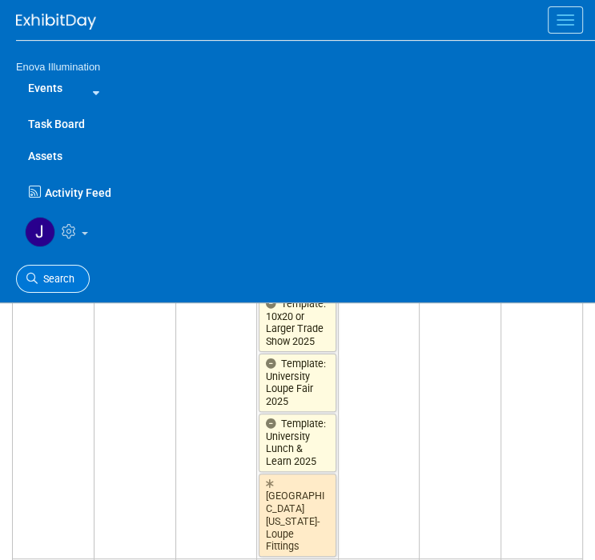
click at [56, 273] on span "Search" at bounding box center [56, 279] width 37 height 12
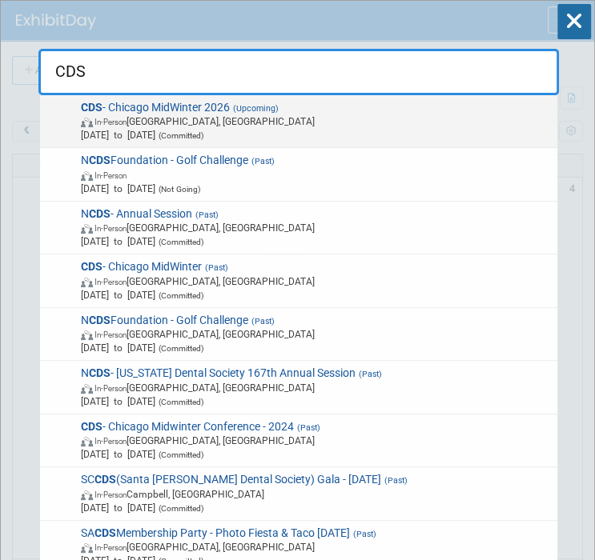
type input "CDS"
click at [127, 114] on span "In-Person Chicago, IL" at bounding box center [316, 121] width 471 height 14
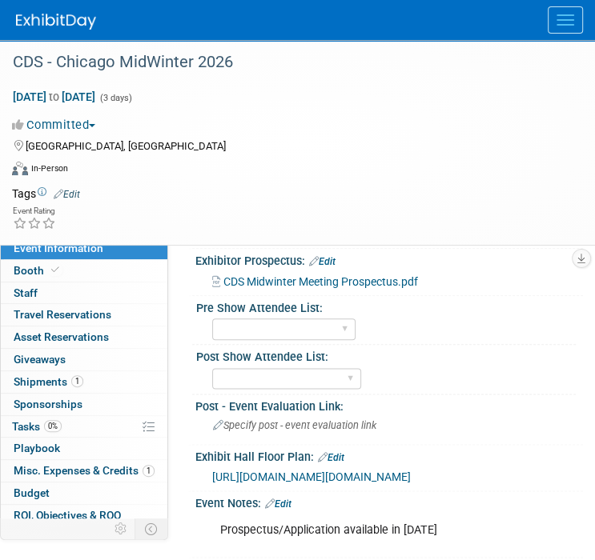
scroll to position [880, 0]
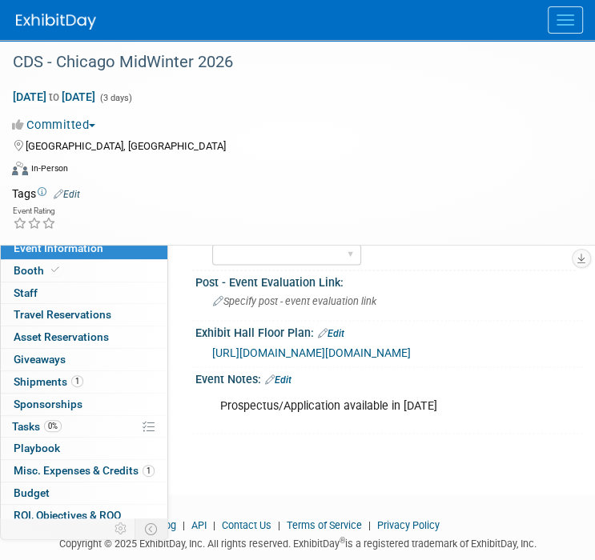
click at [280, 361] on div "[URL][DOMAIN_NAME][DOMAIN_NAME]" at bounding box center [391, 352] width 359 height 18
click at [343, 342] on div "Exhibit Hall Floor Plan: Edit" at bounding box center [388, 331] width 387 height 21
click at [343, 339] on link "Edit" at bounding box center [331, 333] width 26 height 11
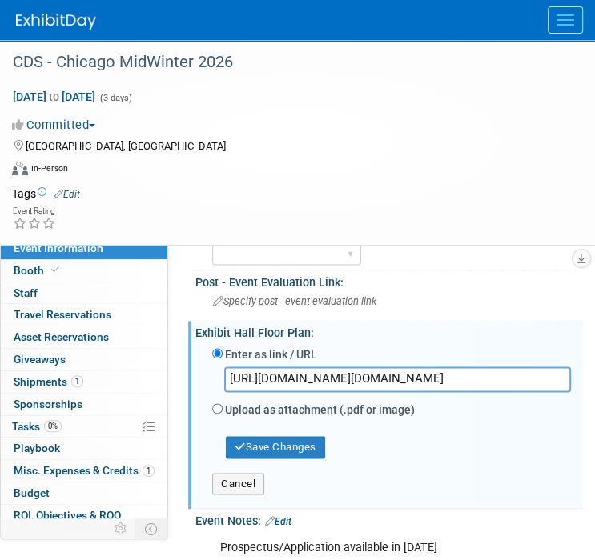
drag, startPoint x: 234, startPoint y: 422, endPoint x: 769, endPoint y: 411, distance: 535.5
drag, startPoint x: 230, startPoint y: 423, endPoint x: 637, endPoint y: 434, distance: 406.7
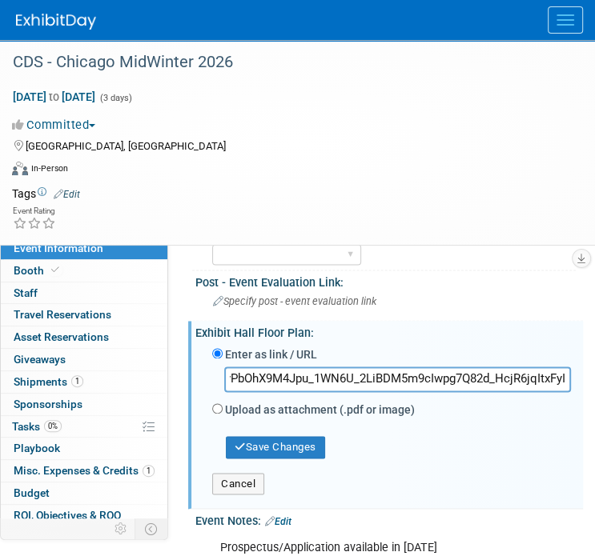
type input "h"
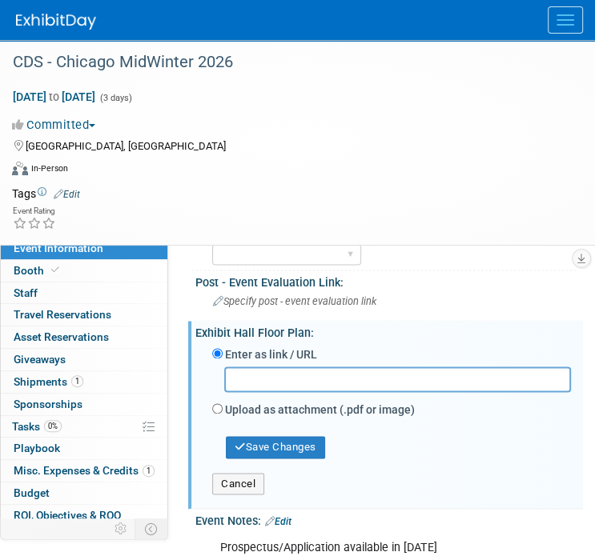
paste input "text"
paste input "https://26mwm.mapyourshow.com/8_0/exhview/index.cfm"
type input "https://26mwm.mapyourshow.com/8_0/exhview/index.cfm"
click at [263, 459] on button "Save Changes" at bounding box center [275, 447] width 99 height 22
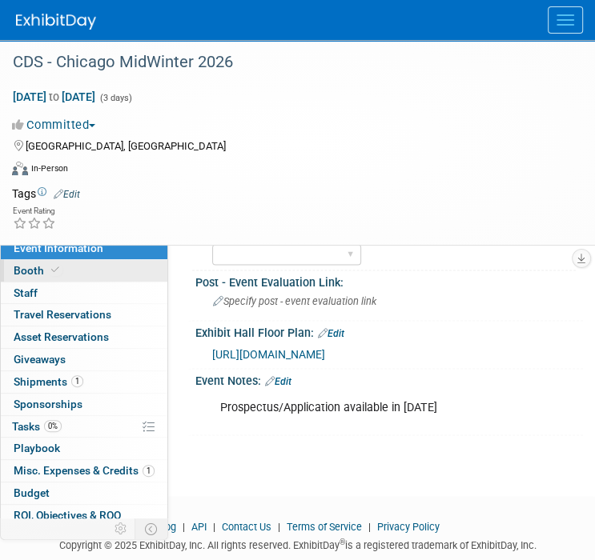
click at [58, 273] on span at bounding box center [55, 270] width 14 height 12
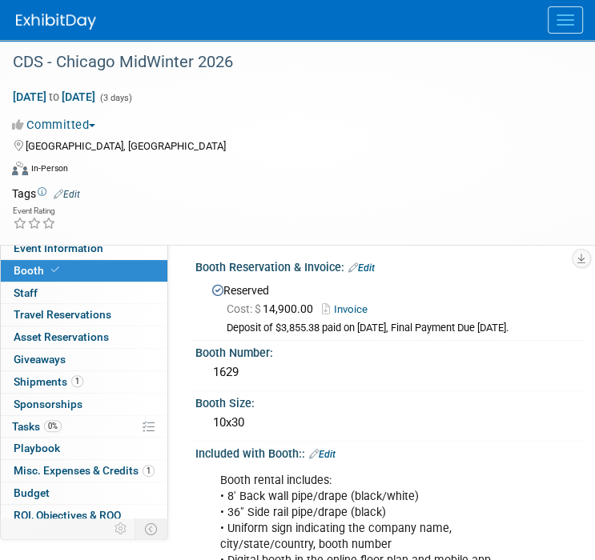
click at [60, 17] on img at bounding box center [56, 22] width 80 height 16
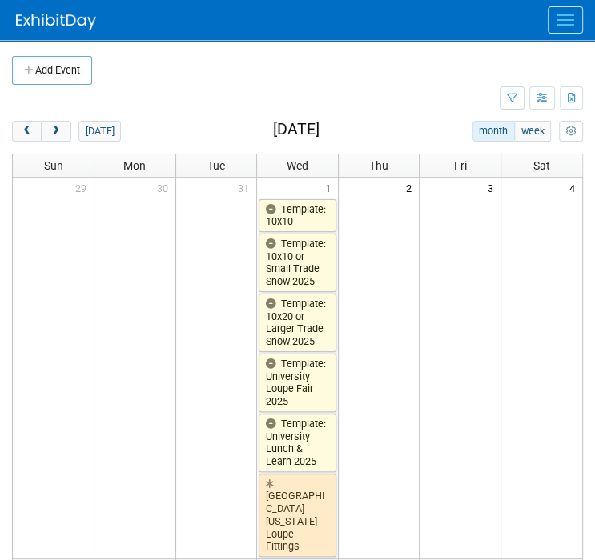
click at [572, 18] on button "Menu" at bounding box center [564, 19] width 35 height 27
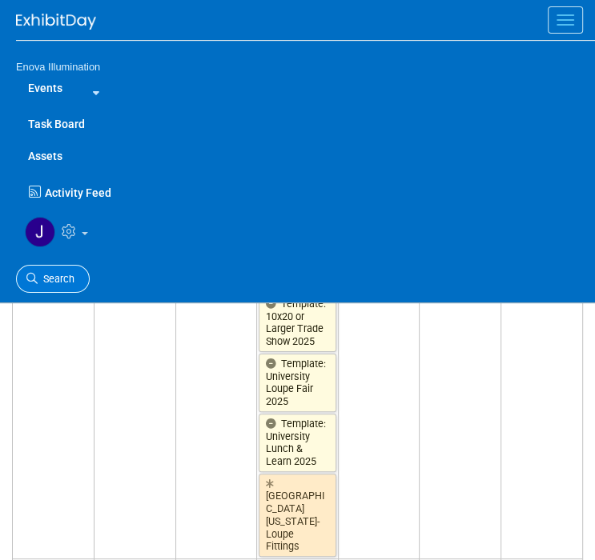
click at [43, 270] on link "Search" at bounding box center [53, 279] width 74 height 28
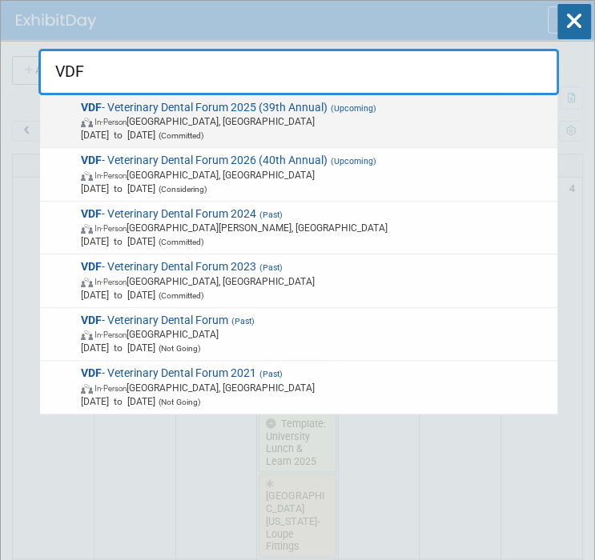
type input "VDF"
click at [133, 130] on span "Sep 24, 2025 to Sep 27, 2025 (Committed)" at bounding box center [316, 135] width 471 height 14
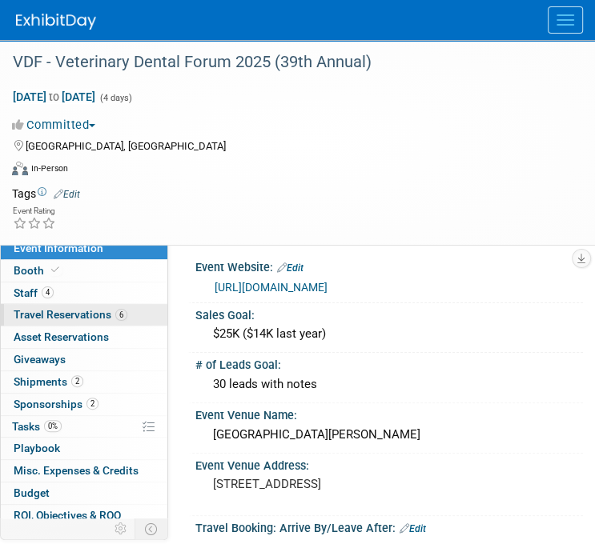
click at [81, 311] on span "Travel Reservations 6" at bounding box center [71, 314] width 114 height 13
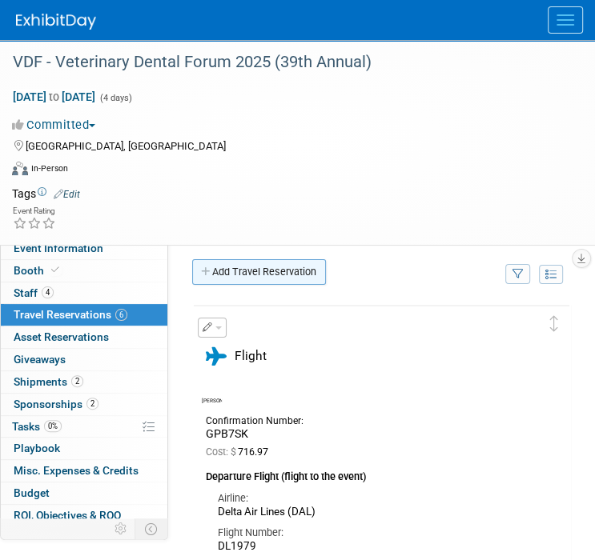
click at [269, 267] on link "Add Travel Reservation" at bounding box center [259, 272] width 134 height 26
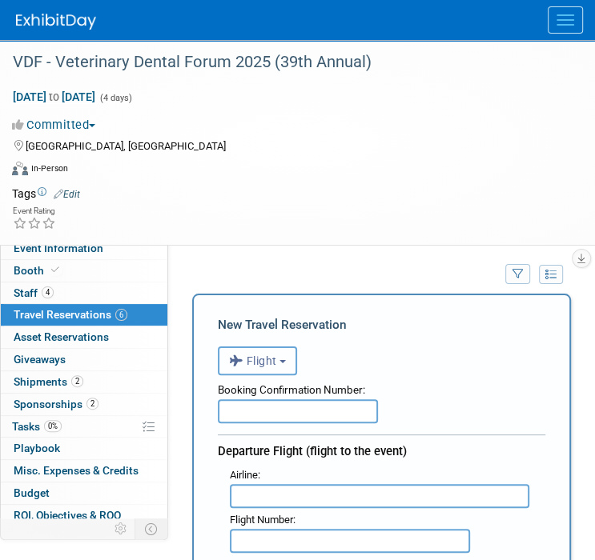
click at [264, 357] on span "Flight" at bounding box center [253, 361] width 48 height 13
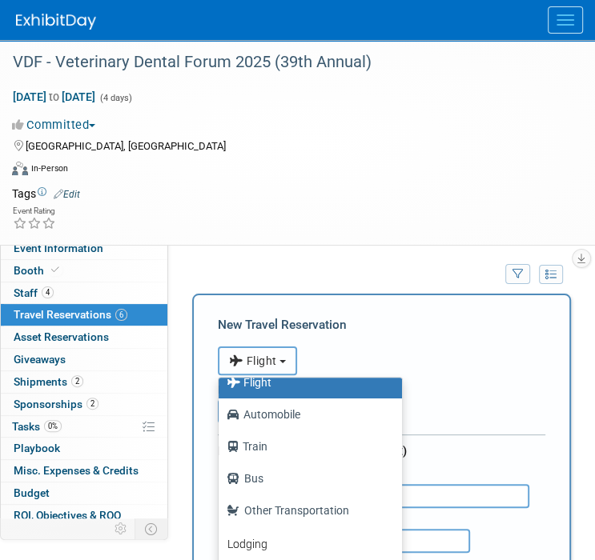
scroll to position [67, 0]
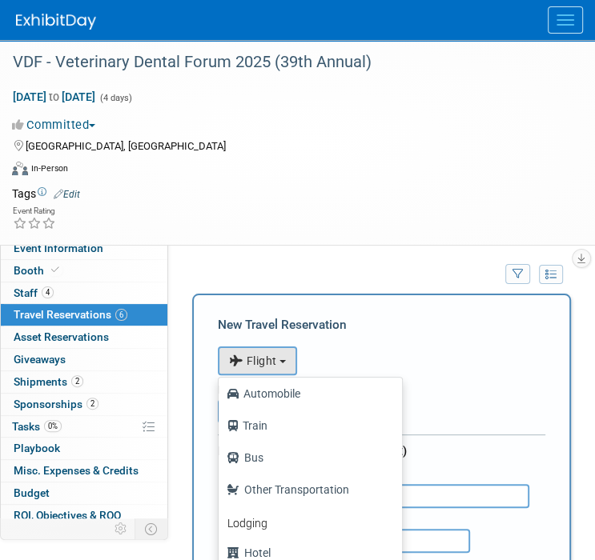
click at [269, 552] on label "Hotel" at bounding box center [305, 553] width 159 height 26
click at [221, 552] on input "Hotel" at bounding box center [215, 551] width 10 height 10
select select "6"
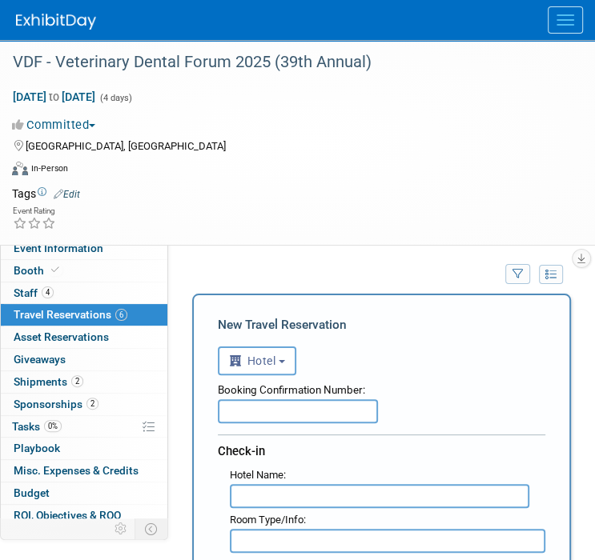
click at [281, 414] on input "text" at bounding box center [298, 411] width 160 height 24
type input "82466660"
click at [271, 489] on input "text" at bounding box center [379, 496] width 299 height 24
type input "Hampton Inn San Antonio Stone Oak"
click at [274, 544] on input "text" at bounding box center [387, 541] width 315 height 24
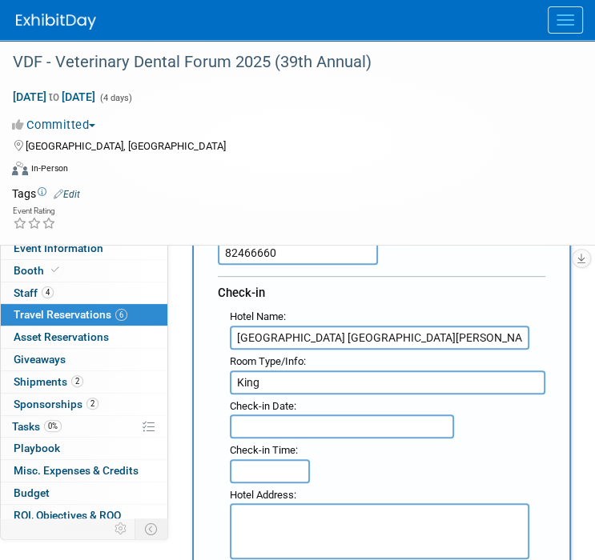
scroll to position [160, 0]
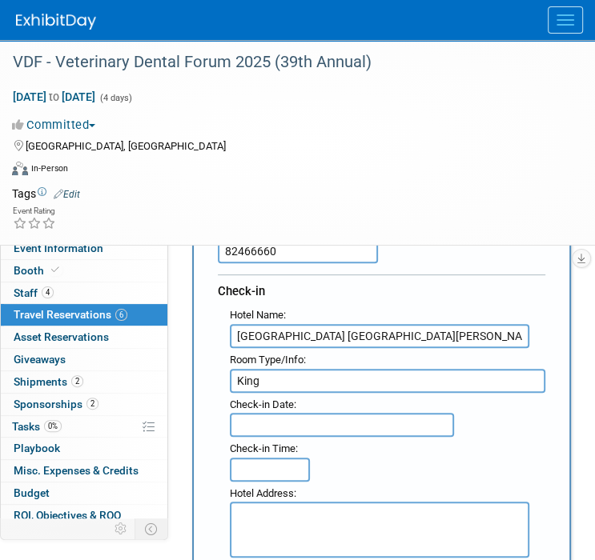
type input "King"
click at [275, 416] on input "text" at bounding box center [342, 425] width 224 height 24
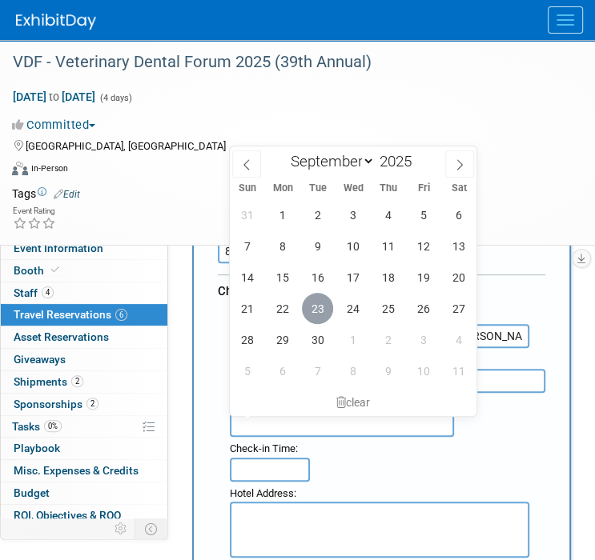
click at [322, 307] on span "23" at bounding box center [317, 308] width 31 height 31
type input "Sep 23, 2025"
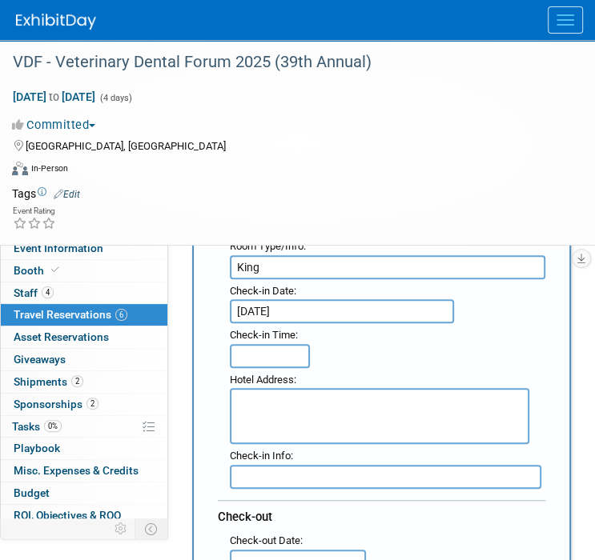
scroll to position [320, 0]
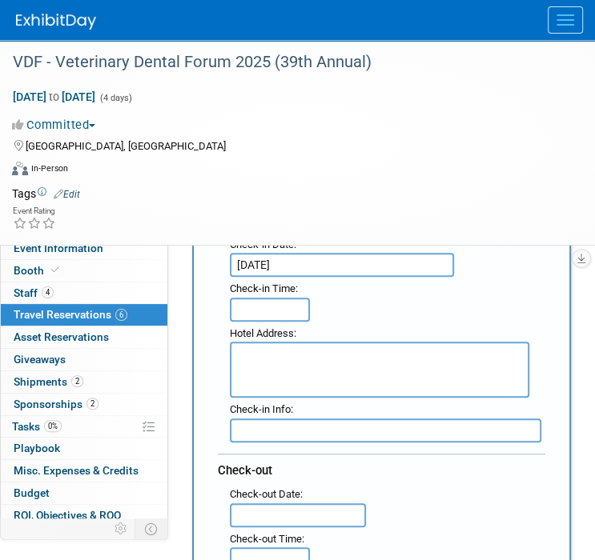
click at [255, 510] on input "text" at bounding box center [298, 515] width 136 height 24
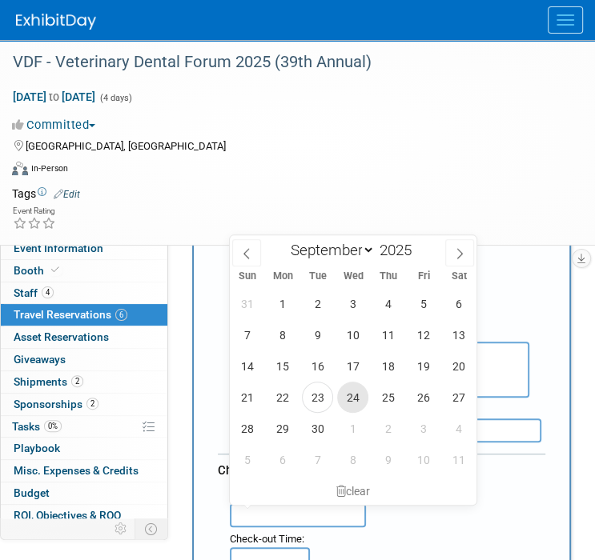
click at [346, 399] on span "24" at bounding box center [352, 397] width 31 height 31
type input "[DATE]"
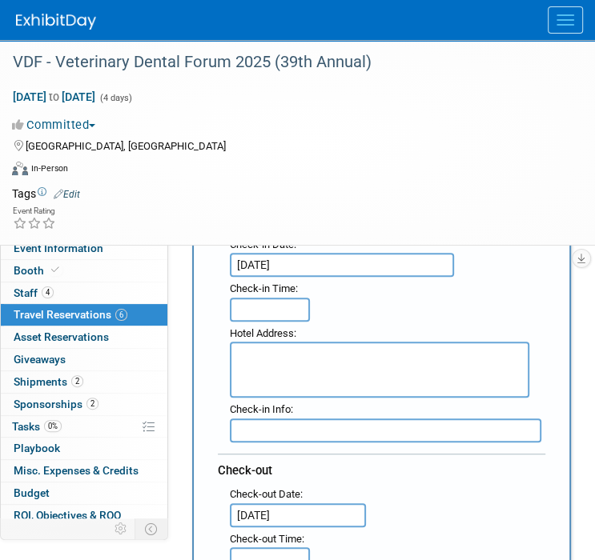
scroll to position [400, 0]
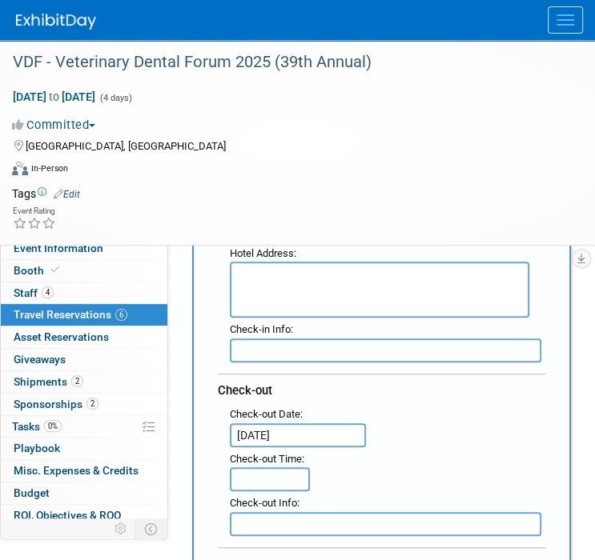
click at [370, 473] on div ": Check-out Date : Sep 24, 2025 Check-out Time :" at bounding box center [387, 447] width 339 height 89
click at [265, 271] on textarea at bounding box center [379, 290] width 299 height 56
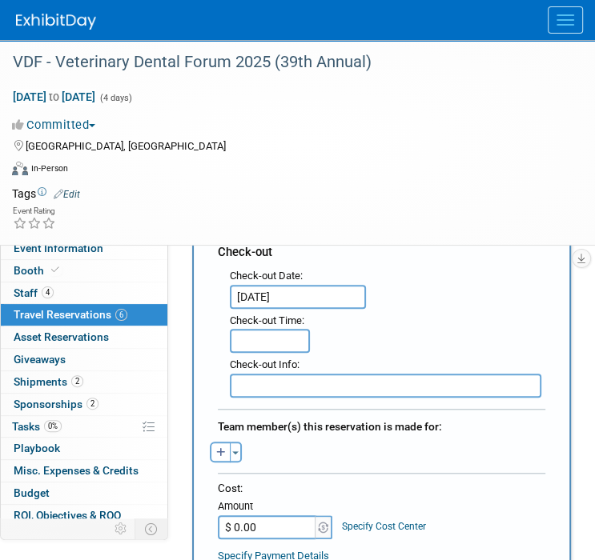
scroll to position [560, 0]
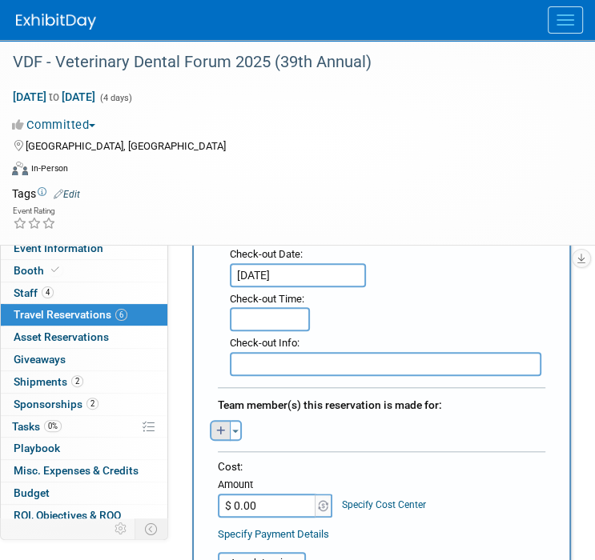
type textarea "2127 Gold Canyon Drive San Antonio, TX 78232"
click at [216, 430] on icon "button" at bounding box center [221, 432] width 10 height 10
select select
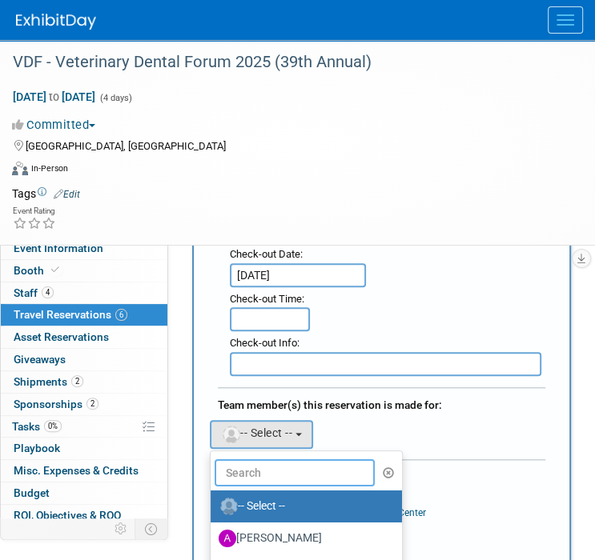
click at [255, 464] on input "text" at bounding box center [294, 472] width 160 height 27
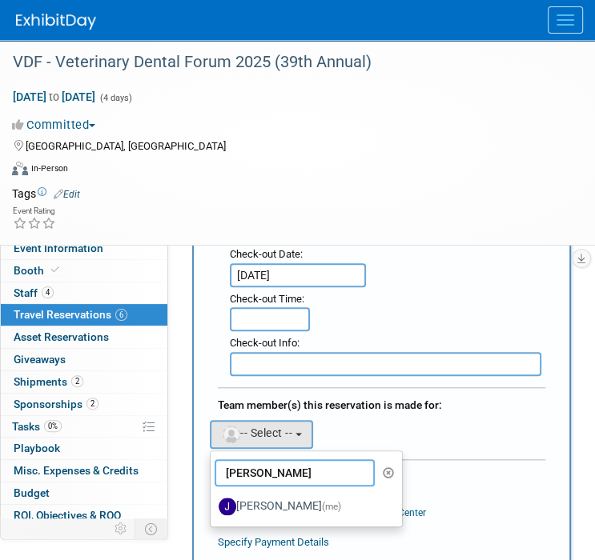
type input "janelle"
click at [256, 499] on label "Janelle Tlusty (me)" at bounding box center [301, 507] width 167 height 26
click at [213, 499] on input "Janelle Tlusty (me)" at bounding box center [207, 504] width 10 height 10
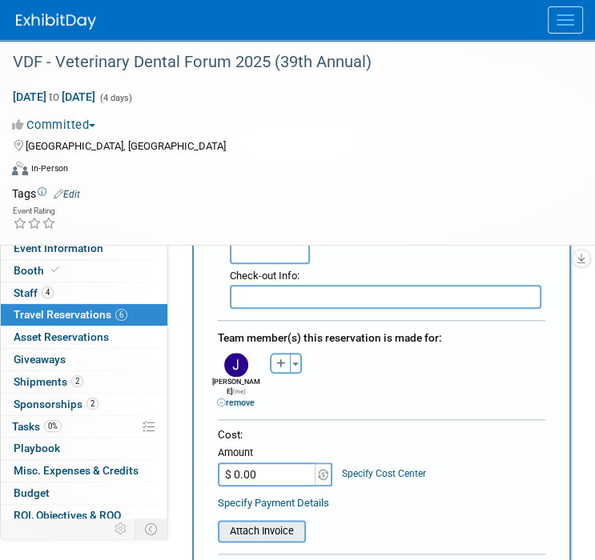
scroll to position [640, 0]
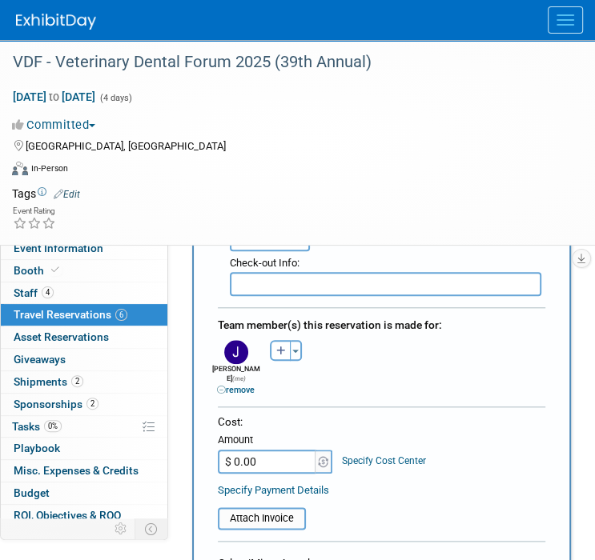
click at [272, 450] on input "$ 0.00" at bounding box center [268, 462] width 100 height 24
type input "$ 130.60"
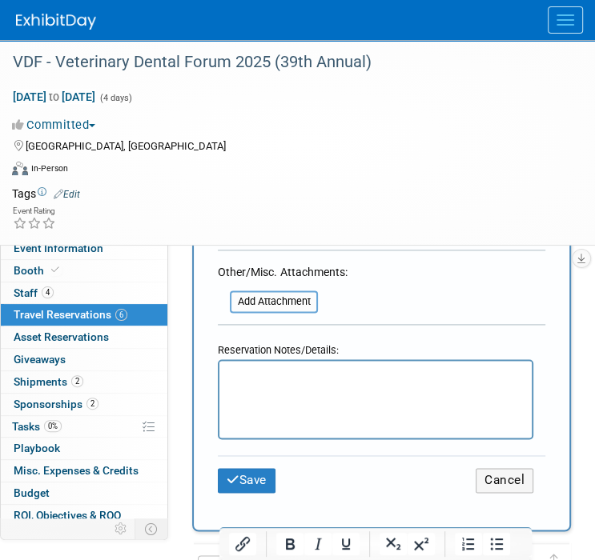
scroll to position [1040, 0]
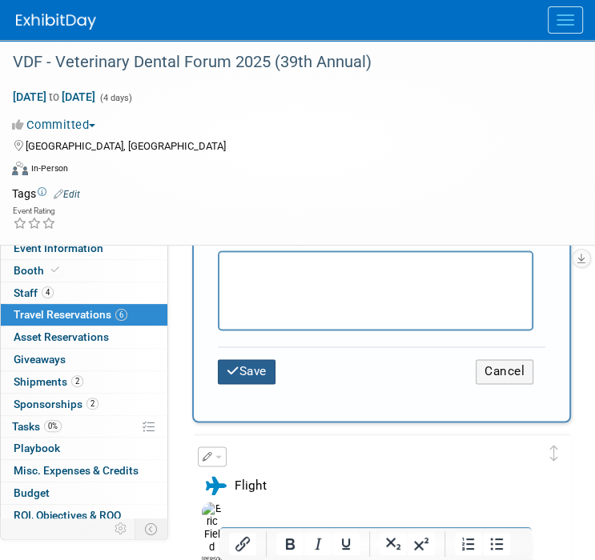
click at [259, 359] on button "Save" at bounding box center [247, 371] width 58 height 25
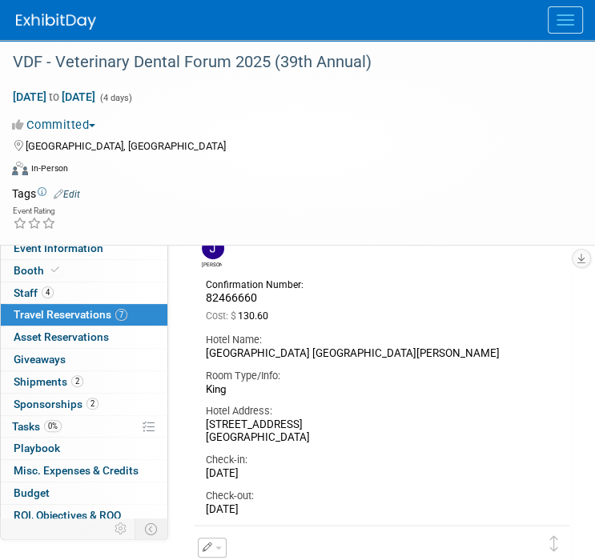
scroll to position [0, 0]
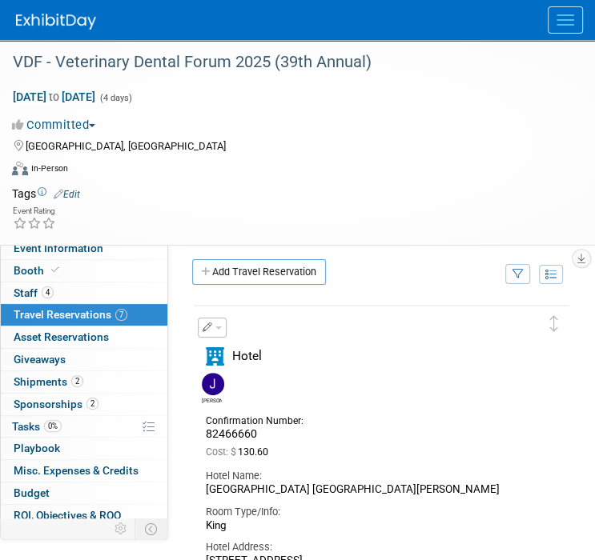
click at [566, 16] on button "Menu" at bounding box center [564, 19] width 35 height 27
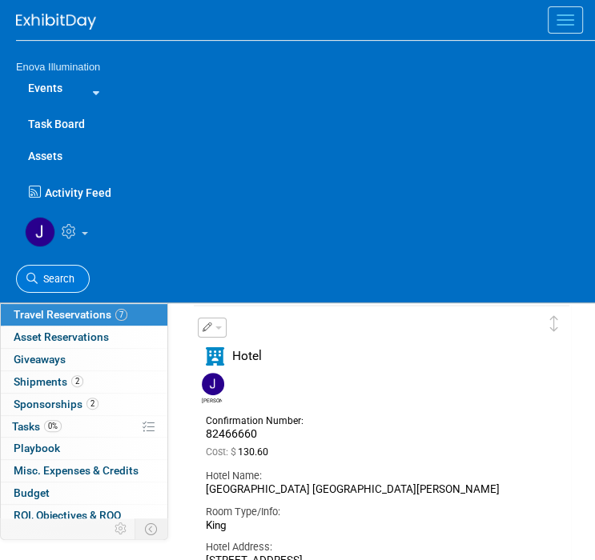
click at [69, 271] on link "Search" at bounding box center [53, 279] width 74 height 28
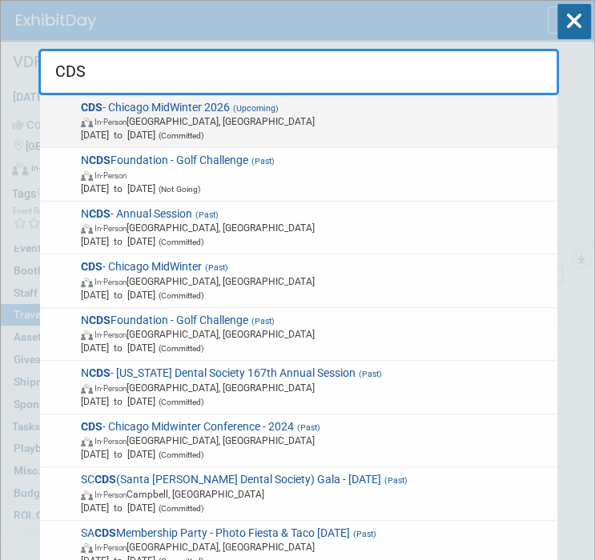
type input "CDS"
click at [143, 106] on span "CDS - Chicago MidWinter 2026 (Upcoming) In-Person Chicago, IL Feb 19, 2026 to F…" at bounding box center [313, 122] width 475 height 42
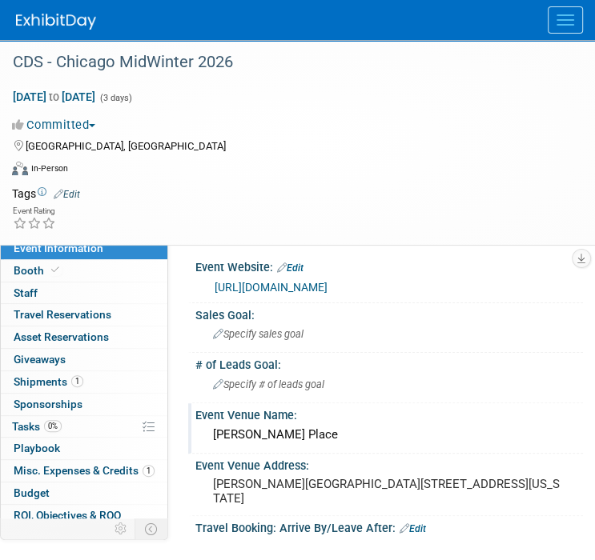
click at [323, 430] on div "[PERSON_NAME] Place" at bounding box center [388, 435] width 363 height 25
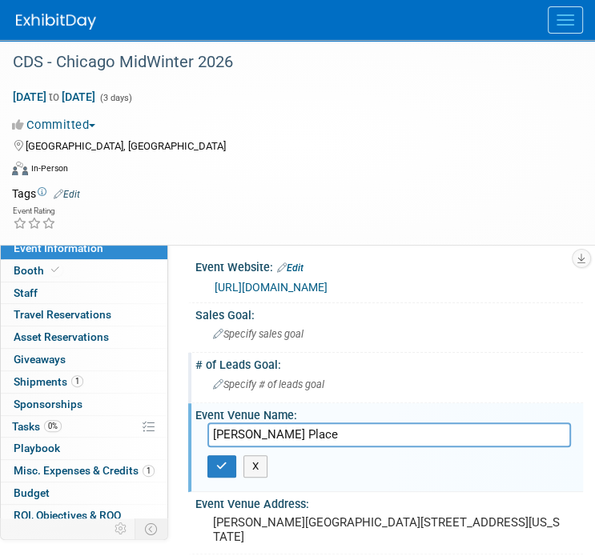
scroll to position [80, 0]
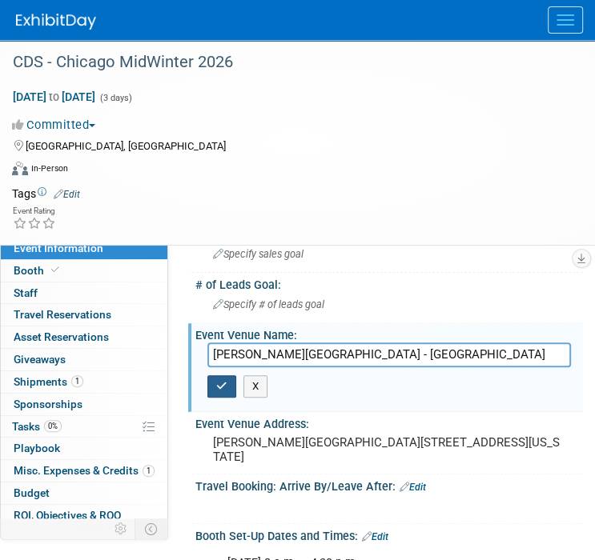
type input "[PERSON_NAME][GEOGRAPHIC_DATA] - [GEOGRAPHIC_DATA]"
click at [214, 390] on button "button" at bounding box center [221, 386] width 29 height 22
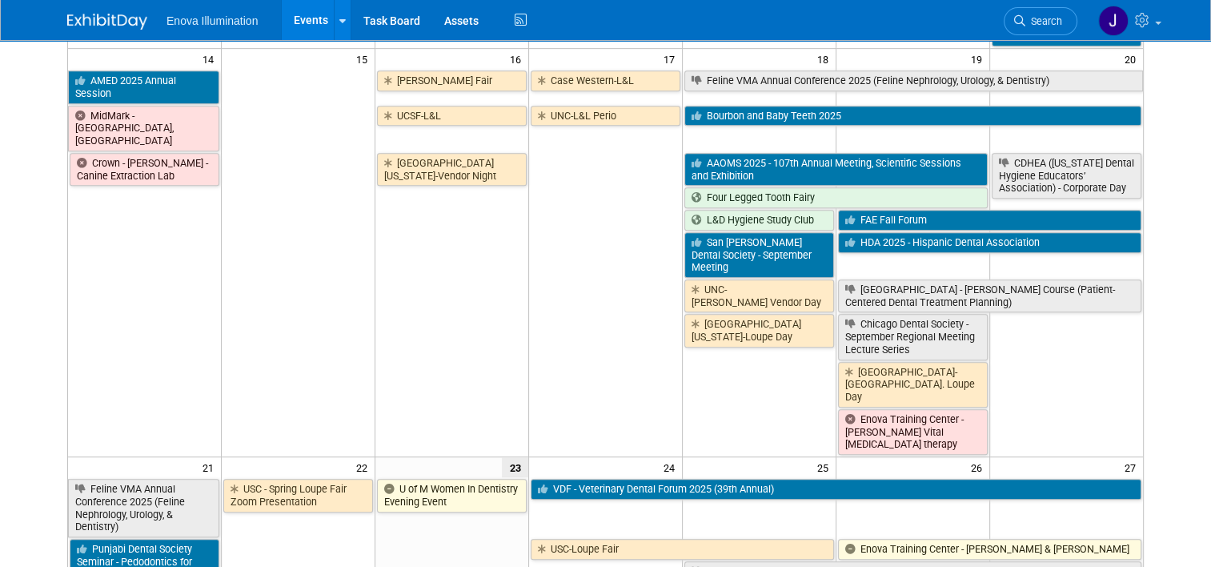
scroll to position [800, 0]
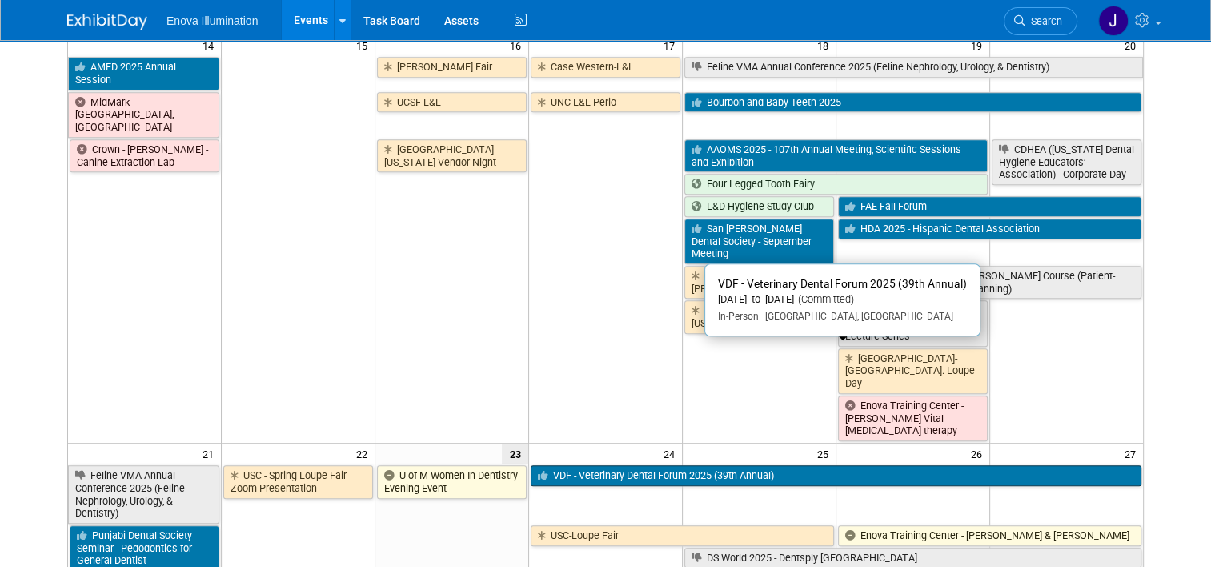
click at [576, 465] on link "VDF - Veterinary Dental Forum 2025 (39th Annual)" at bounding box center [836, 475] width 611 height 21
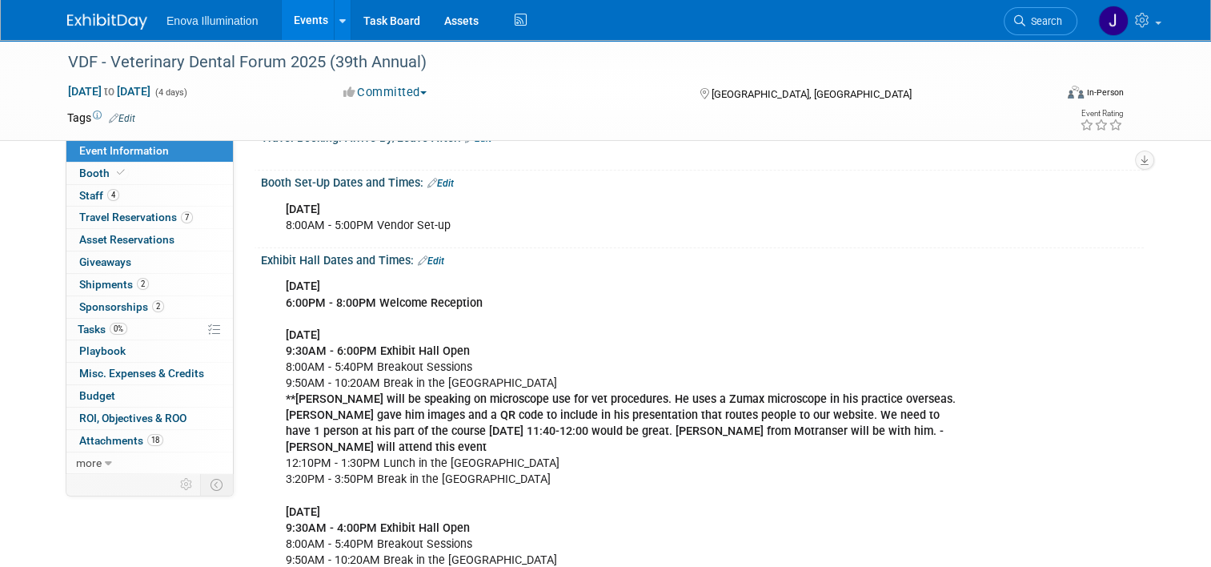
scroll to position [240, 0]
